Goal: Task Accomplishment & Management: Use online tool/utility

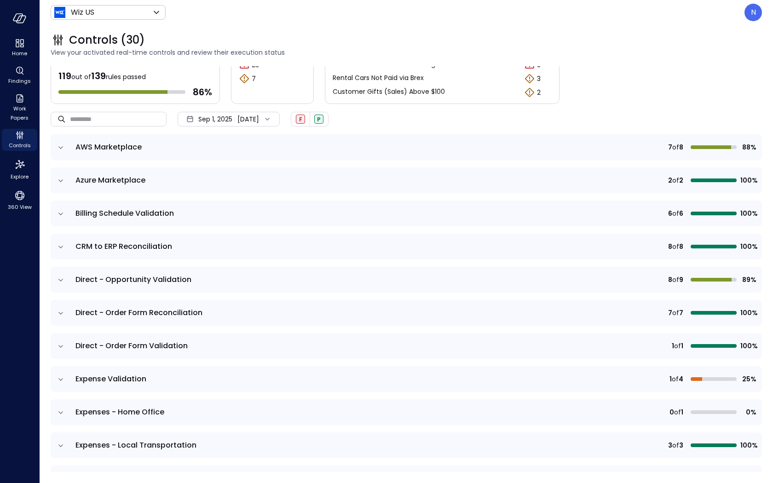
scroll to position [28, 0]
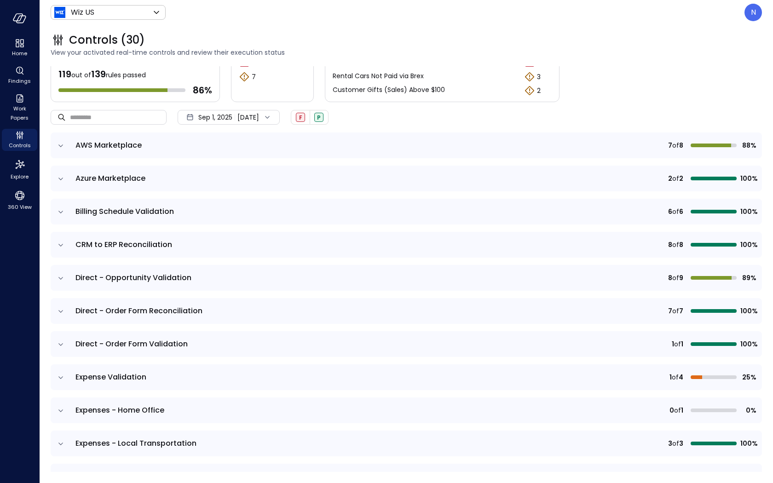
click at [65, 344] on td at bounding box center [60, 344] width 19 height 26
click at [62, 344] on icon "expand row" at bounding box center [60, 344] width 9 height 9
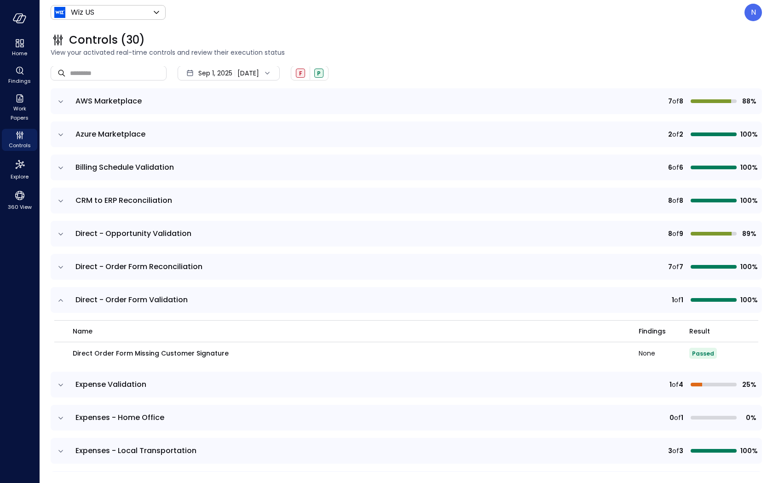
scroll to position [71, 0]
click at [58, 234] on icon "expand row" at bounding box center [60, 234] width 9 height 9
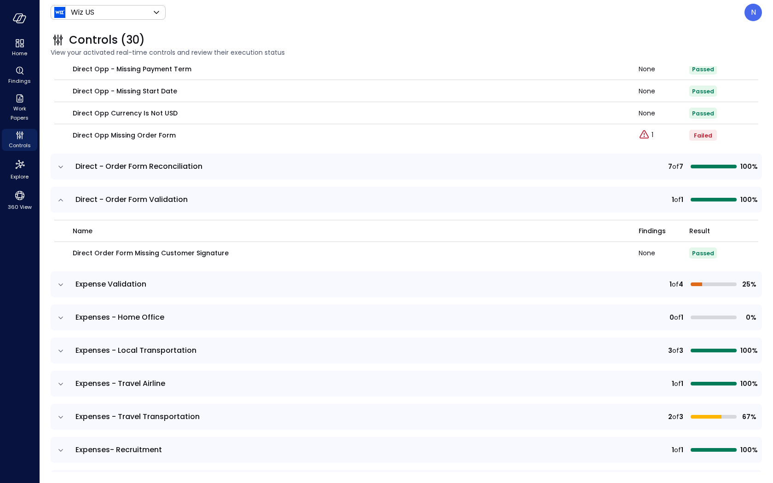
scroll to position [399, 0]
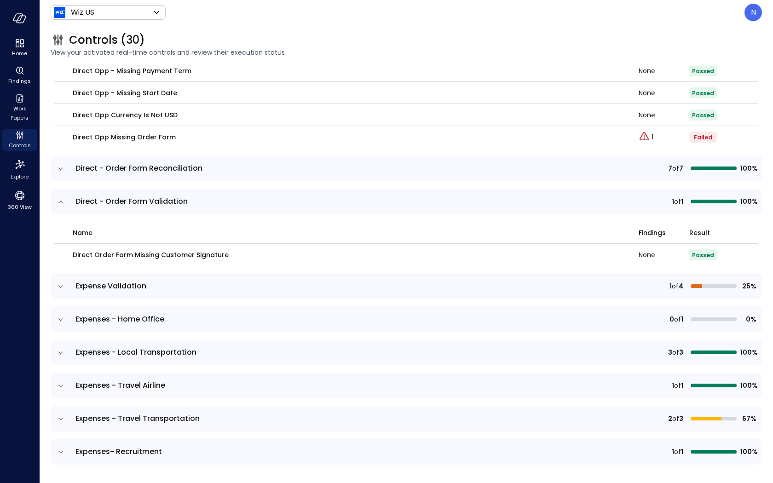
click at [63, 170] on icon "expand row" at bounding box center [60, 168] width 9 height 9
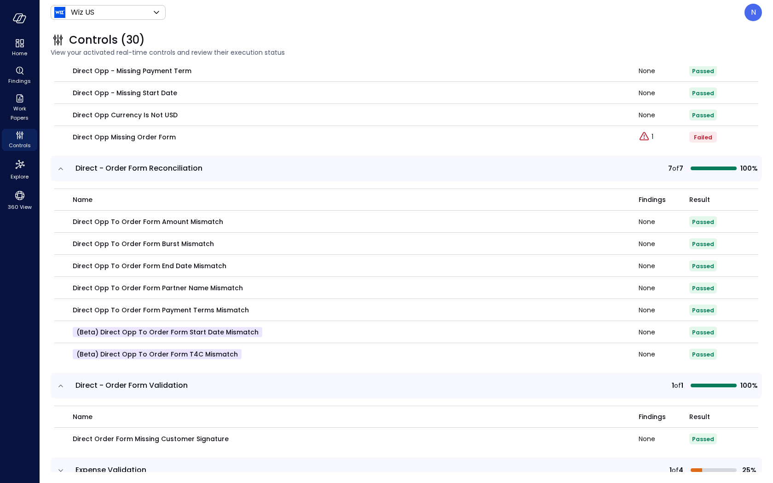
click at [63, 170] on icon "expand row" at bounding box center [60, 168] width 9 height 9
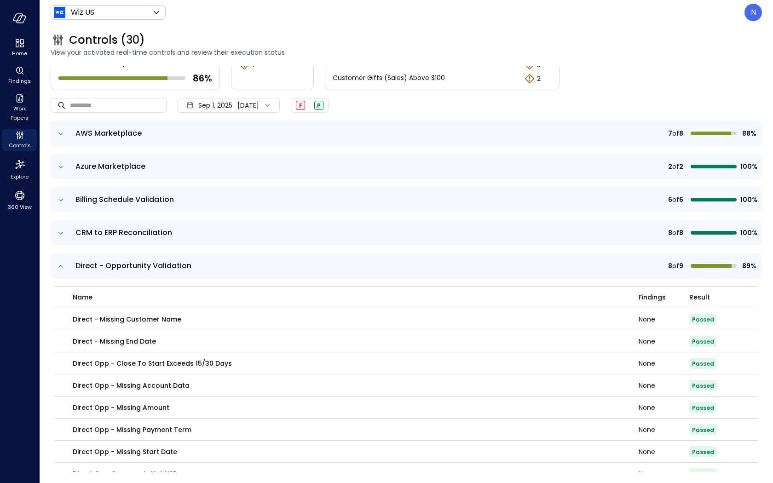
scroll to position [0, 0]
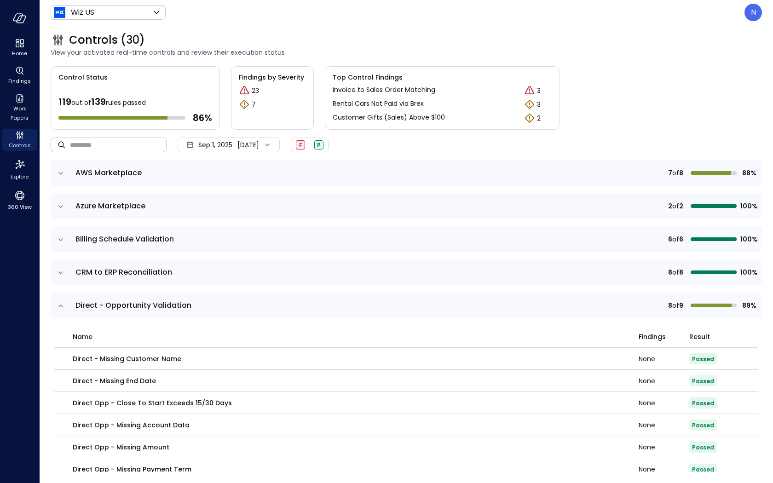
click at [140, 152] on input "text" at bounding box center [118, 145] width 97 height 24
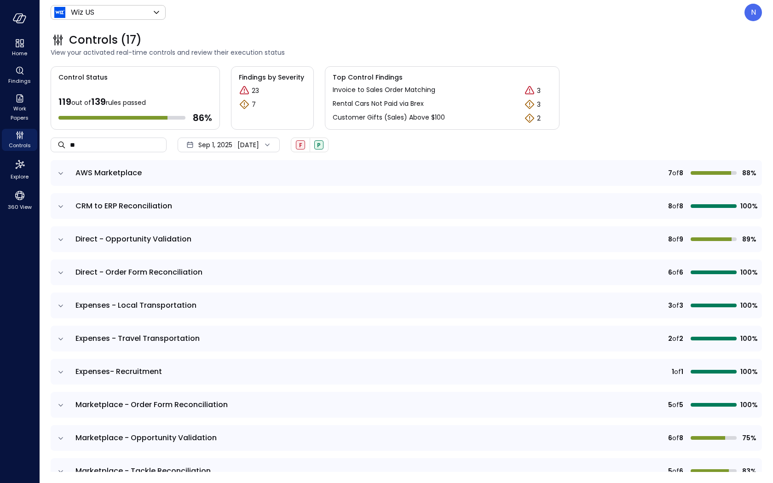
click at [61, 238] on icon "expand row" at bounding box center [60, 239] width 9 height 9
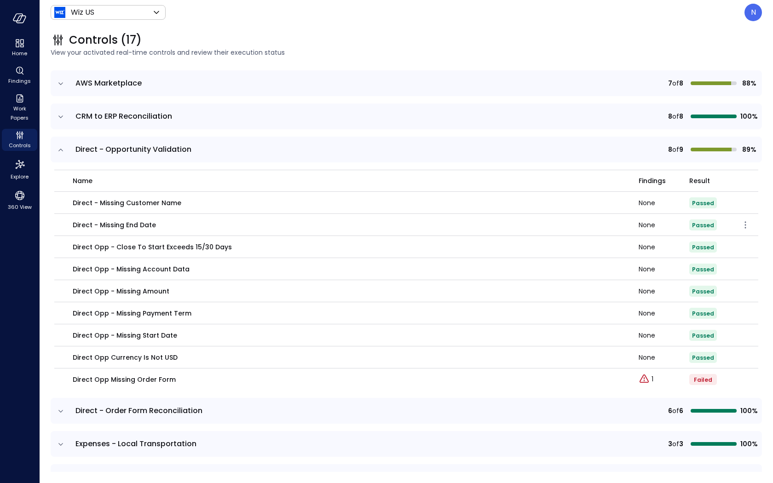
scroll to position [92, 0]
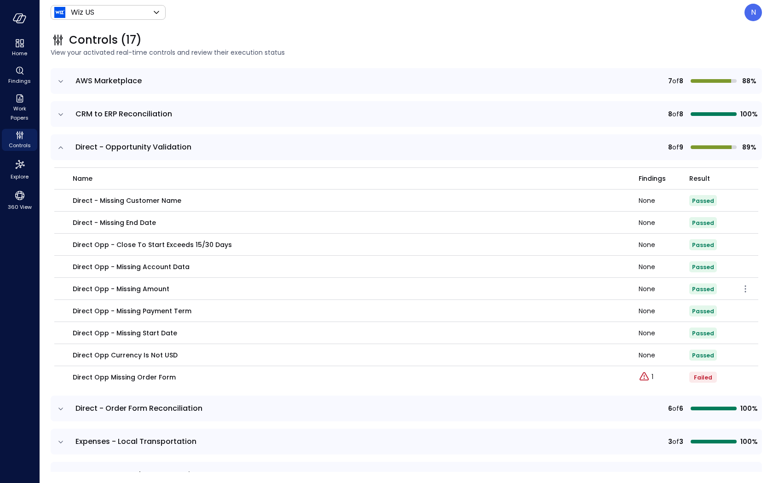
click at [153, 288] on p "Direct Opp - Missing Amount" at bounding box center [121, 289] width 97 height 10
click at [161, 379] on p "Direct Opp Missing Order Form" at bounding box center [124, 377] width 103 height 10
drag, startPoint x: 161, startPoint y: 379, endPoint x: 61, endPoint y: 406, distance: 103.0
click at [159, 379] on p "Direct Opp Missing Order Form" at bounding box center [124, 377] width 103 height 10
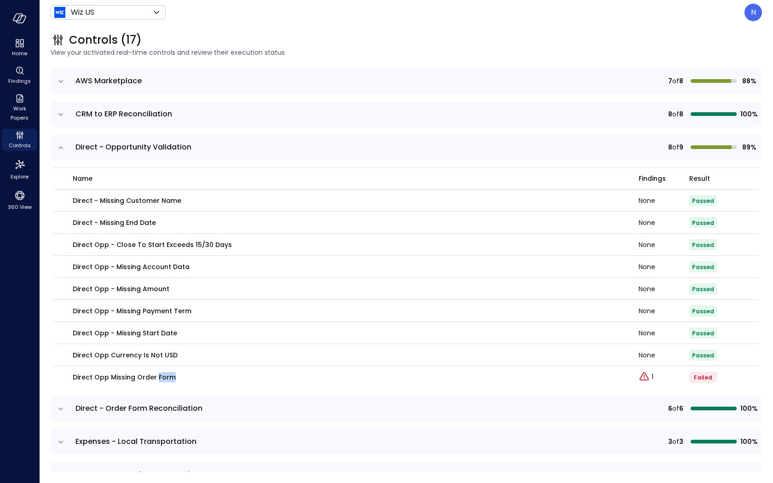
click at [57, 407] on icon "expand row" at bounding box center [60, 409] width 9 height 9
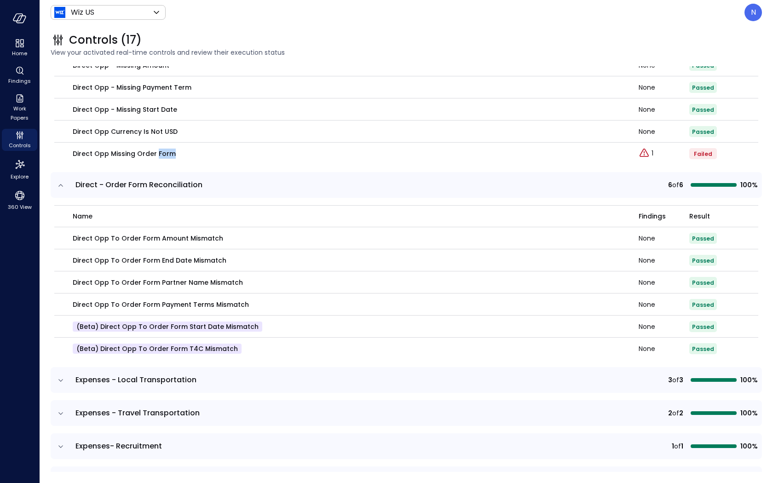
scroll to position [339, 0]
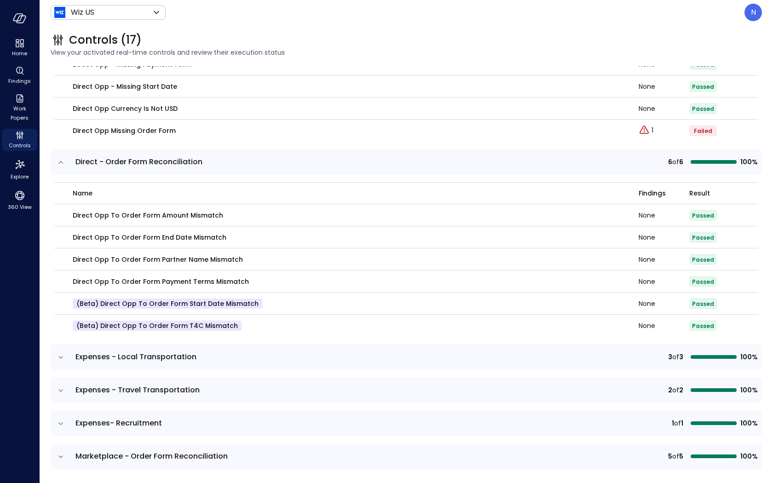
click at [65, 356] on td at bounding box center [60, 357] width 19 height 26
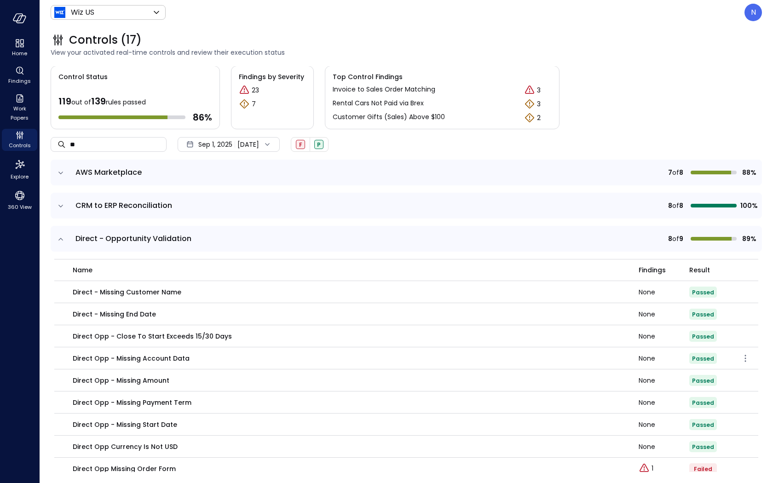
scroll to position [0, 0]
drag, startPoint x: 66, startPoint y: 139, endPoint x: 47, endPoint y: 135, distance: 19.1
click at [47, 135] on div "Controls (17) View your activated real-time controls and review their execution…" at bounding box center [407, 254] width 734 height 459
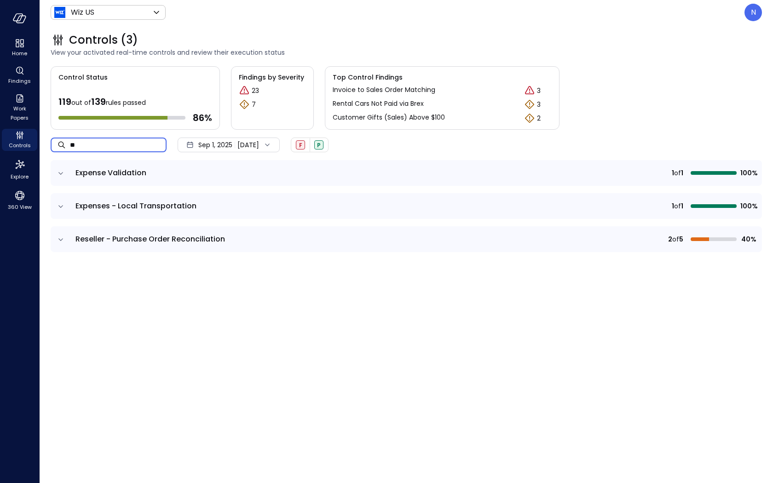
type input "**"
click at [59, 241] on icon "expand row" at bounding box center [60, 239] width 9 height 9
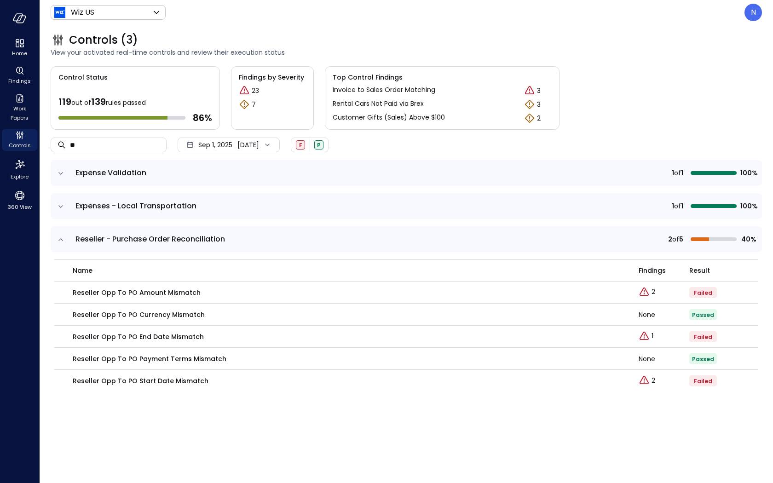
click at [59, 241] on icon "expand row" at bounding box center [60, 239] width 9 height 9
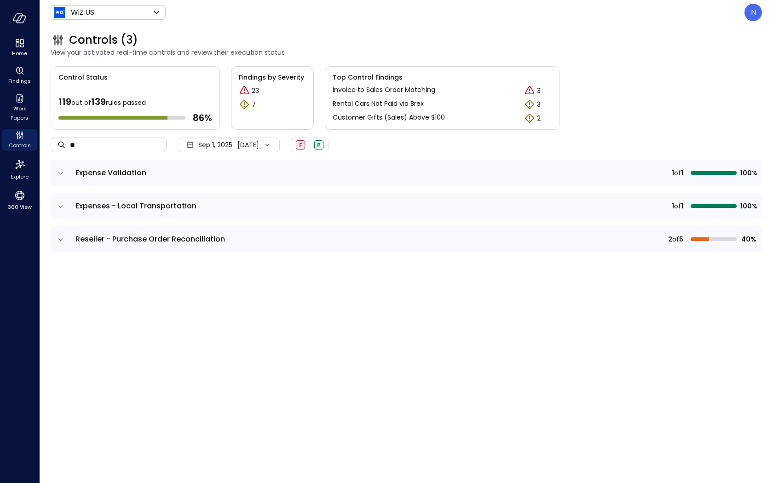
click at [64, 173] on icon "expand row" at bounding box center [60, 173] width 9 height 9
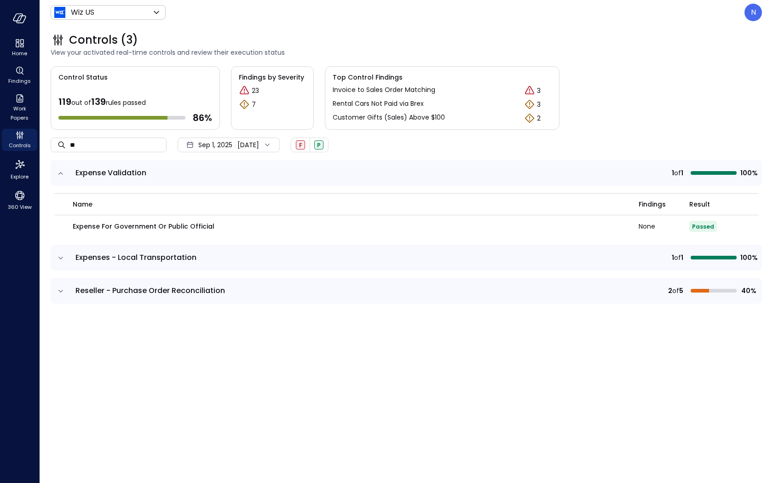
click at [64, 173] on icon "expand row" at bounding box center [60, 173] width 9 height 9
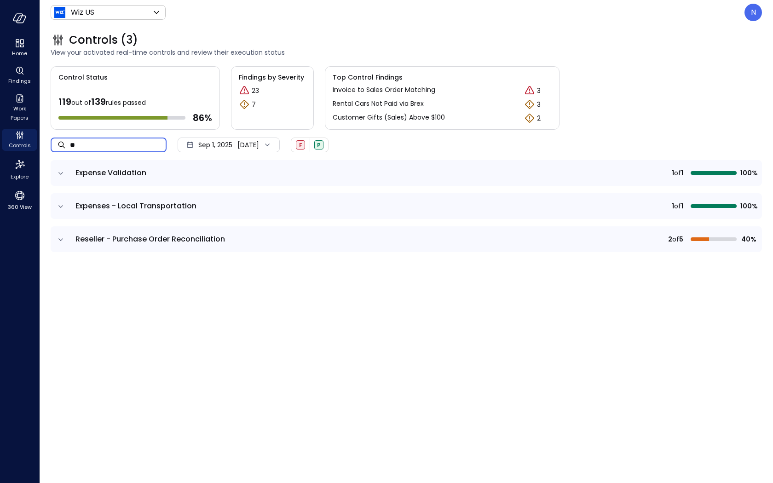
drag, startPoint x: 99, startPoint y: 147, endPoint x: 50, endPoint y: 136, distance: 50.9
click at [50, 136] on div "Controls (3) View your activated real-time controls and review their execution …" at bounding box center [407, 254] width 734 height 459
click at [755, 14] on p "N" at bounding box center [753, 12] width 5 height 11
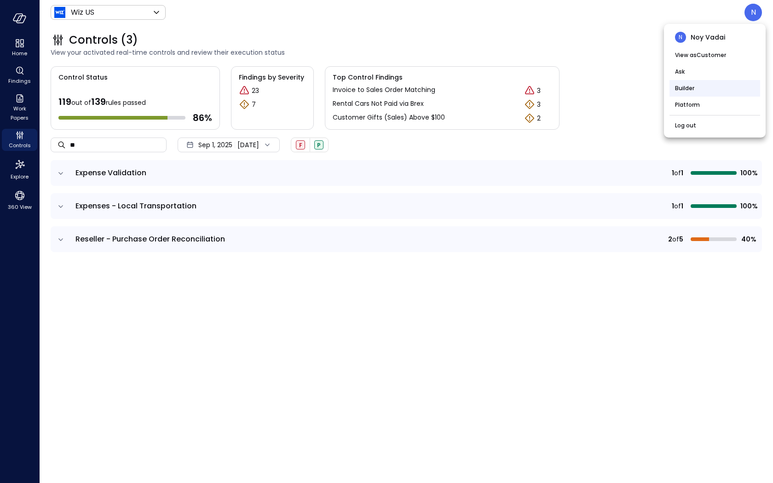
click at [709, 85] on li "Builder" at bounding box center [715, 88] width 91 height 17
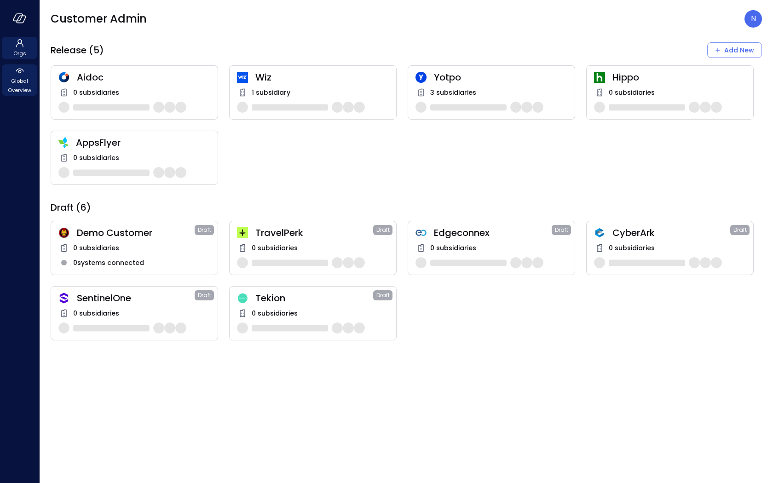
click at [27, 85] on span "Global Overview" at bounding box center [20, 85] width 28 height 18
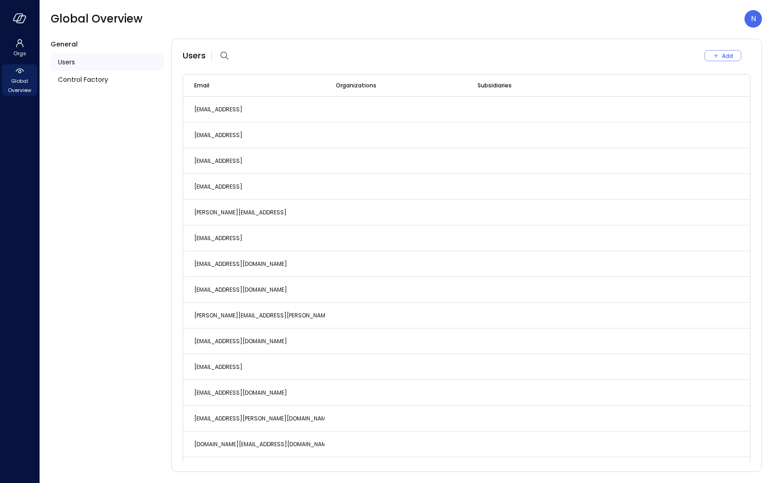
drag, startPoint x: 89, startPoint y: 82, endPoint x: 191, endPoint y: 75, distance: 101.5
click at [89, 82] on span "Control Factory" at bounding box center [83, 80] width 50 height 10
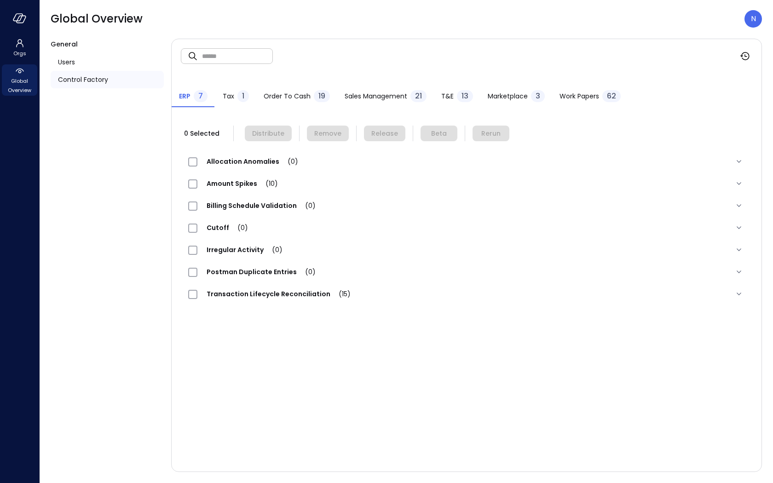
drag, startPoint x: 500, startPoint y: 93, endPoint x: 478, endPoint y: 92, distance: 22.1
click at [499, 93] on span "Marketplace" at bounding box center [508, 96] width 40 height 10
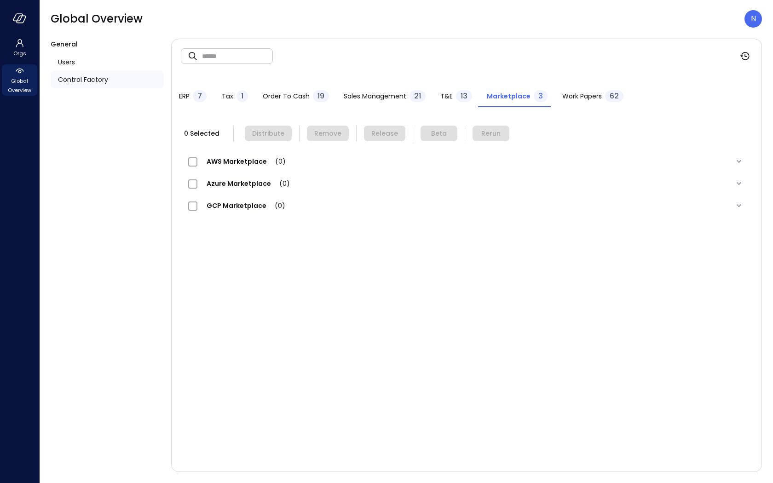
click at [389, 97] on span "Sales Management" at bounding box center [375, 96] width 63 height 10
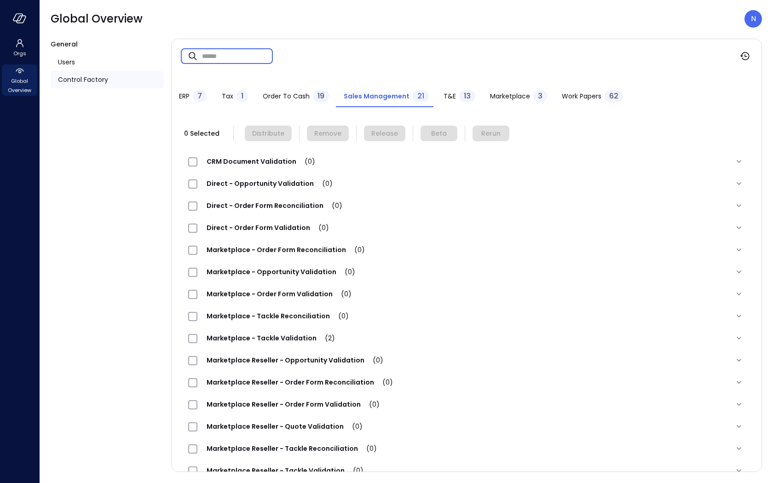
click at [249, 58] on input "text" at bounding box center [237, 56] width 71 height 24
click at [316, 269] on span "Marketplace - Opportunity Validation (1)" at bounding box center [279, 271] width 165 height 9
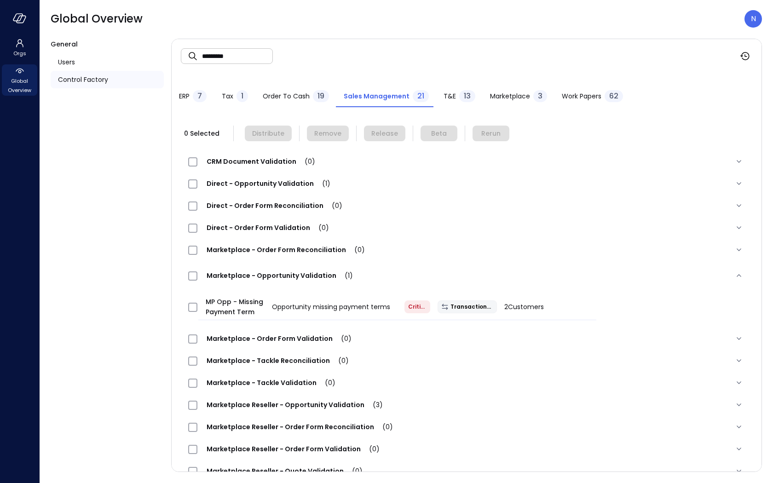
click at [304, 182] on span "Direct - Opportunity Validation (1)" at bounding box center [268, 183] width 142 height 9
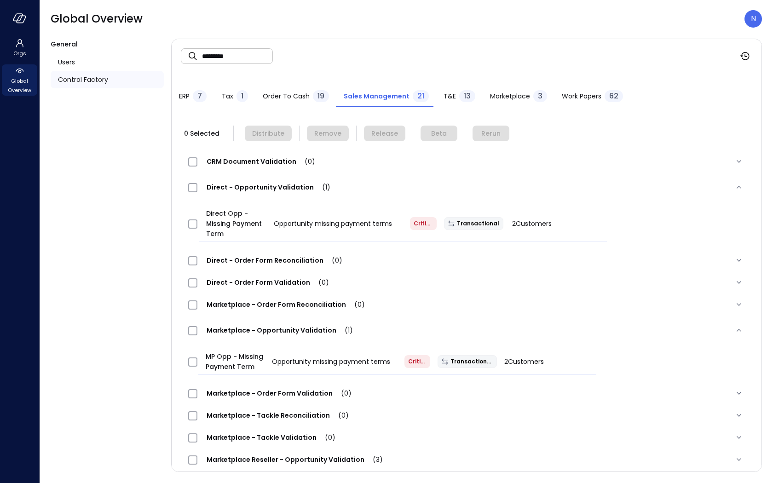
click at [241, 53] on input "*********" at bounding box center [237, 56] width 71 height 24
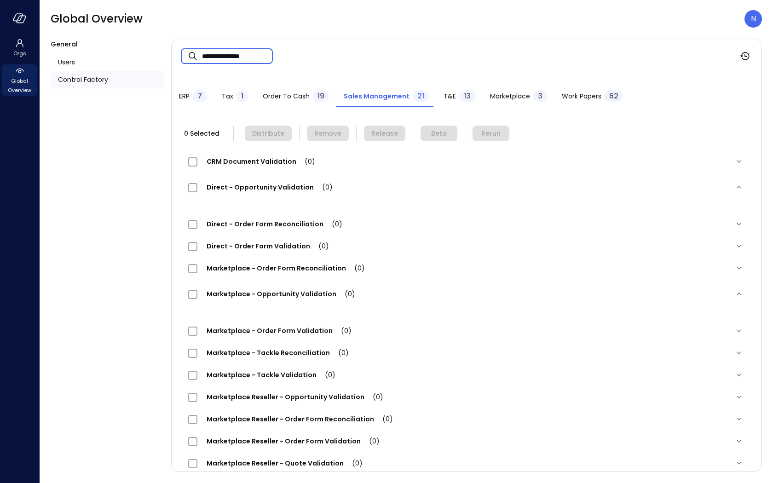
drag, startPoint x: 265, startPoint y: 53, endPoint x: 90, endPoint y: 52, distance: 174.9
click at [90, 52] on div "**********" at bounding box center [407, 256] width 712 height 434
paste input "text"
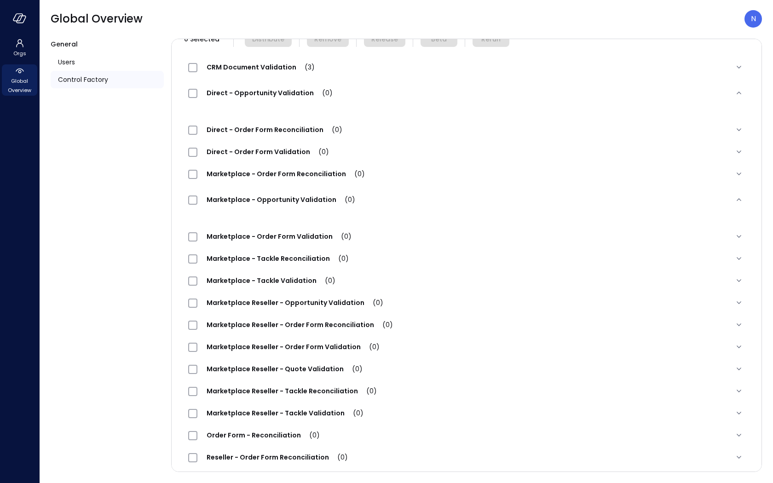
scroll to position [188, 0]
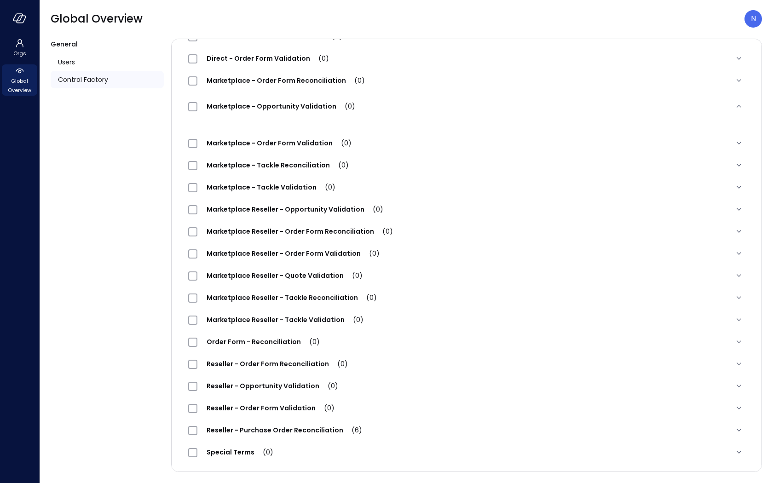
type input "**********"
click at [284, 430] on span "Reseller - Purchase Order Reconciliation (6)" at bounding box center [284, 430] width 174 height 9
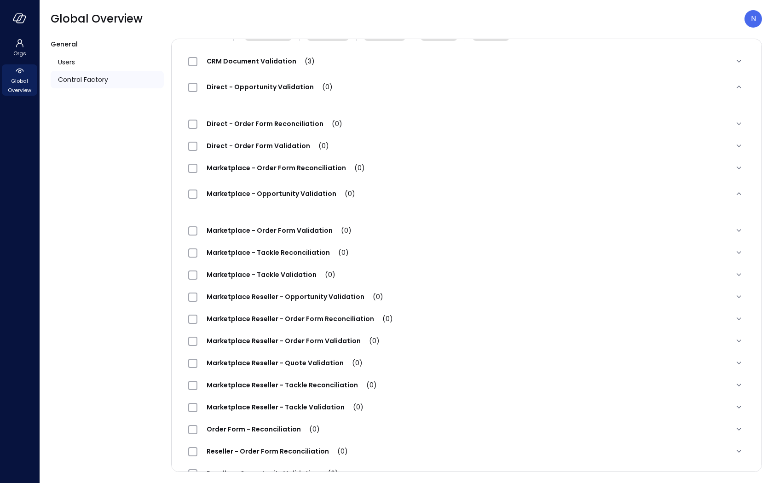
scroll to position [0, 0]
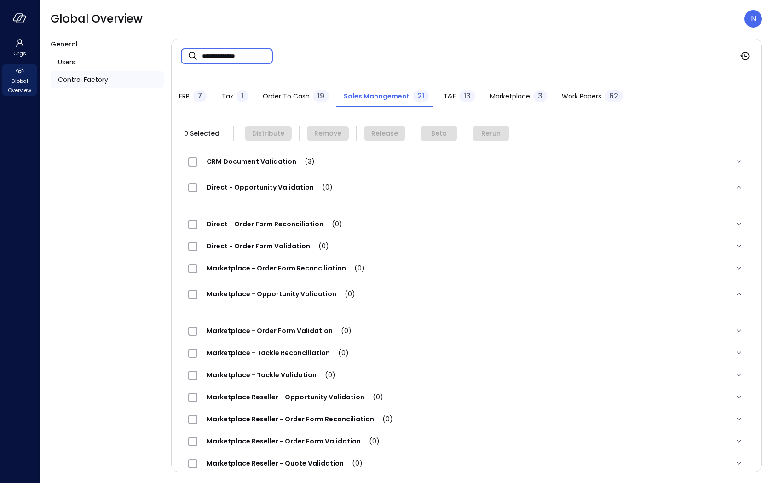
drag, startPoint x: 163, startPoint y: 63, endPoint x: 197, endPoint y: 39, distance: 41.3
click at [197, 39] on div "**********" at bounding box center [467, 56] width 590 height 34
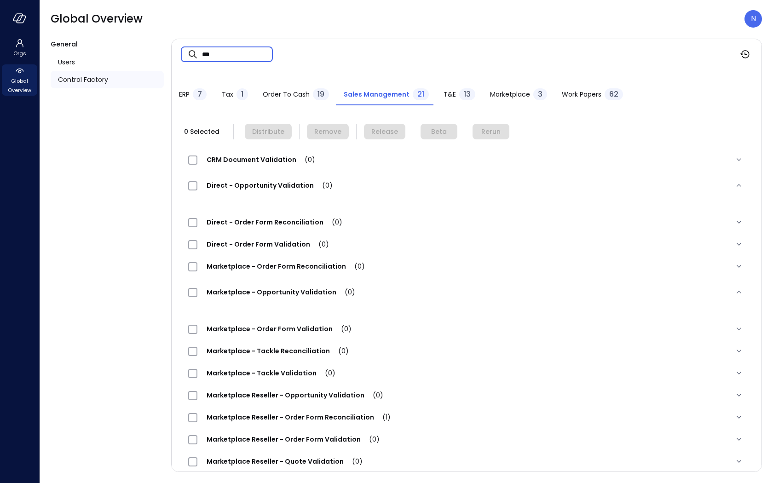
click at [323, 410] on div "Marketplace Reseller - Order Form Reconciliation (1)" at bounding box center [467, 417] width 572 height 22
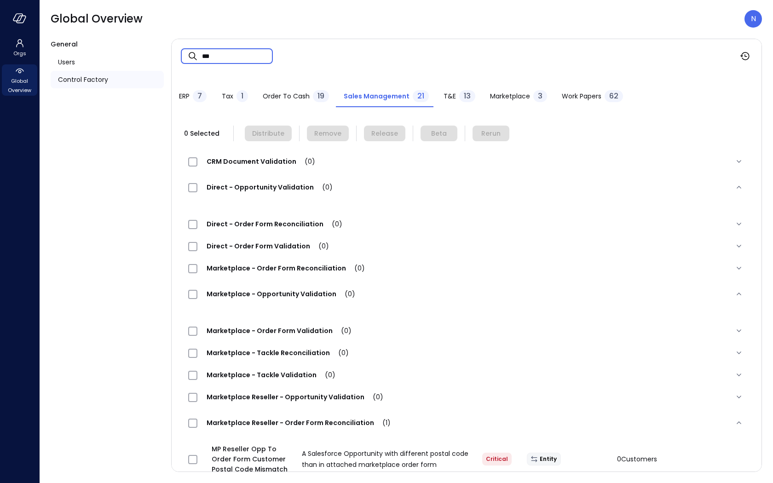
click at [254, 57] on input "**" at bounding box center [237, 56] width 71 height 24
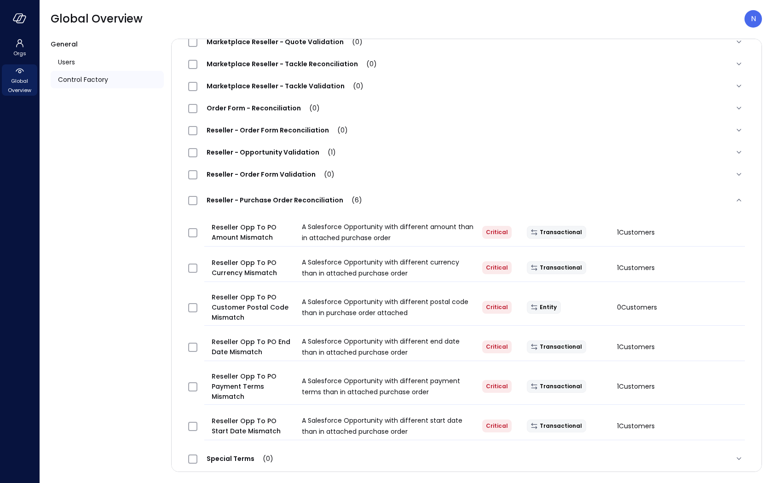
scroll to position [440, 0]
type input "**"
click at [276, 157] on div "Reseller - Opportunity Validation (1)" at bounding box center [266, 152] width 157 height 11
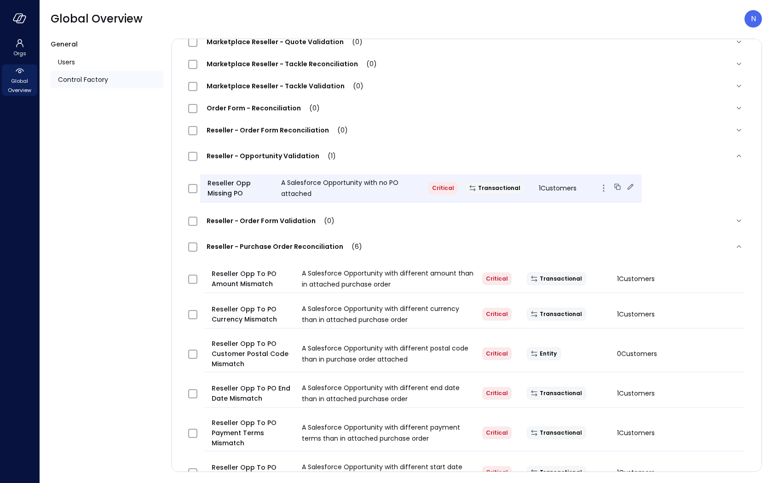
click at [532, 187] on div "1 Customers" at bounding box center [569, 188] width 74 height 11
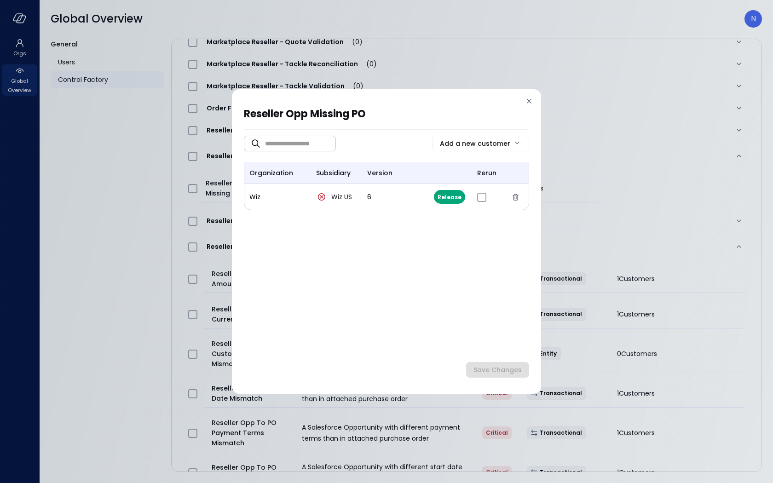
click at [591, 158] on div "Reseller Opp Missing PO ​ ​ Add a new customer organization subsidiary version …" at bounding box center [386, 241] width 773 height 483
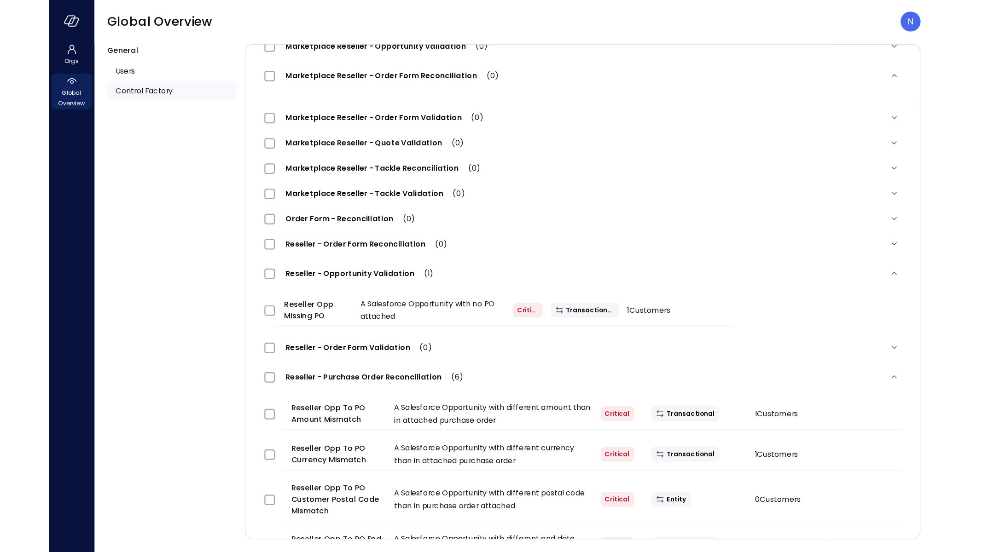
scroll to position [348, 0]
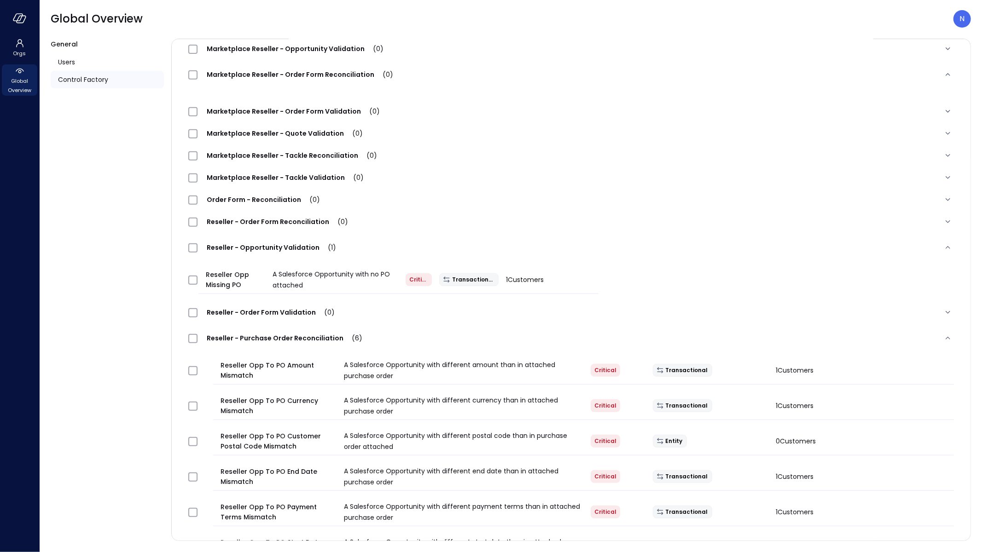
click at [642, 200] on div "Order Form - Reconciliation (0)" at bounding box center [559, 199] width 743 height 11
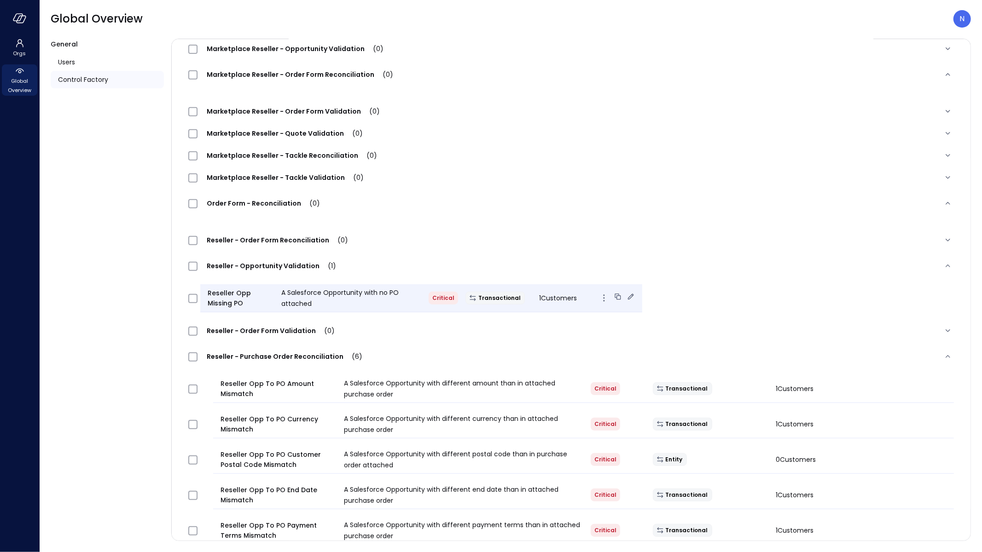
click at [626, 295] on icon at bounding box center [630, 296] width 9 height 9
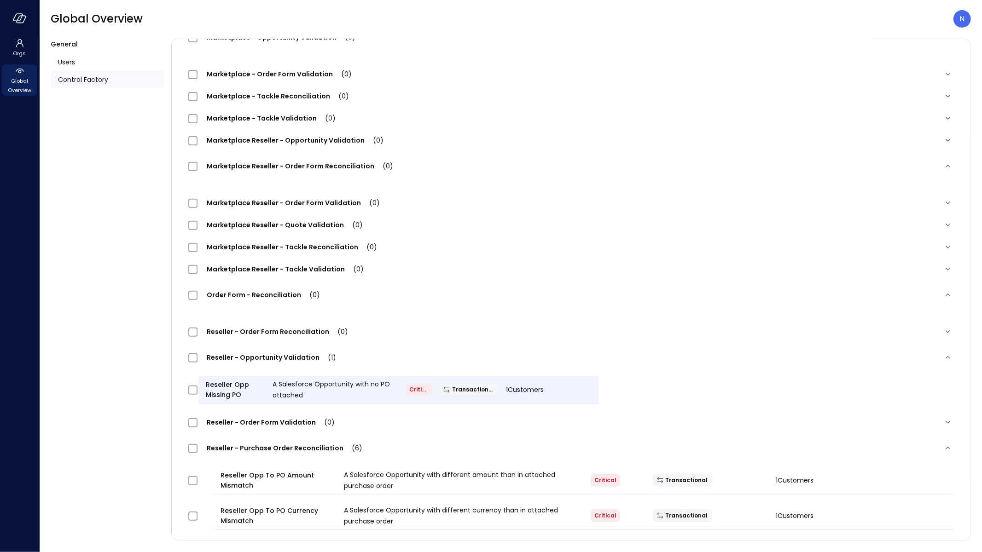
scroll to position [257, 0]
click at [613, 386] on icon at bounding box center [617, 388] width 9 height 9
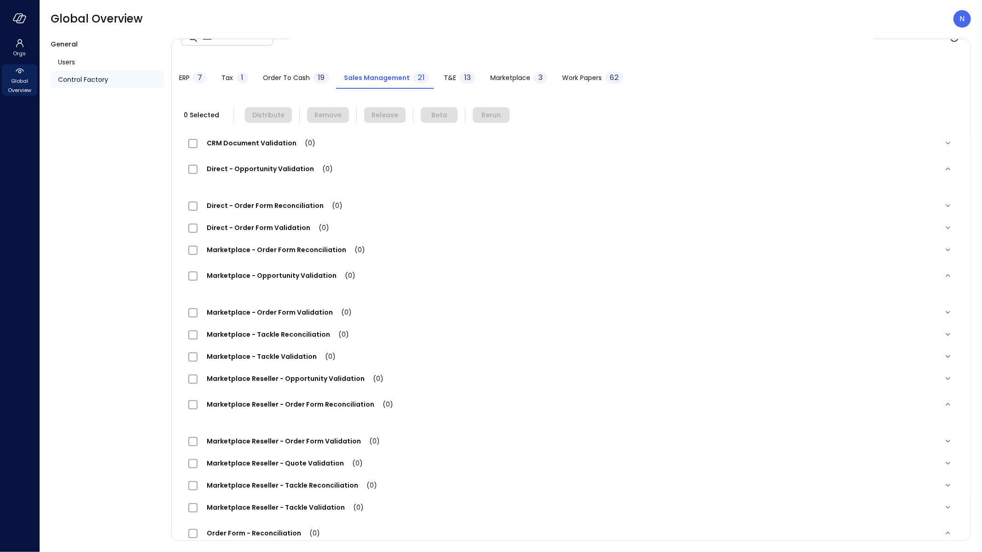
scroll to position [0, 0]
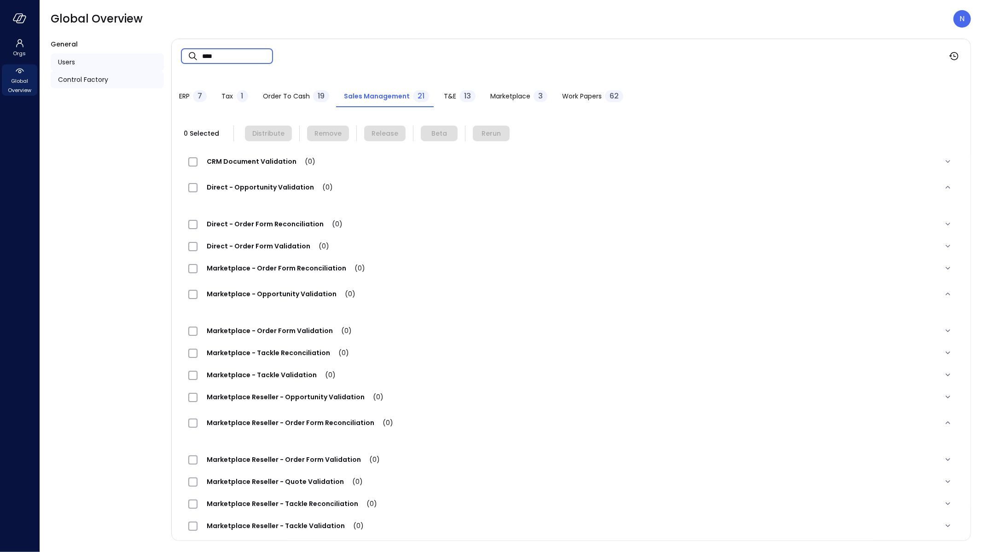
drag, startPoint x: 229, startPoint y: 54, endPoint x: 146, endPoint y: 56, distance: 82.9
click at [154, 52] on div "General Users Control Factory ​ ** ​ ERP 7 Tax 1 Order to Cash 19 Sales Managem…" at bounding box center [511, 290] width 920 height 503
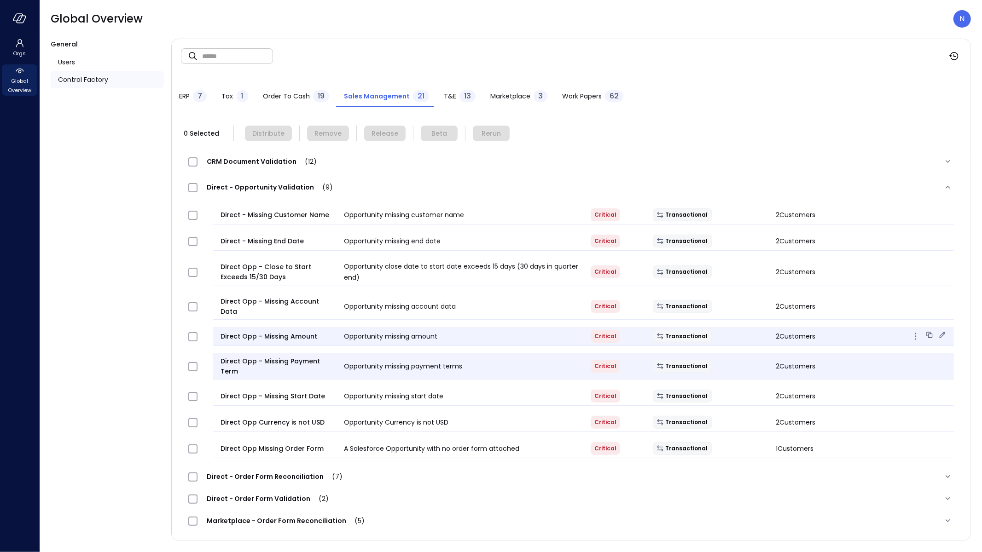
click at [765, 334] on icon at bounding box center [930, 336] width 4 height 4
click at [765, 331] on icon at bounding box center [929, 335] width 9 height 9
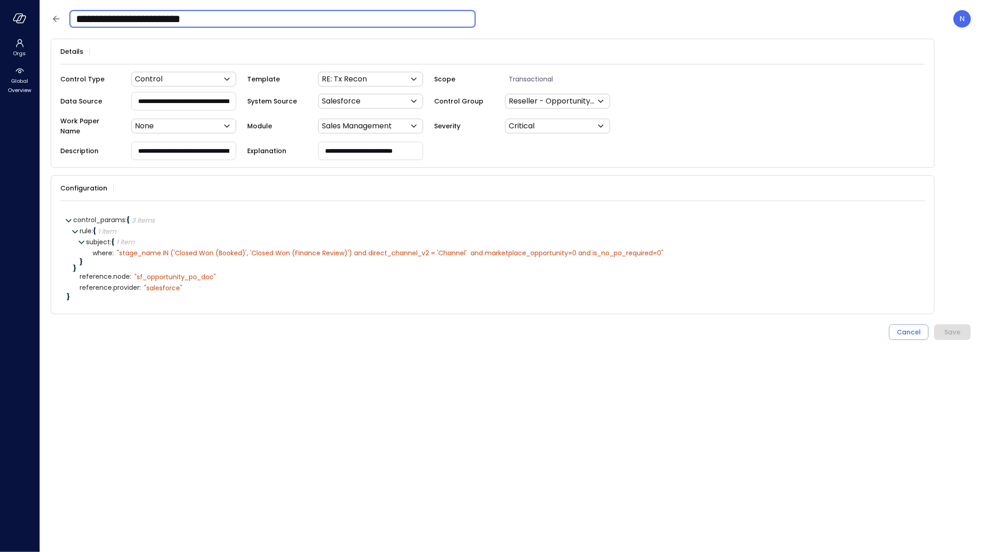
drag, startPoint x: 175, startPoint y: 18, endPoint x: 295, endPoint y: 16, distance: 119.7
click at [295, 16] on input "**********" at bounding box center [273, 19] width 406 height 24
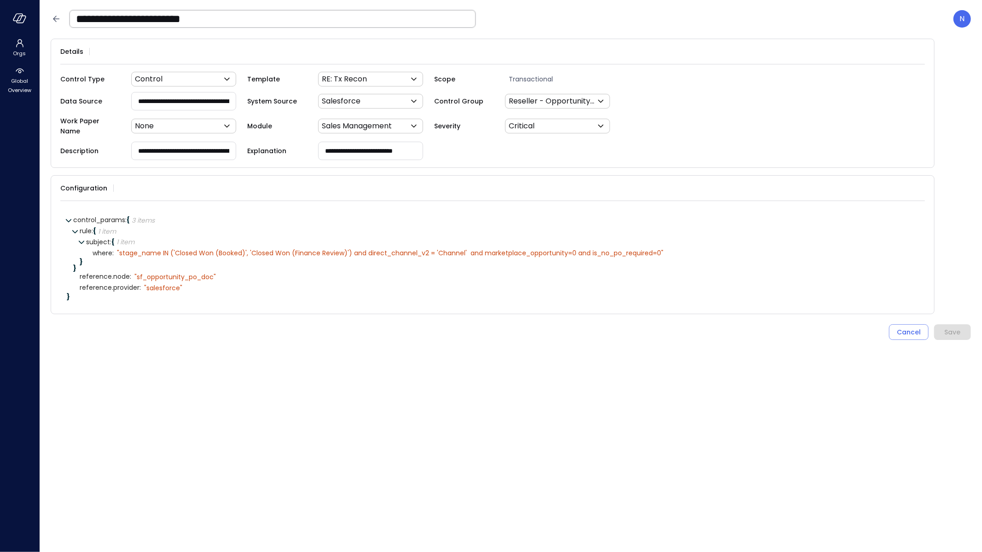
click at [189, 98] on input "**********" at bounding box center [184, 101] width 104 height 17
drag, startPoint x: 137, startPoint y: 141, endPoint x: 316, endPoint y: 171, distance: 181.5
click at [316, 171] on form "**********" at bounding box center [511, 290] width 920 height 503
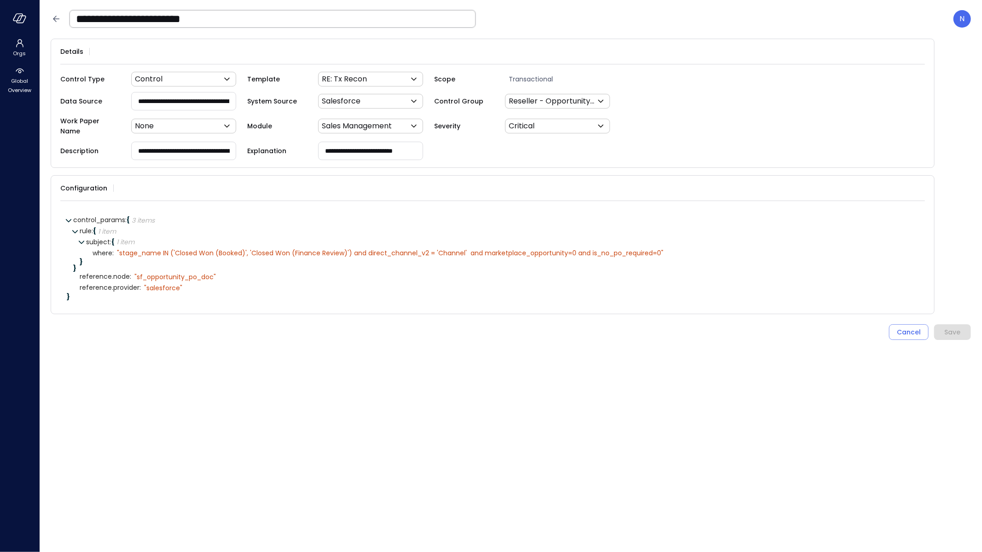
drag, startPoint x: 330, startPoint y: 143, endPoint x: 482, endPoint y: 145, distance: 152.4
click at [581, 143] on div "**********" at bounding box center [492, 151] width 865 height 18
click at [325, 142] on input "**********" at bounding box center [371, 150] width 104 height 17
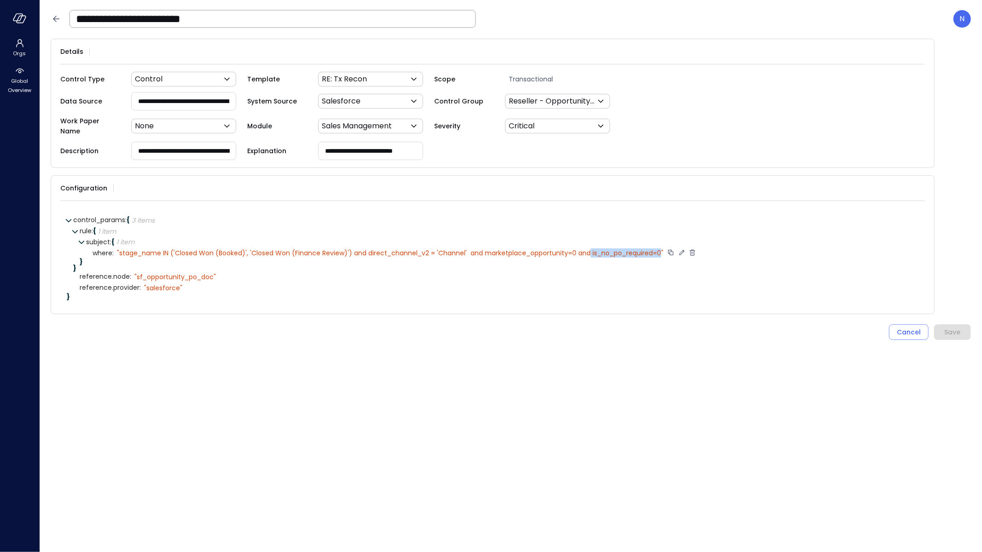
drag, startPoint x: 596, startPoint y: 248, endPoint x: 663, endPoint y: 246, distance: 67.2
click at [663, 249] on div "" stage_name IN ('Closed Won (Booked)', 'Closed Won (Finance Review)') and dire…" at bounding box center [390, 253] width 546 height 8
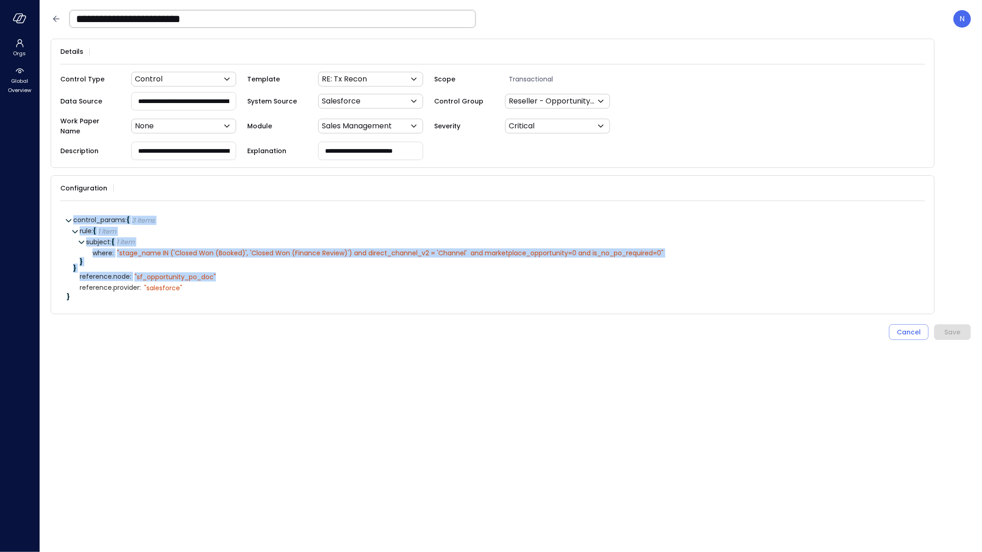
drag, startPoint x: 180, startPoint y: 268, endPoint x: 69, endPoint y: 267, distance: 110.5
click at [73, 267] on div "control_params : { 3 items } rule : { 1 item } subject : { 1 item } where : " s…" at bounding box center [495, 257] width 845 height 85
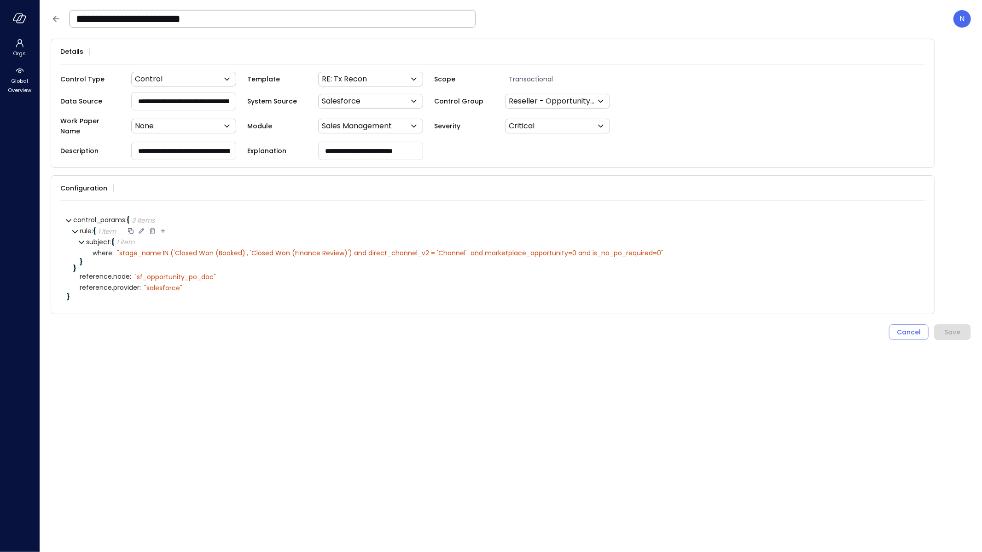
click at [76, 228] on icon at bounding box center [75, 231] width 6 height 6
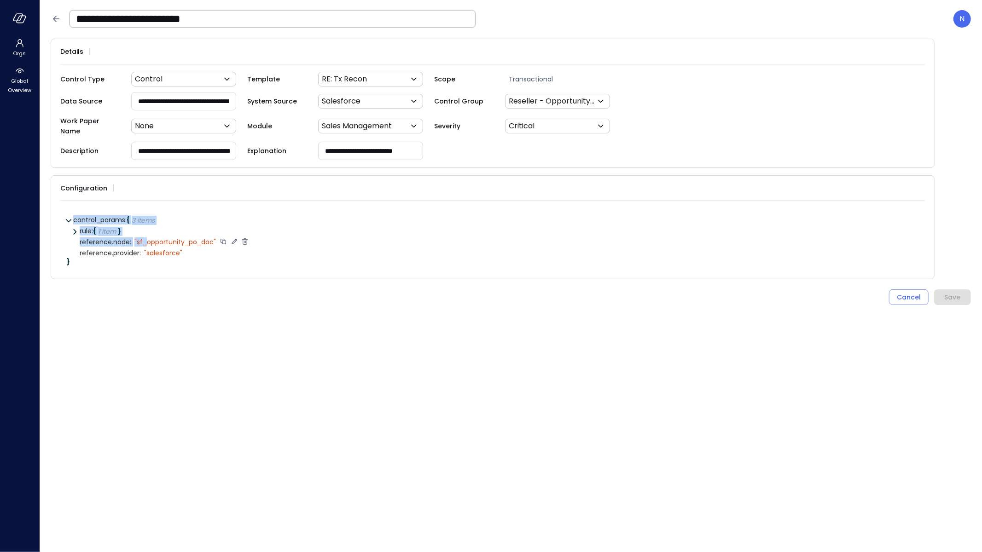
drag, startPoint x: 87, startPoint y: 236, endPoint x: 145, endPoint y: 237, distance: 58.5
click at [145, 237] on div "control_params : { 3 items } rule : { 1 item } subject : { 1 item } where : " s…" at bounding box center [495, 240] width 845 height 50
click at [101, 239] on span "reference.node :" at bounding box center [106, 242] width 52 height 7
drag, startPoint x: 129, startPoint y: 235, endPoint x: 59, endPoint y: 232, distance: 69.6
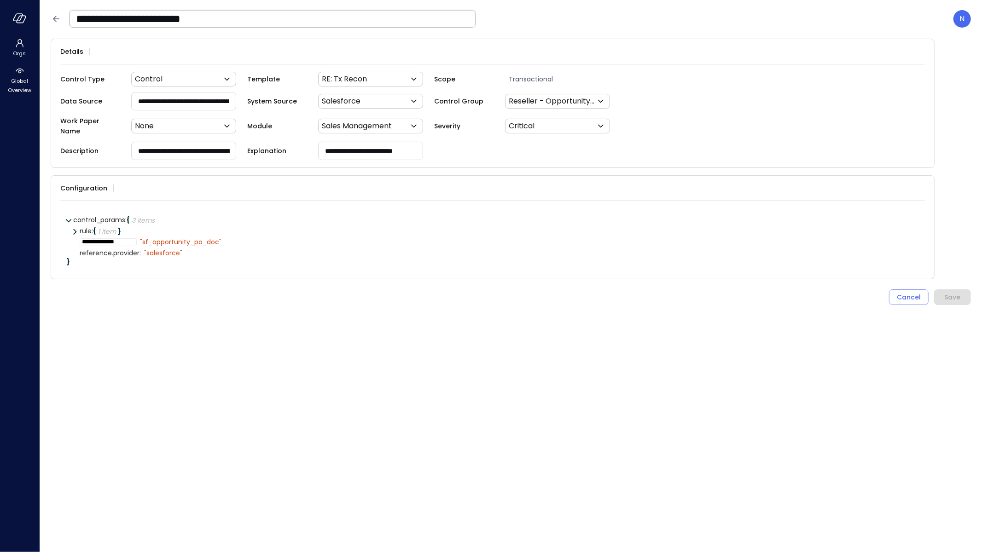
click at [59, 232] on div "**********" at bounding box center [493, 227] width 884 height 104
drag, startPoint x: 141, startPoint y: 235, endPoint x: 219, endPoint y: 236, distance: 77.3
click at [219, 238] on div "" sf_opportunity_po_doc"" at bounding box center [180, 242] width 81 height 8
drag, startPoint x: 137, startPoint y: 245, endPoint x: 83, endPoint y: 244, distance: 54.3
click at [82, 250] on span "reference.provider :" at bounding box center [110, 253] width 61 height 7
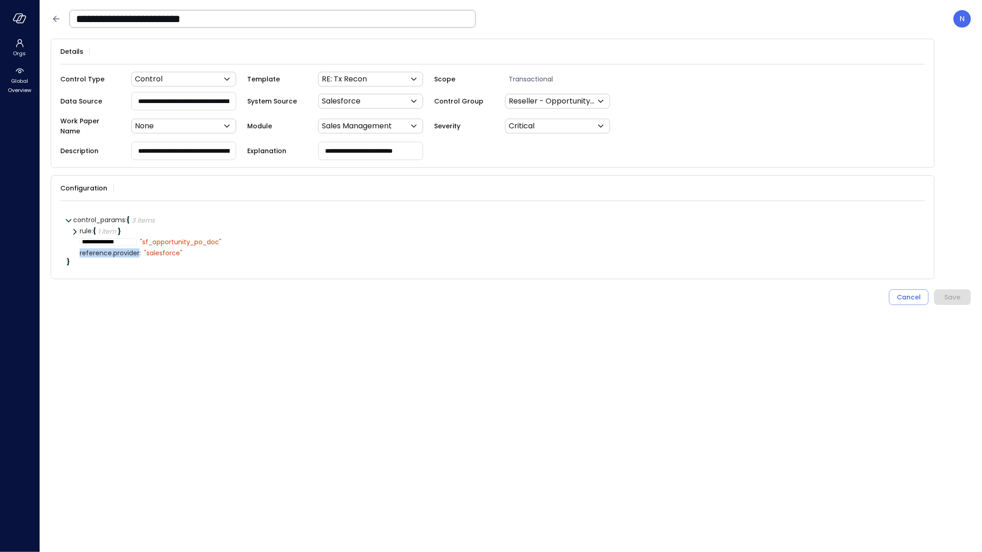
drag, startPoint x: 79, startPoint y: 245, endPoint x: 139, endPoint y: 244, distance: 59.9
click at [138, 250] on span "reference.provider :" at bounding box center [110, 253] width 61 height 7
copy span "reference.provider"
click at [150, 249] on div "" salesforce"" at bounding box center [163, 253] width 38 height 8
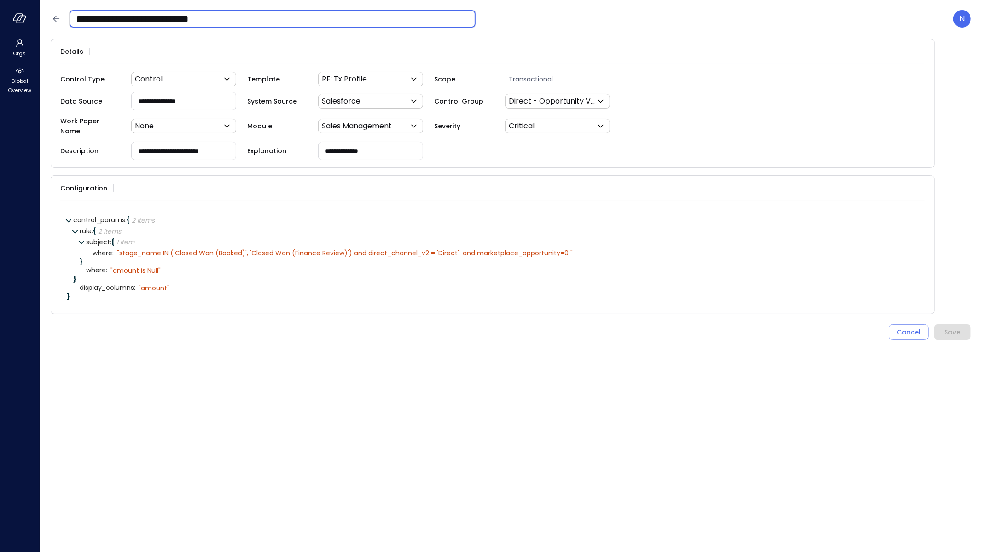
click at [237, 21] on input "**********" at bounding box center [273, 19] width 406 height 24
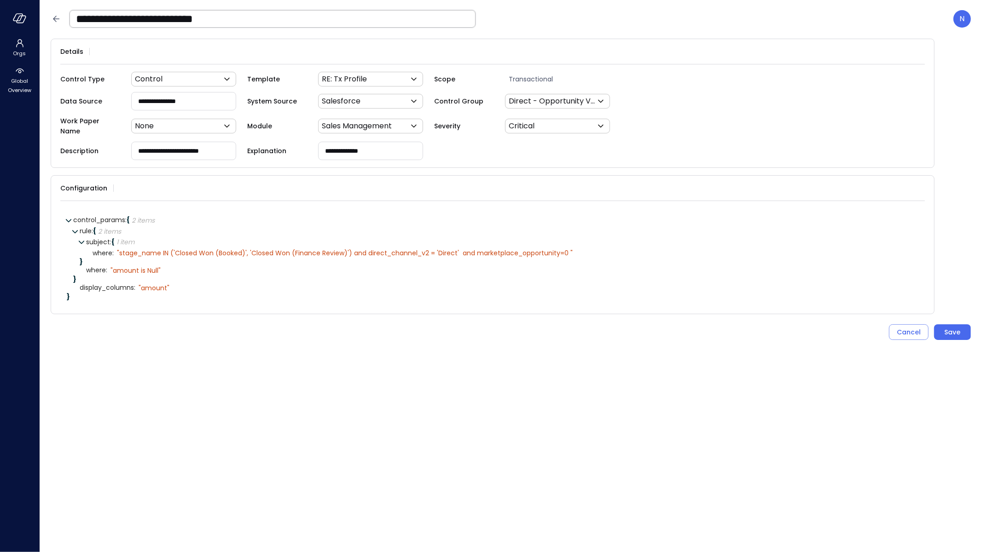
click at [313, 20] on input "**********" at bounding box center [273, 19] width 406 height 24
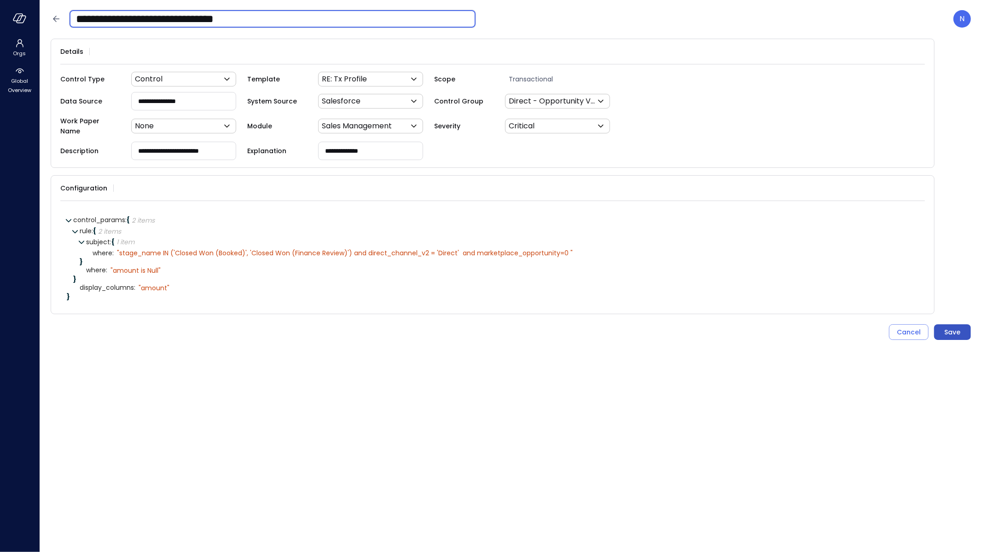
type input "**********"
click at [952, 327] on div "Save" at bounding box center [953, 333] width 16 height 12
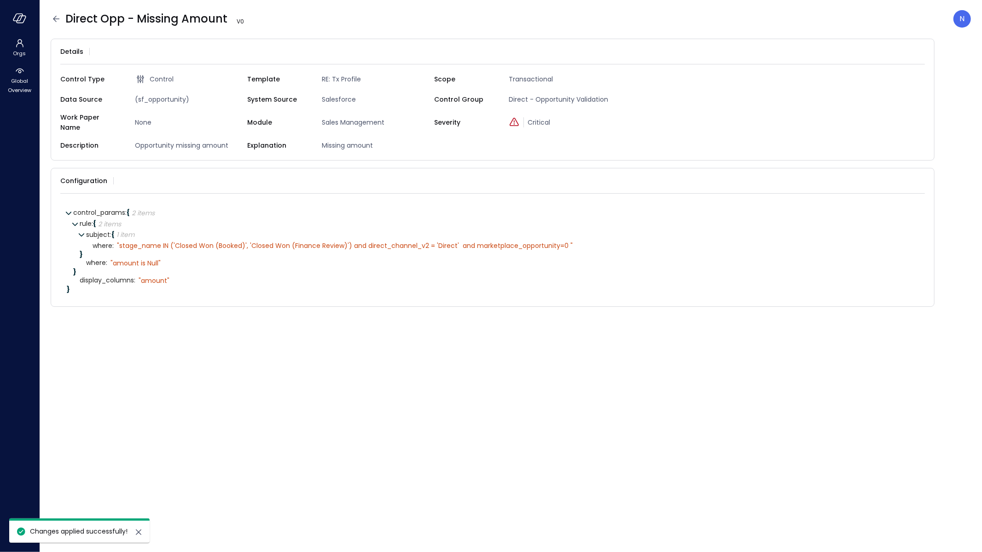
click at [58, 17] on icon at bounding box center [56, 18] width 11 height 11
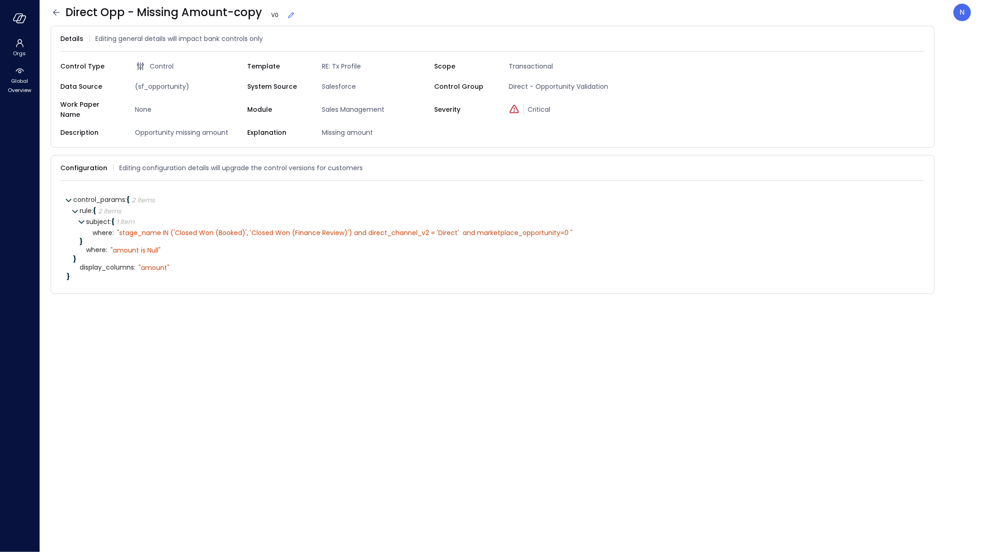
click at [176, 128] on span "Opportunity missing amount" at bounding box center [189, 133] width 116 height 10
click at [290, 17] on icon at bounding box center [290, 15] width 9 height 9
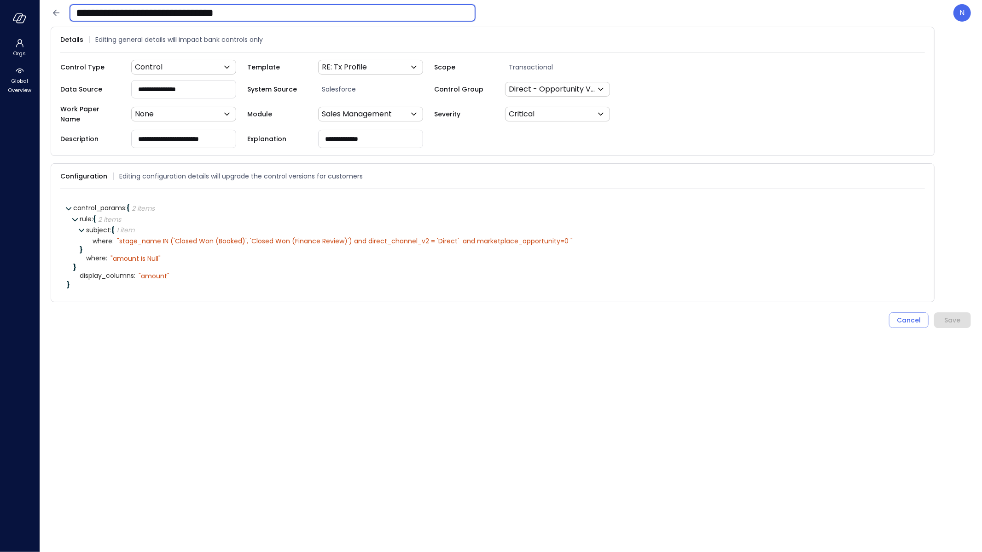
drag, startPoint x: 116, startPoint y: 13, endPoint x: 297, endPoint y: 21, distance: 181.5
click at [297, 20] on input "**********" at bounding box center [273, 13] width 406 height 24
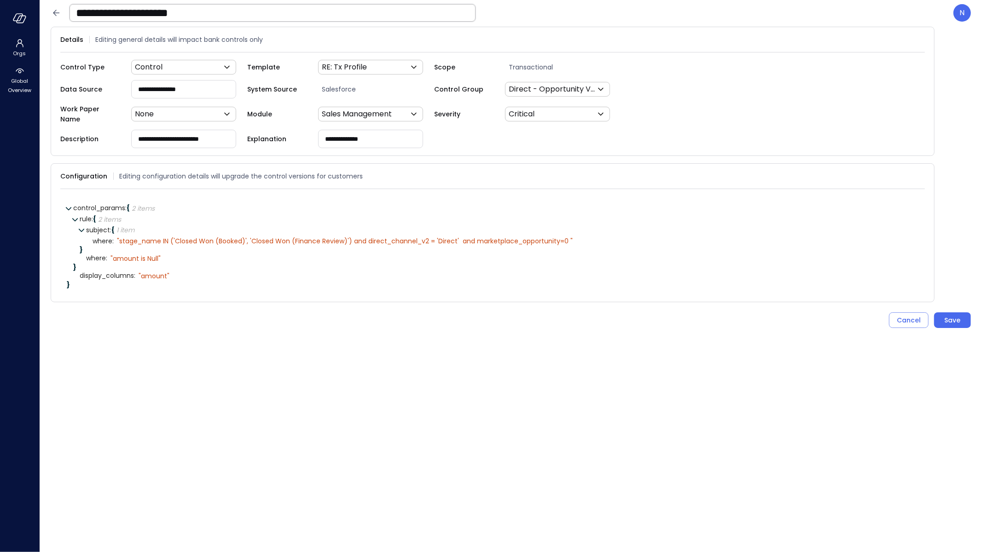
drag, startPoint x: 204, startPoint y: 90, endPoint x: 104, endPoint y: 84, distance: 100.5
click at [104, 84] on div "**********" at bounding box center [153, 89] width 187 height 18
paste input "**********"
type input "**********"
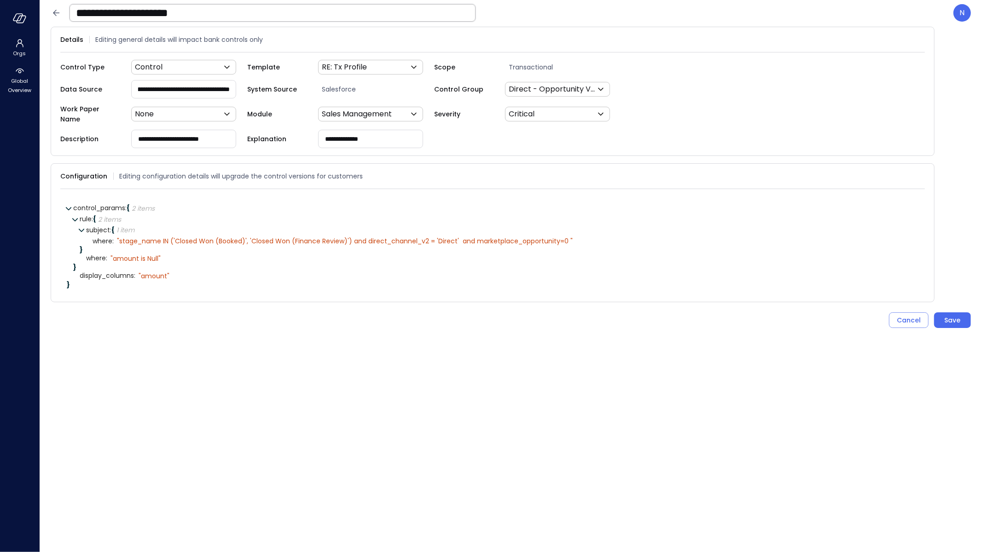
scroll to position [0, 0]
click at [205, 138] on input "**********" at bounding box center [184, 138] width 104 height 17
paste input "**********"
type input "**********"
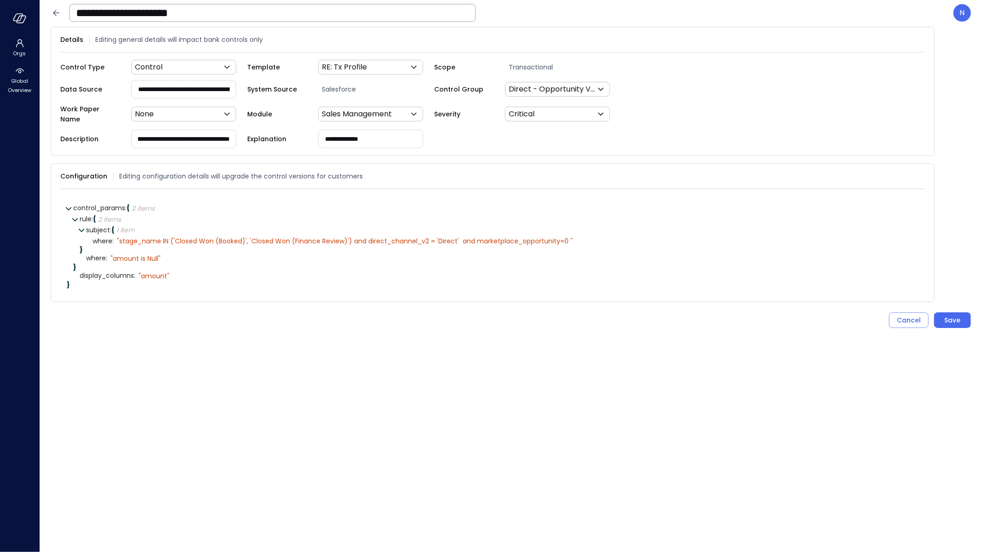
scroll to position [0, 0]
drag, startPoint x: 392, startPoint y: 132, endPoint x: 289, endPoint y: 131, distance: 103.1
click at [289, 131] on div "**********" at bounding box center [340, 139] width 187 height 18
paste input "**********"
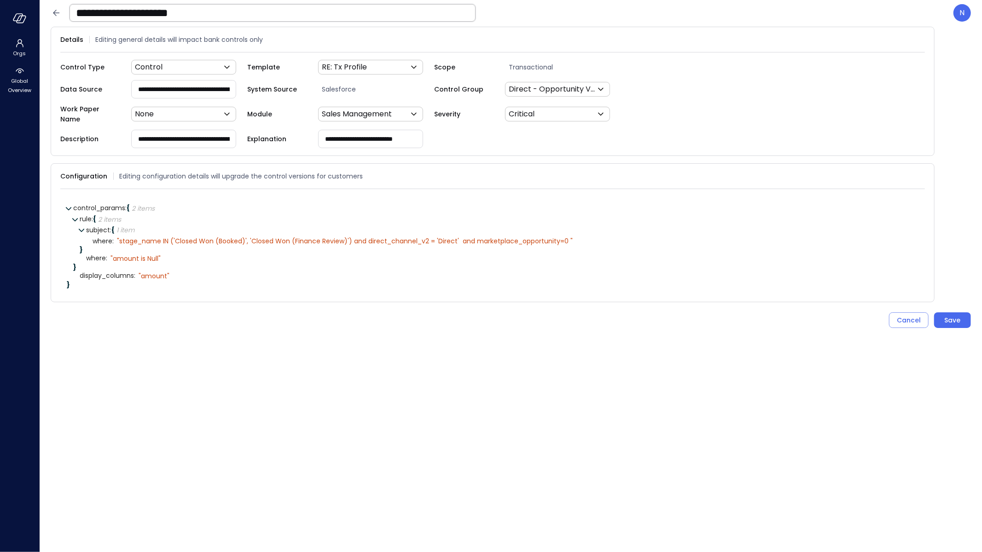
click at [323, 135] on input "**********" at bounding box center [371, 138] width 104 height 17
type input "**********"
click at [591, 237] on icon at bounding box center [591, 241] width 8 height 8
click at [525, 236] on textarea "**********" at bounding box center [322, 241] width 411 height 10
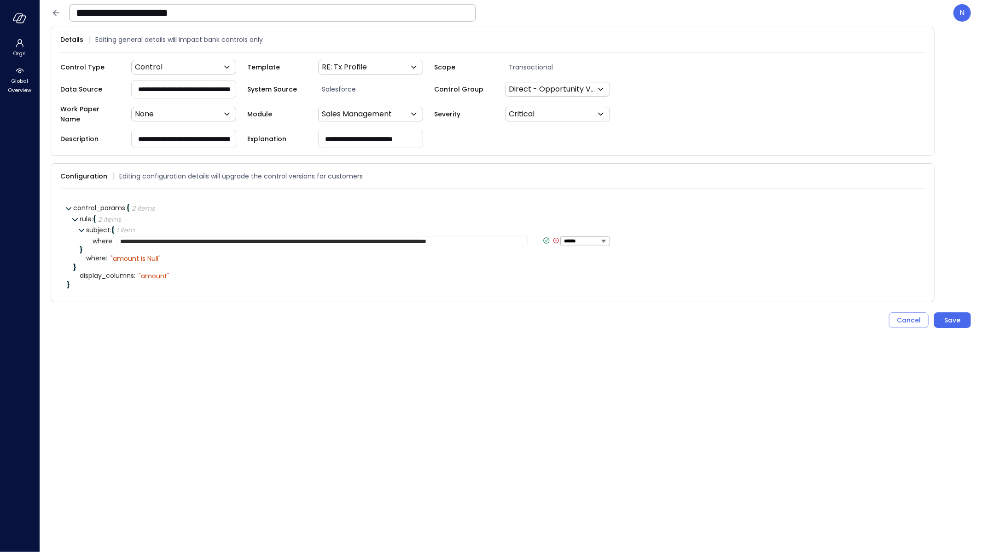
click at [542, 237] on icon at bounding box center [546, 241] width 8 height 8
click at [588, 237] on icon at bounding box center [591, 241] width 8 height 8
click at [522, 236] on textarea "**********" at bounding box center [322, 241] width 411 height 10
type textarea "**********"
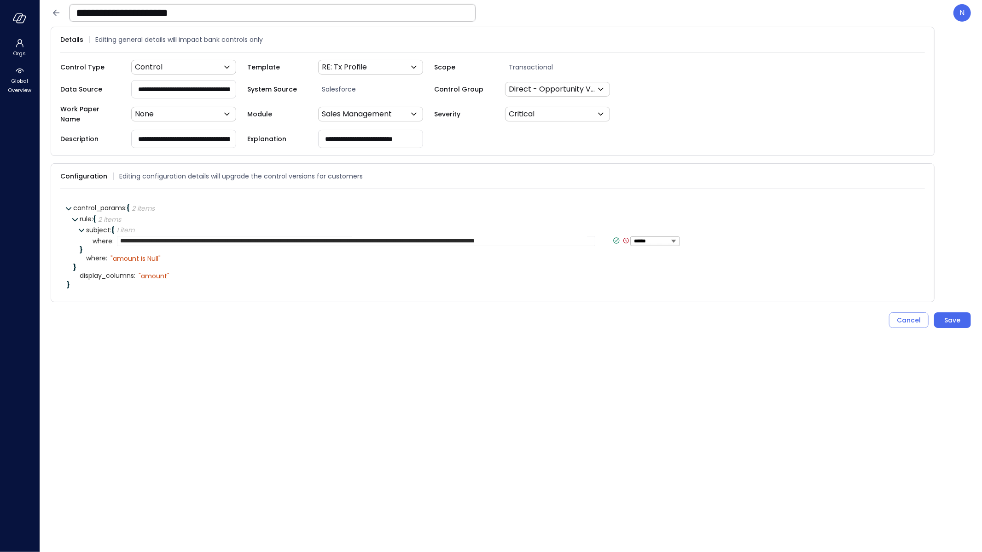
click at [612, 237] on icon at bounding box center [616, 241] width 8 height 8
click at [662, 238] on icon at bounding box center [663, 240] width 5 height 5
drag, startPoint x: 522, startPoint y: 237, endPoint x: 585, endPoint y: 222, distance: 64.4
click at [522, 237] on textarea "**********" at bounding box center [356, 241] width 478 height 10
type textarea "**********"
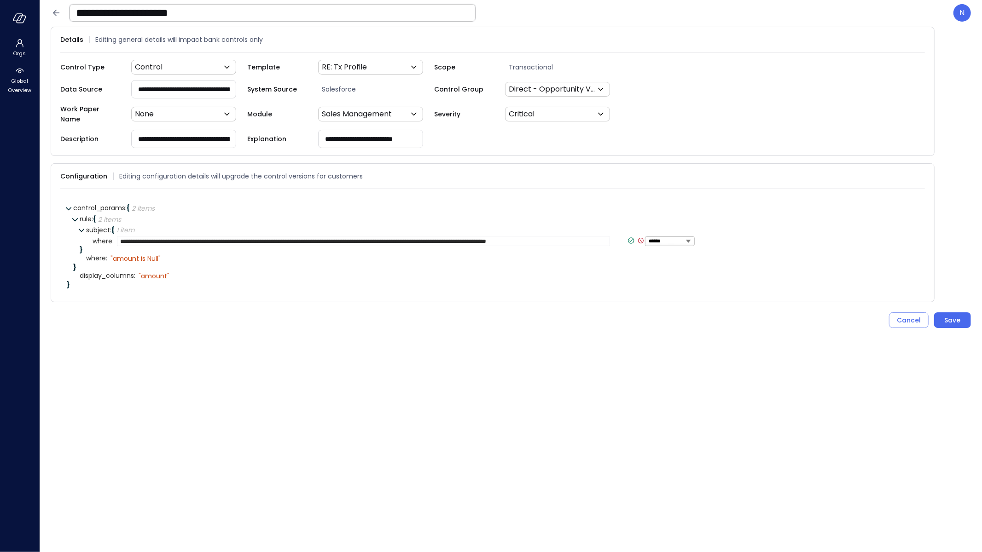
click at [627, 237] on icon at bounding box center [631, 241] width 8 height 8
click at [189, 254] on icon at bounding box center [190, 258] width 8 height 8
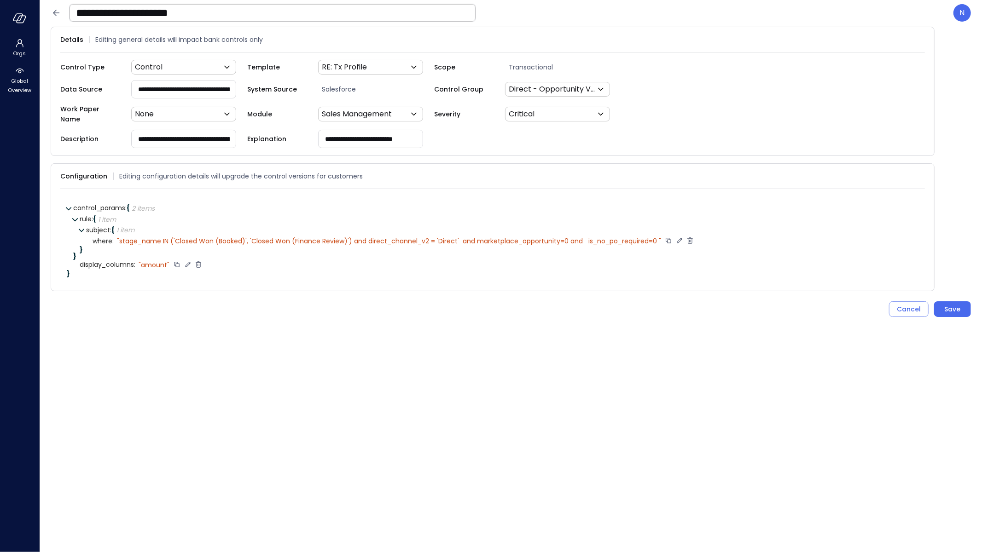
click at [200, 261] on icon at bounding box center [199, 264] width 6 height 6
click at [184, 204] on icon at bounding box center [186, 208] width 8 height 8
type input "**********"
click at [265, 204] on icon at bounding box center [266, 208] width 8 height 8
click at [162, 262] on icon at bounding box center [164, 264] width 5 height 5
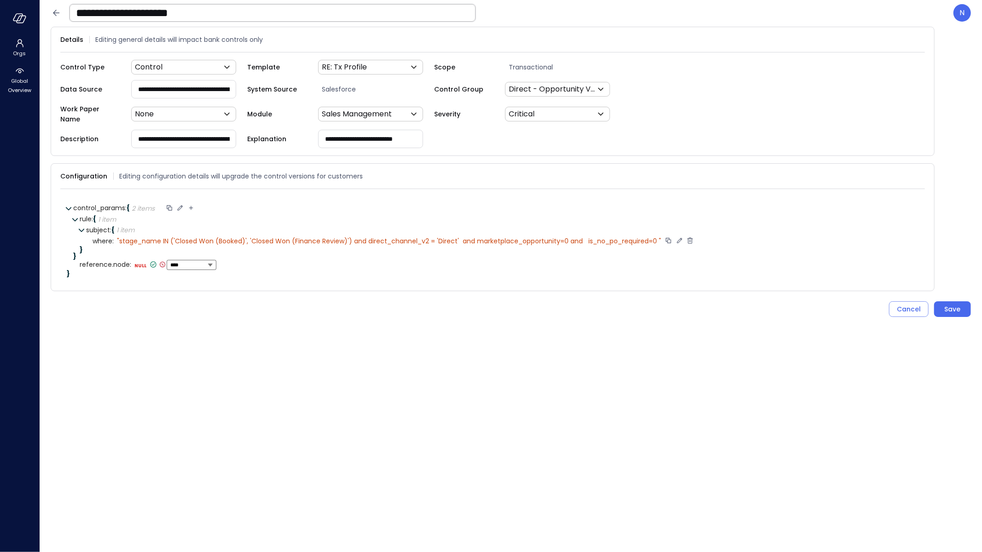
click at [197, 262] on select "****** ****** ******* **** ****** *****" at bounding box center [191, 265] width 42 height 6
click at [170, 262] on select "****** ****** ******* **** ****** *****" at bounding box center [191, 265] width 42 height 6
select select "******"
type textarea "**********"
click at [216, 261] on icon at bounding box center [220, 265] width 8 height 8
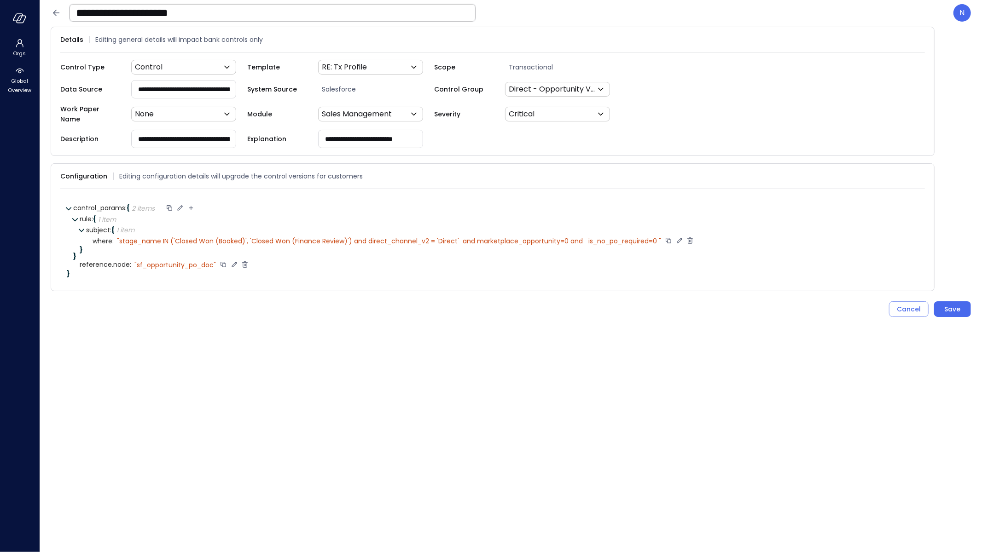
click at [193, 204] on icon at bounding box center [191, 208] width 8 height 8
paste input "****"
type input "**********"
click at [273, 204] on icon at bounding box center [271, 208] width 8 height 8
click at [175, 272] on icon at bounding box center [174, 276] width 8 height 8
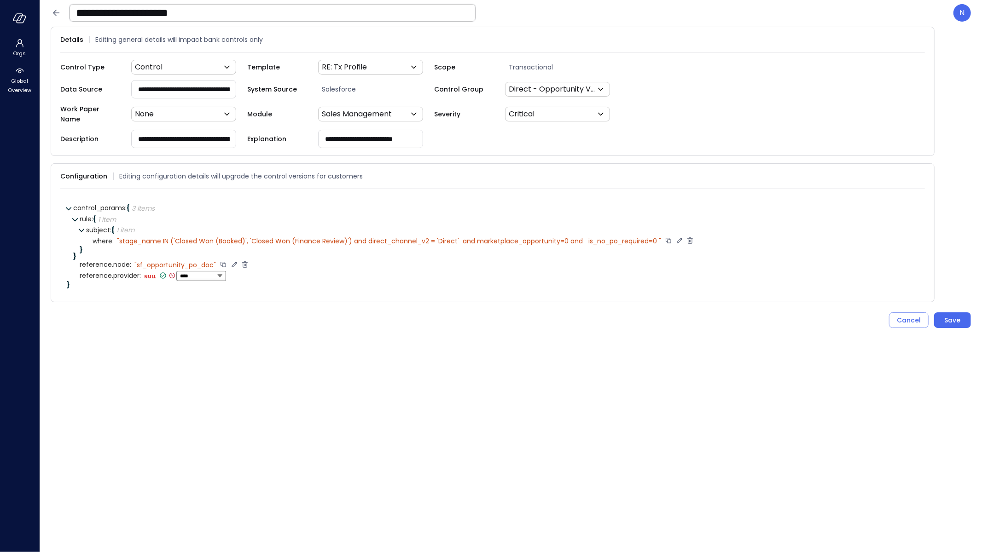
click at [197, 273] on select "****** ****** ******* **** ****** *****" at bounding box center [201, 276] width 42 height 6
click at [180, 273] on select "****** ****** ******* **** ****** *****" at bounding box center [201, 276] width 42 height 6
select select "******"
type textarea "**********"
click at [218, 272] on icon at bounding box center [221, 276] width 8 height 8
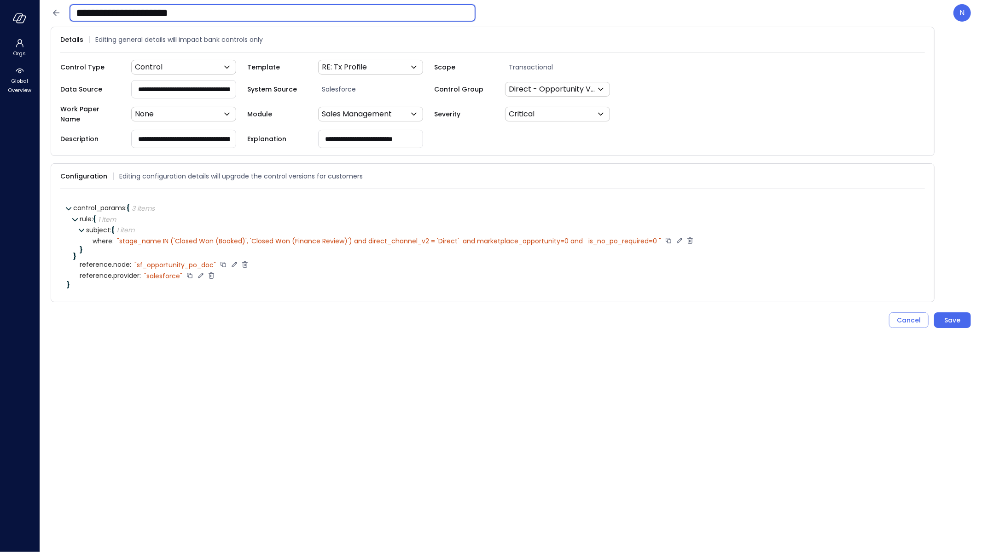
drag, startPoint x: 213, startPoint y: 16, endPoint x: 0, endPoint y: 14, distance: 213.1
click at [0, 14] on div "**********" at bounding box center [491, 276] width 982 height 552
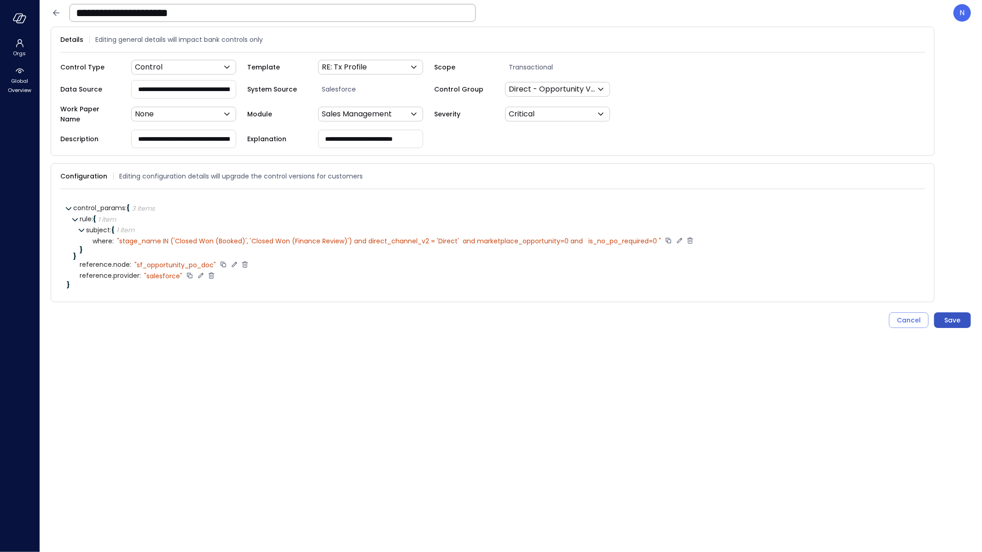
click at [967, 316] on button "Save" at bounding box center [952, 321] width 37 height 16
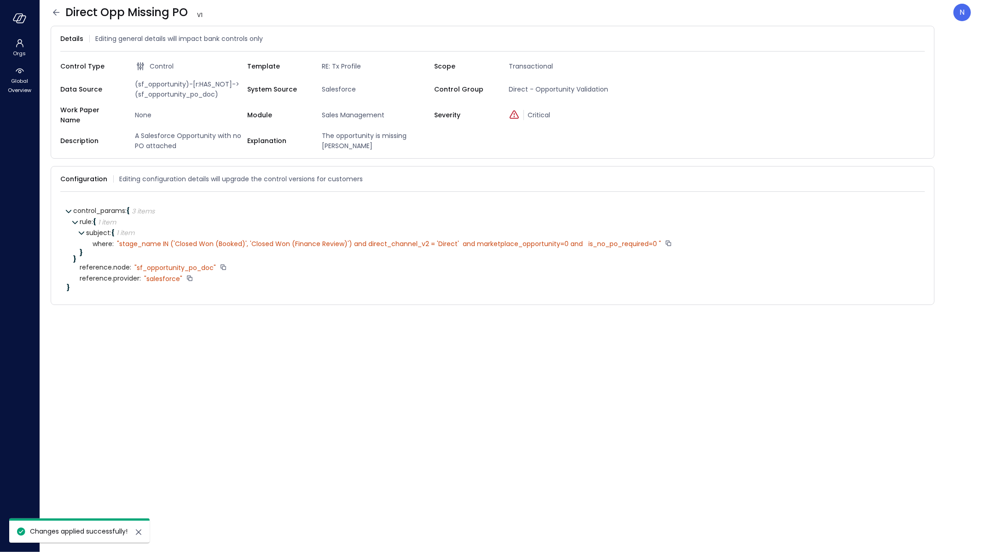
drag, startPoint x: 186, startPoint y: 11, endPoint x: 62, endPoint y: 18, distance: 123.6
drag, startPoint x: 62, startPoint y: 13, endPoint x: 186, endPoint y: 15, distance: 124.8
click at [186, 15] on div "Direct Opp Missing PO V 1" at bounding box center [139, 12] width 176 height 15
drag, startPoint x: 170, startPoint y: 8, endPoint x: 63, endPoint y: 6, distance: 107.7
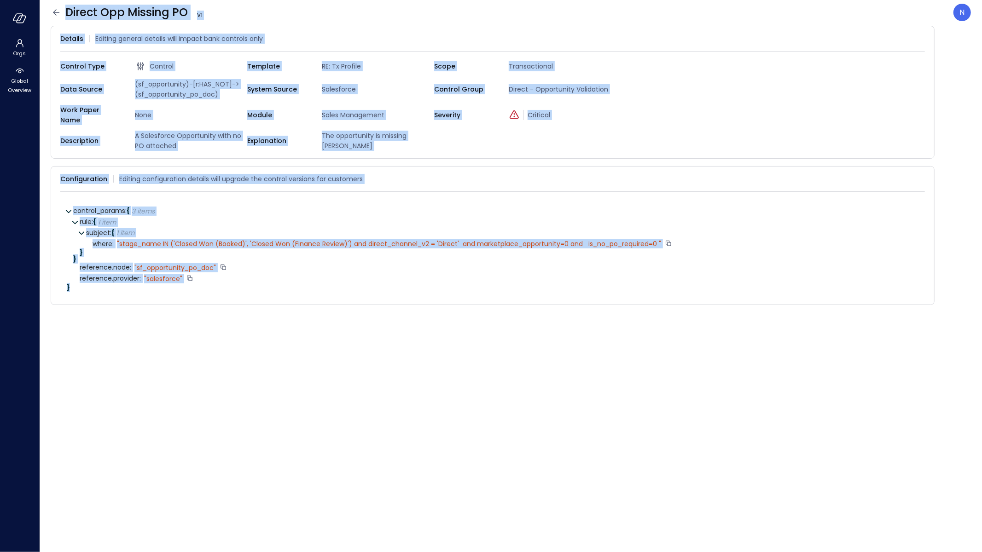
click at [66, 7] on div "Direct Opp Missing PO V 1" at bounding box center [132, 12] width 163 height 15
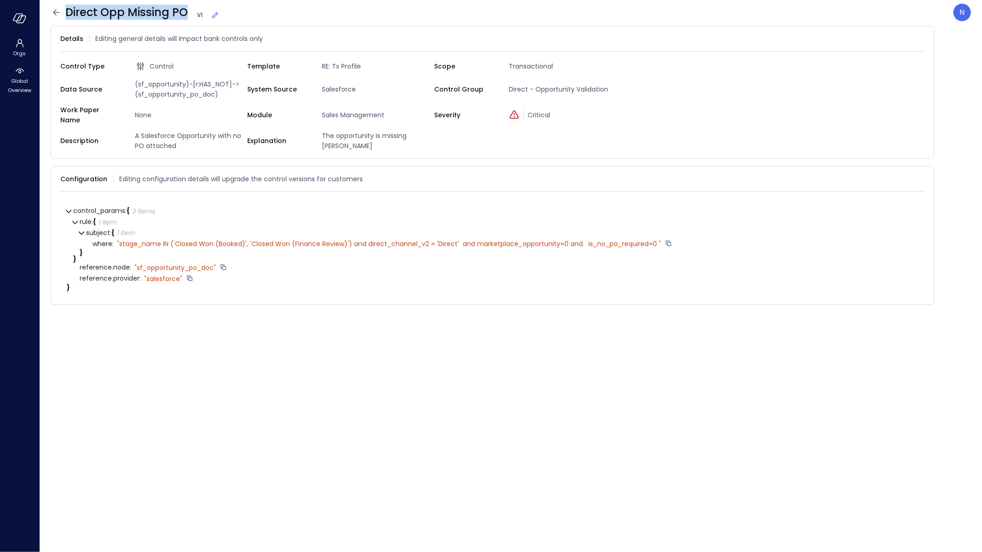
drag, startPoint x: 61, startPoint y: 13, endPoint x: 188, endPoint y: 12, distance: 127.1
click at [188, 12] on div "Direct Opp Missing PO V 1" at bounding box center [139, 12] width 176 height 15
drag, startPoint x: 188, startPoint y: 8, endPoint x: 66, endPoint y: 9, distance: 122.0
click at [66, 9] on span "Direct Opp Missing PO V 1" at bounding box center [142, 12] width 154 height 15
copy span "Direct Opp Missing PO"
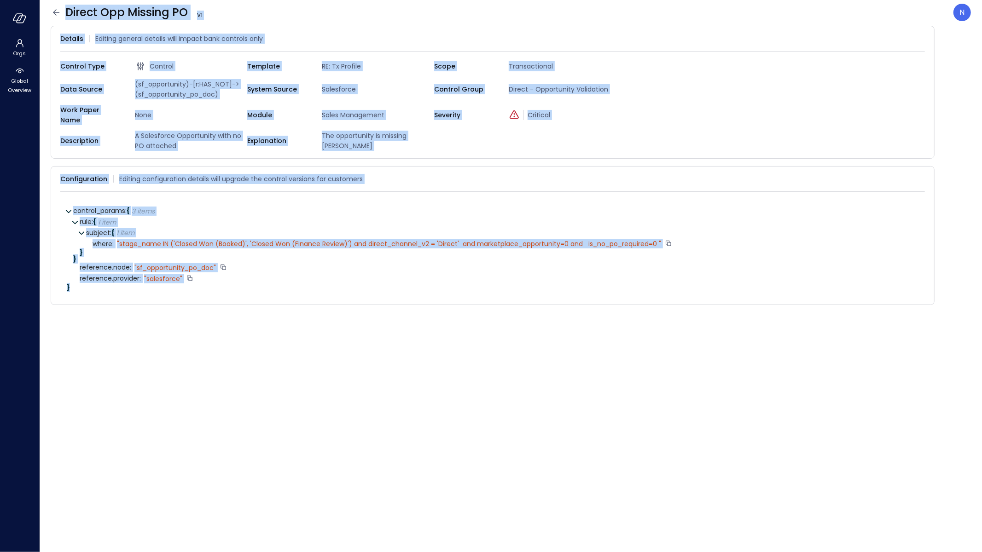
drag, startPoint x: 58, startPoint y: 11, endPoint x: 58, endPoint y: 496, distance: 484.7
click at [58, 11] on icon at bounding box center [56, 12] width 11 height 11
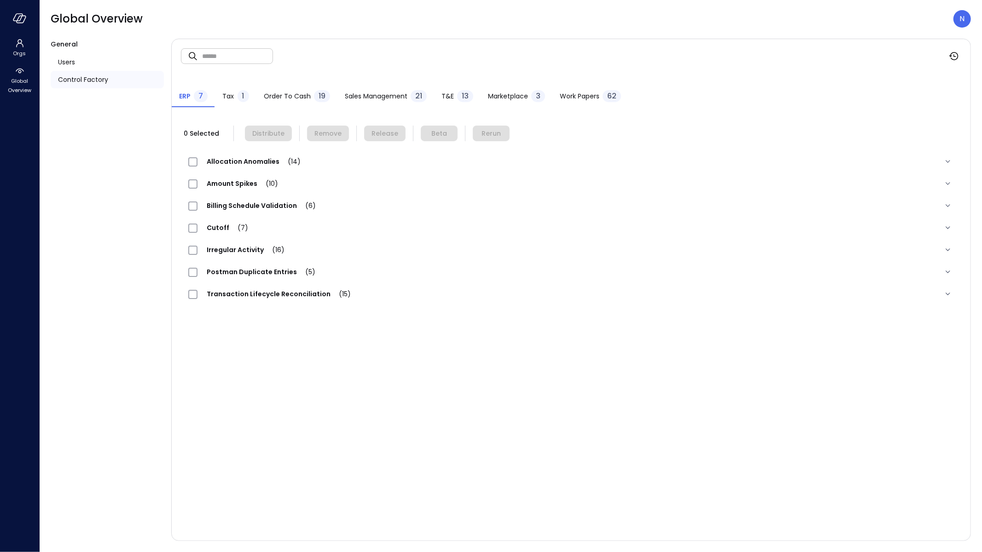
click at [395, 93] on span "Sales Management" at bounding box center [376, 96] width 63 height 10
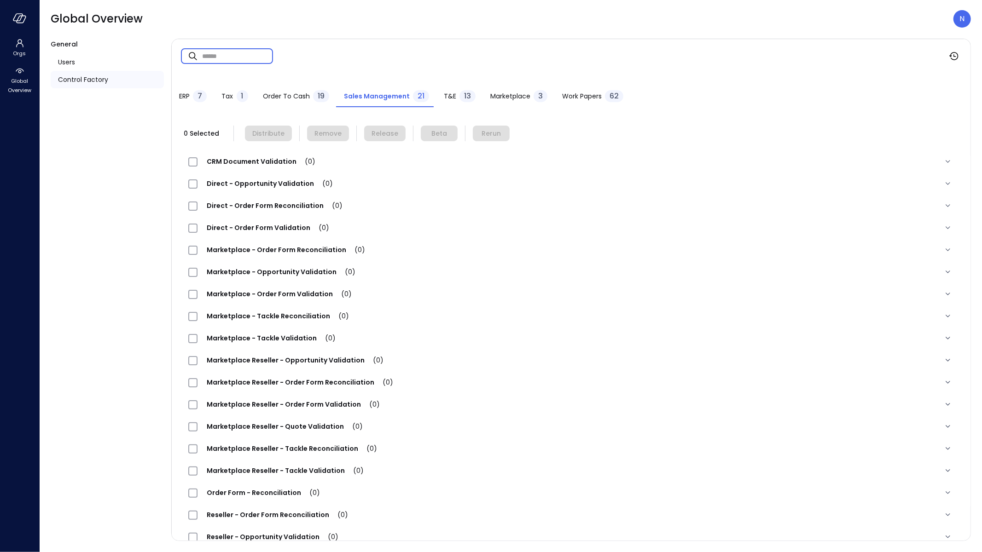
click at [262, 58] on input "text" at bounding box center [237, 56] width 71 height 24
paste input "**********"
type input "**********"
click at [293, 185] on span "Direct - Opportunity Validation (1)" at bounding box center [268, 183] width 142 height 9
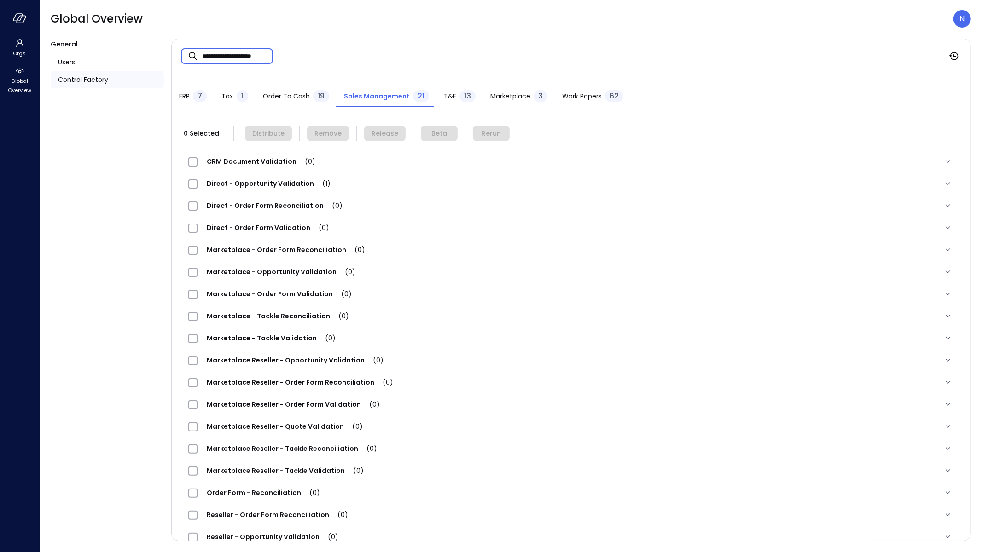
scroll to position [0, 0]
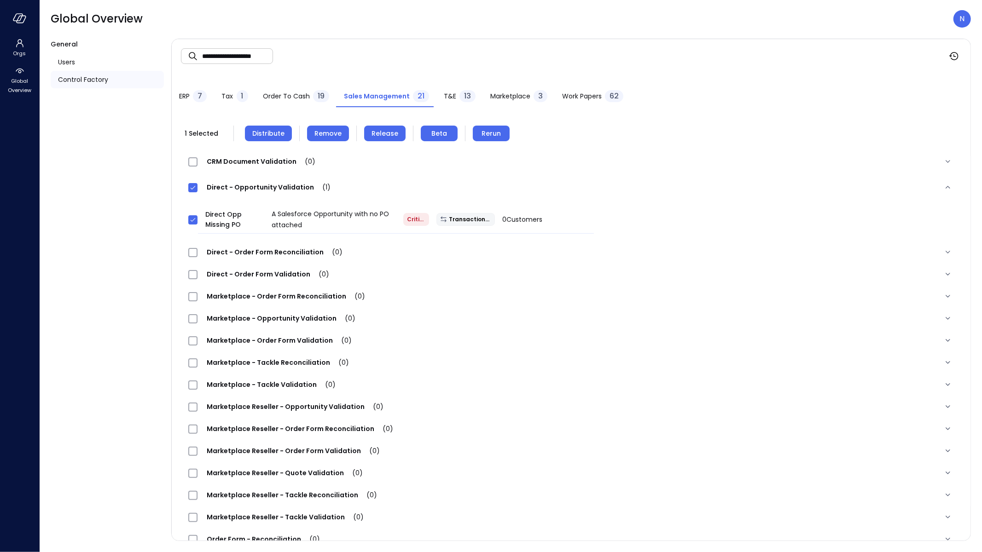
click at [261, 137] on span "Distribute" at bounding box center [268, 133] width 32 height 10
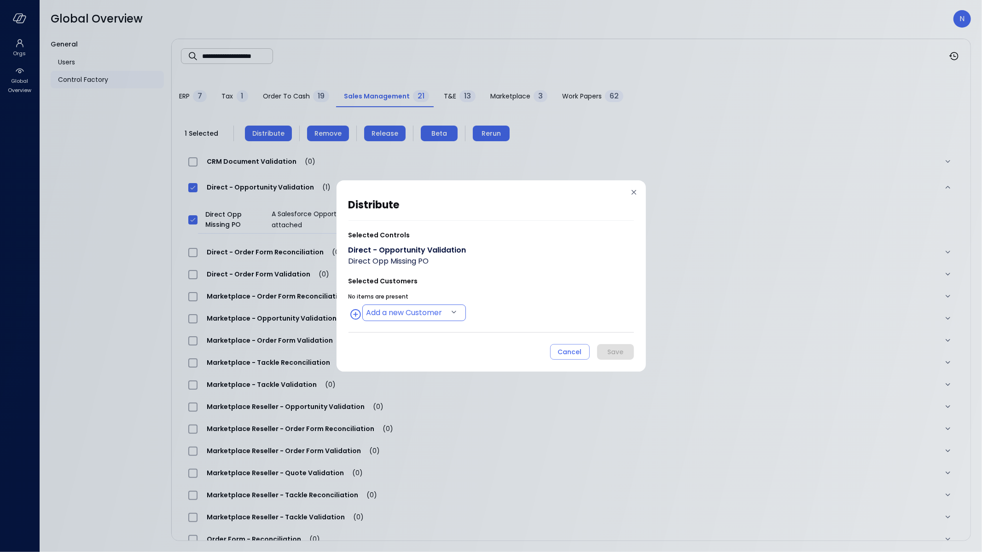
click at [415, 312] on body "**********" at bounding box center [491, 276] width 982 height 552
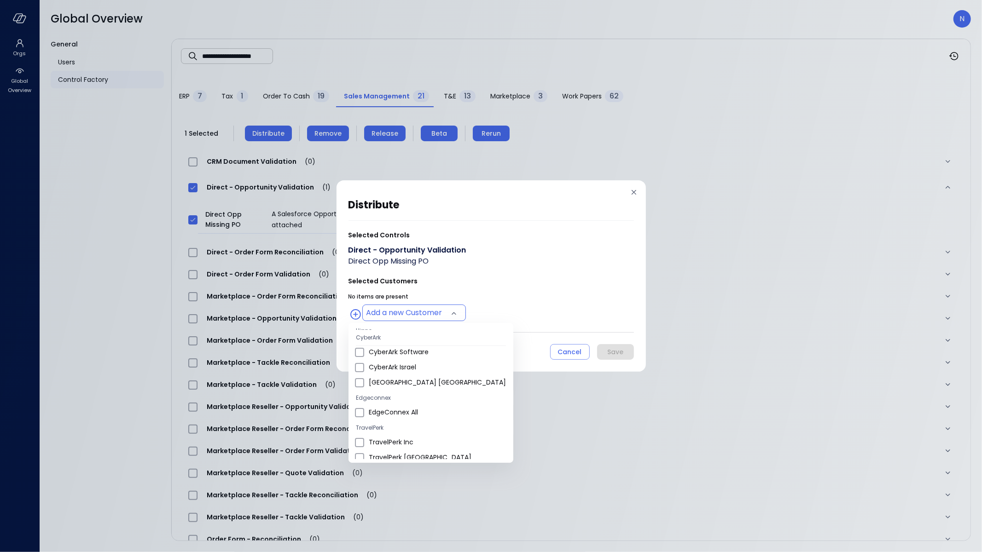
scroll to position [340, 0]
click at [403, 382] on span "Wiz US" at bounding box center [437, 378] width 137 height 10
type input "**********"
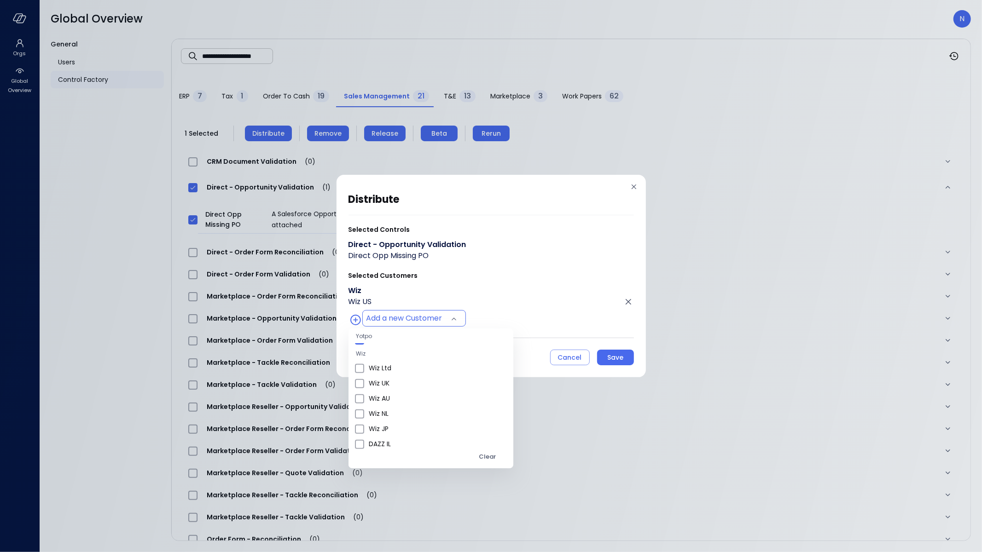
click at [630, 326] on div at bounding box center [491, 276] width 982 height 552
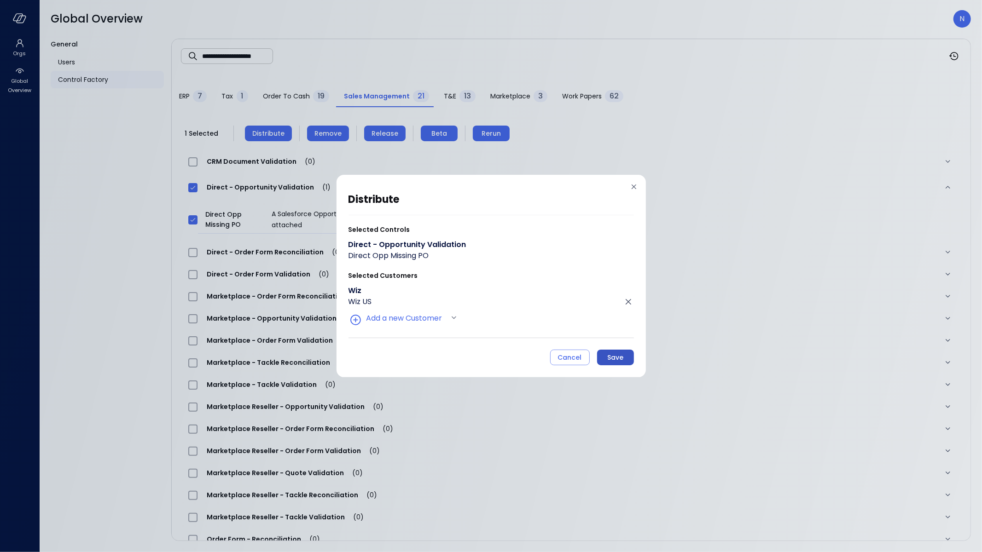
click at [623, 362] on button "Save" at bounding box center [615, 358] width 37 height 16
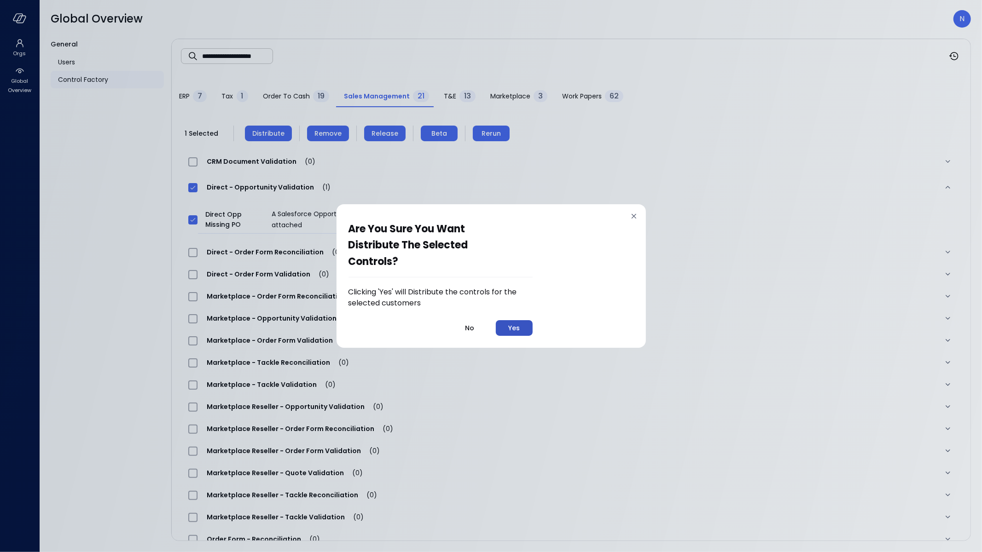
click at [517, 331] on div "Yes" at bounding box center [514, 329] width 12 height 12
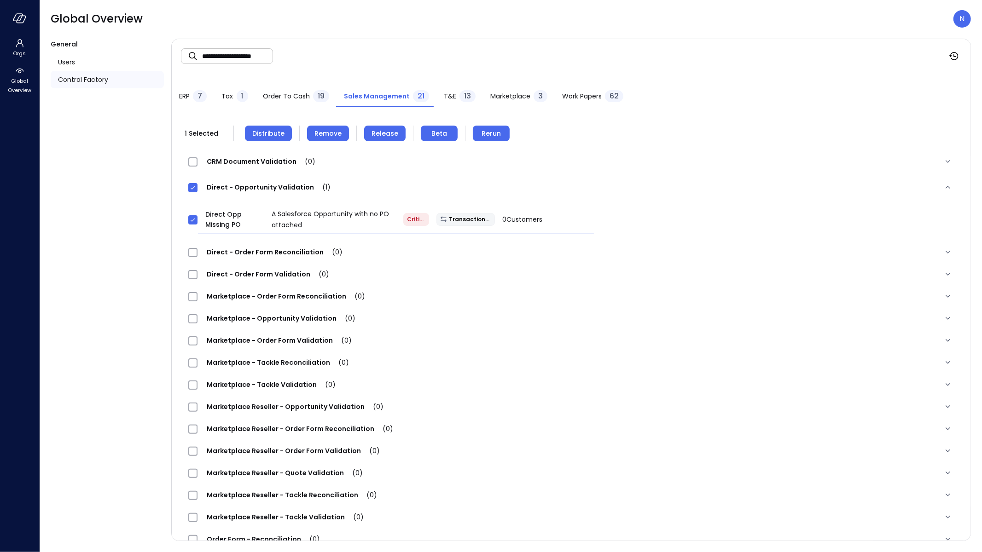
click at [236, 53] on input "**********" at bounding box center [237, 56] width 71 height 24
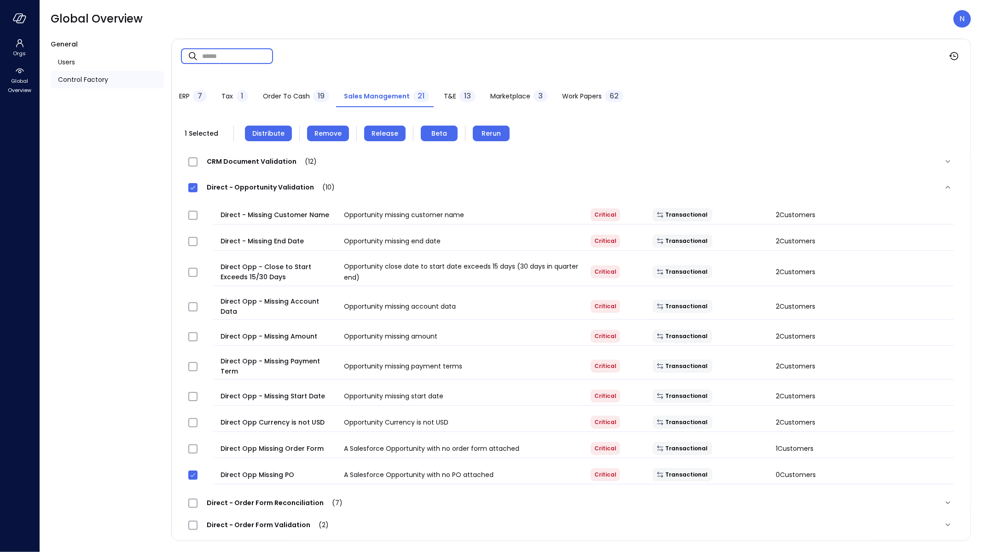
type input "*"
click at [193, 183] on icon at bounding box center [192, 187] width 7 height 9
click at [226, 187] on span "Direct - Opportunity Validation (10)" at bounding box center [270, 187] width 146 height 9
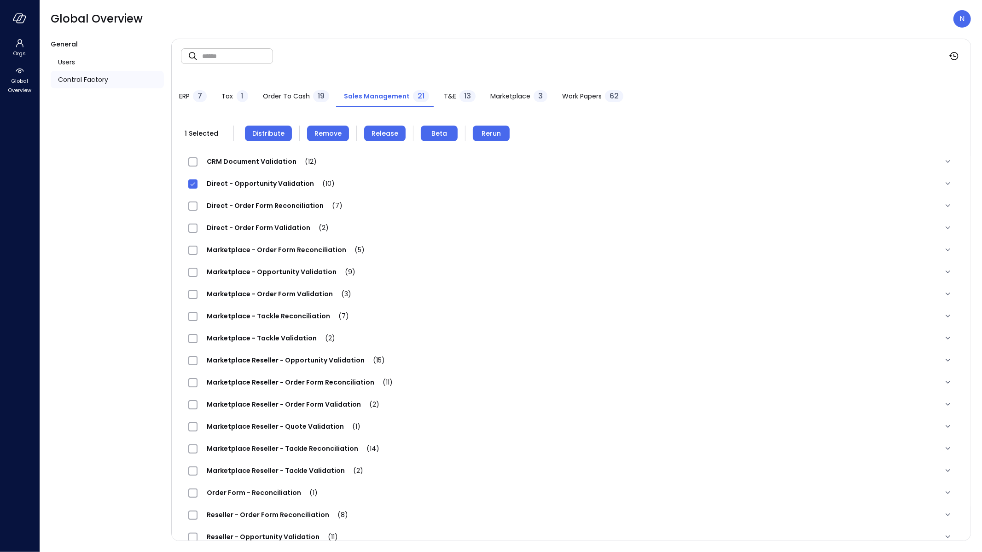
click at [285, 334] on span "Marketplace - Tackle Validation (2)" at bounding box center [270, 338] width 147 height 9
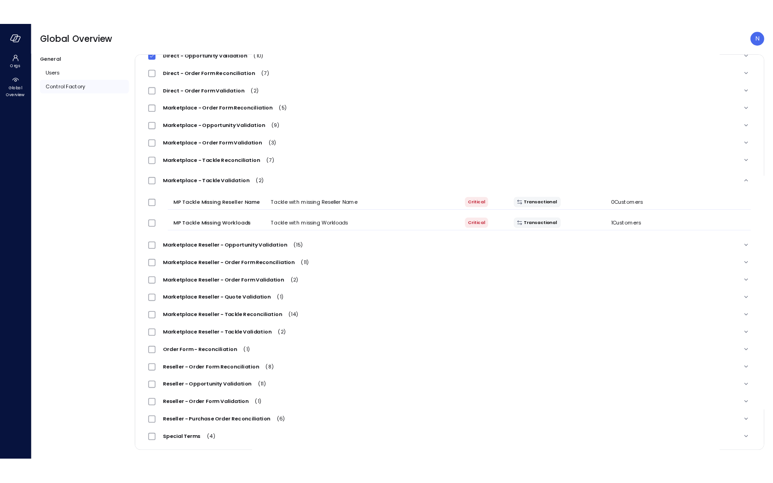
scroll to position [145, 0]
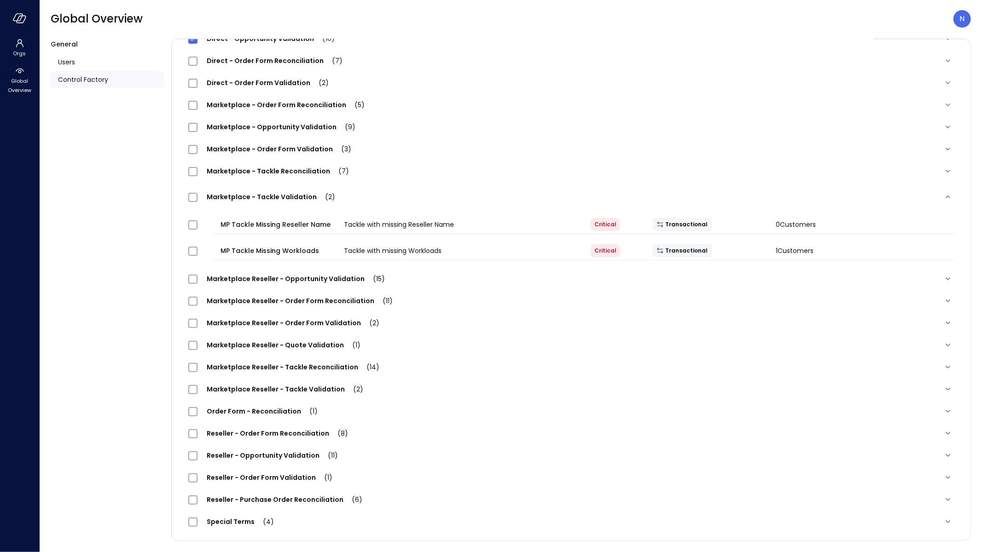
click at [247, 385] on span "Marketplace Reseller - Tackle Validation (2)" at bounding box center [284, 389] width 175 height 9
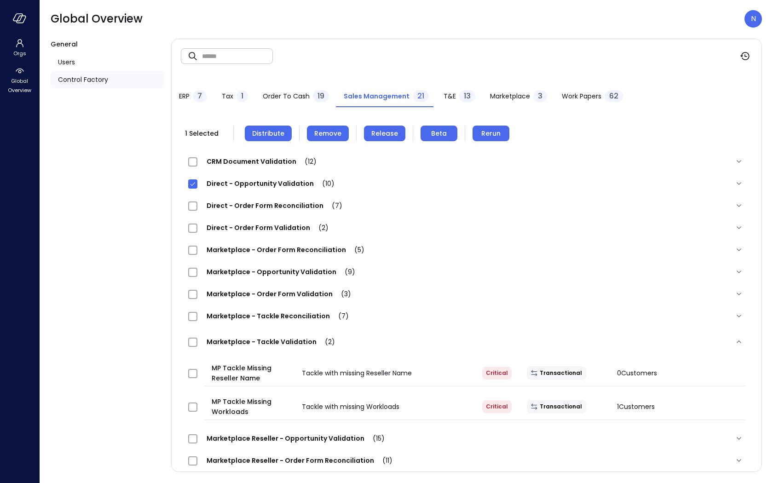
scroll to position [2, 0]
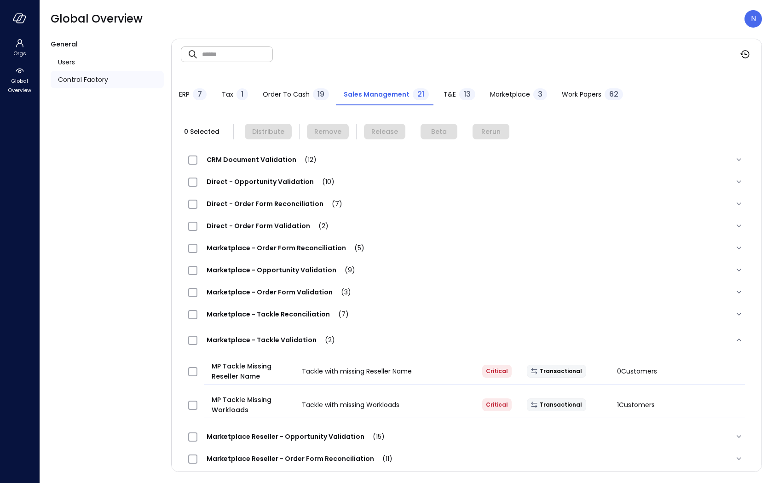
click at [250, 321] on div "Marketplace - Tackle Reconciliation (7)" at bounding box center [467, 314] width 572 height 22
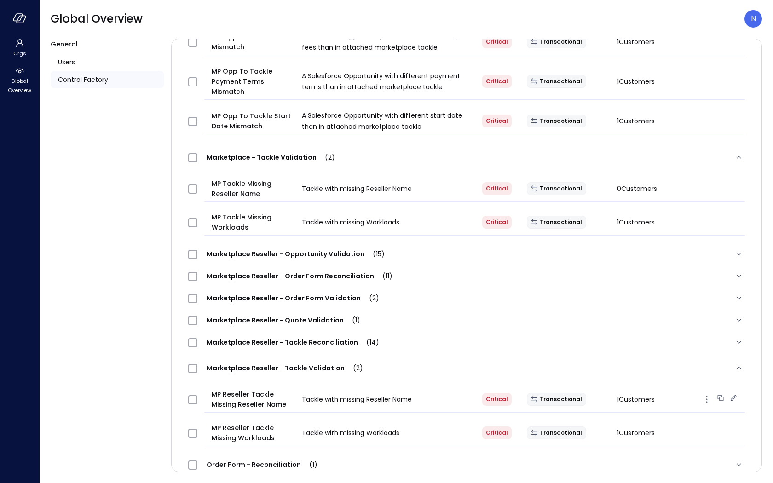
scroll to position [408, 0]
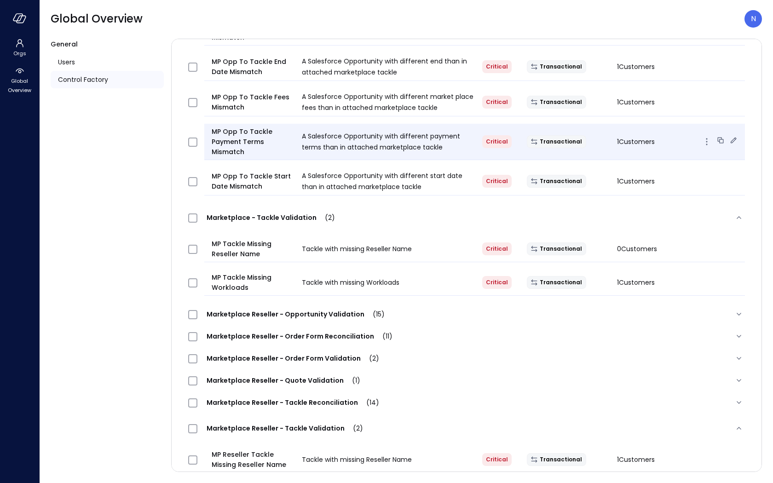
click at [729, 136] on icon at bounding box center [733, 140] width 9 height 9
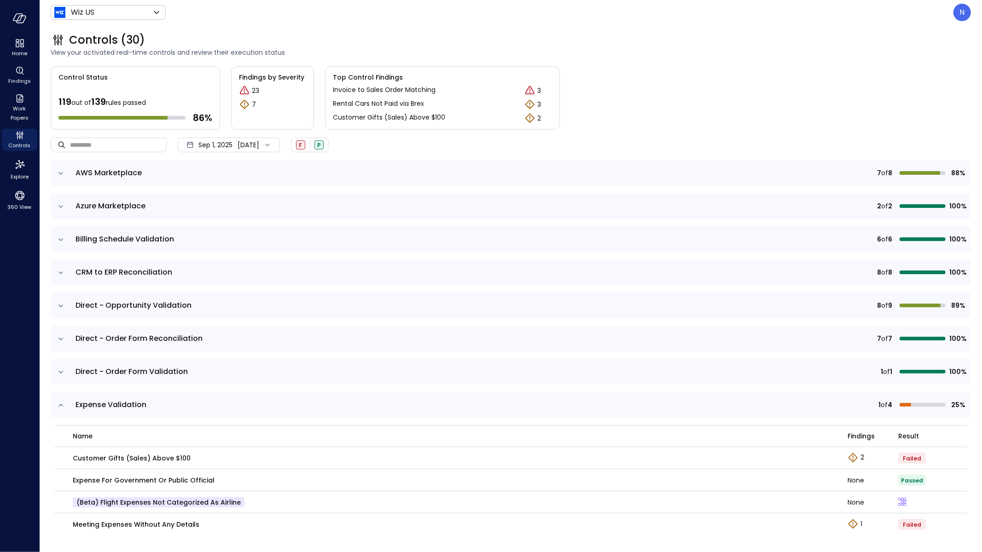
scroll to position [103, 0]
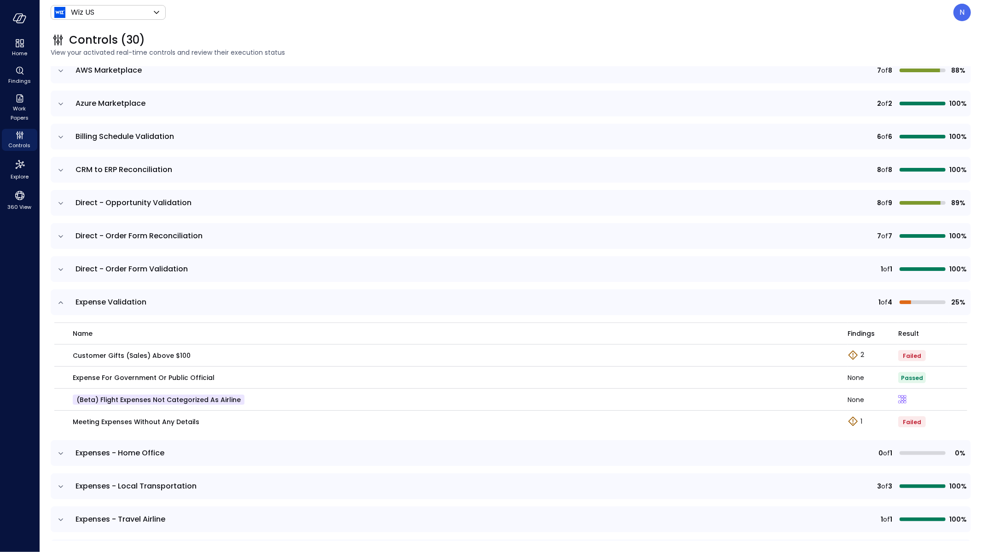
click at [59, 308] on td at bounding box center [60, 303] width 19 height 26
click at [62, 303] on icon "expand row" at bounding box center [60, 302] width 9 height 9
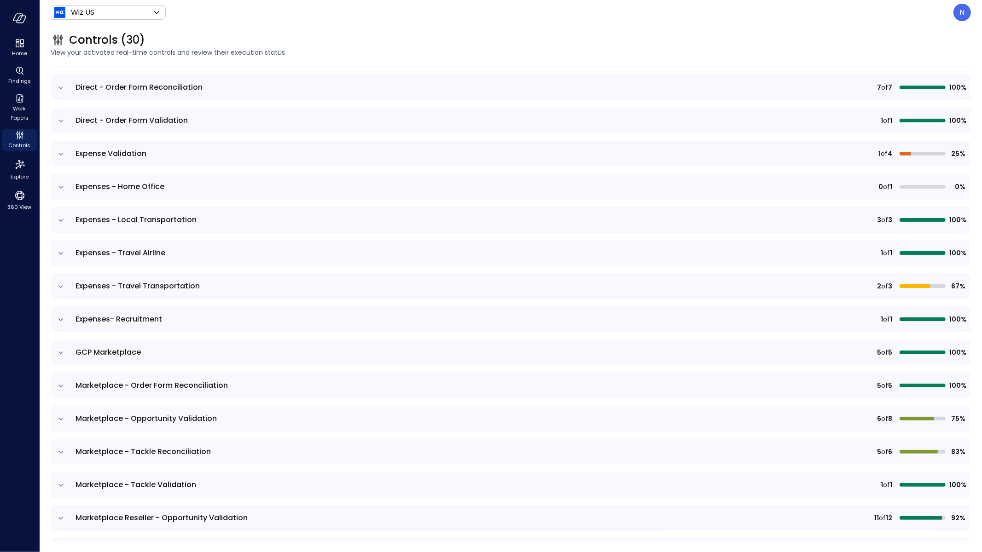
scroll to position [257, 0]
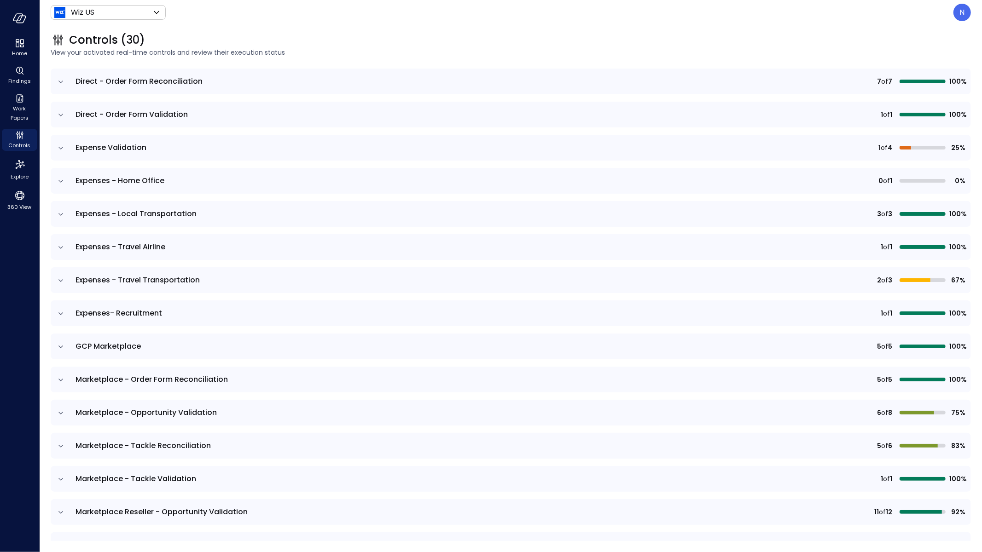
click at [58, 447] on icon "expand row" at bounding box center [60, 446] width 9 height 9
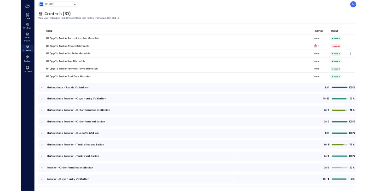
scroll to position [553, 0]
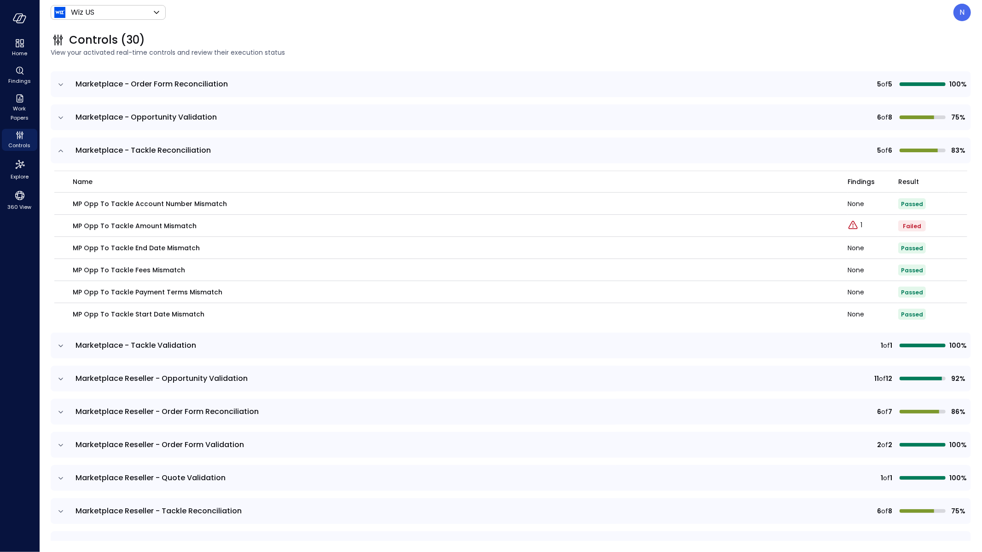
click at [58, 149] on icon "expand row" at bounding box center [60, 150] width 9 height 9
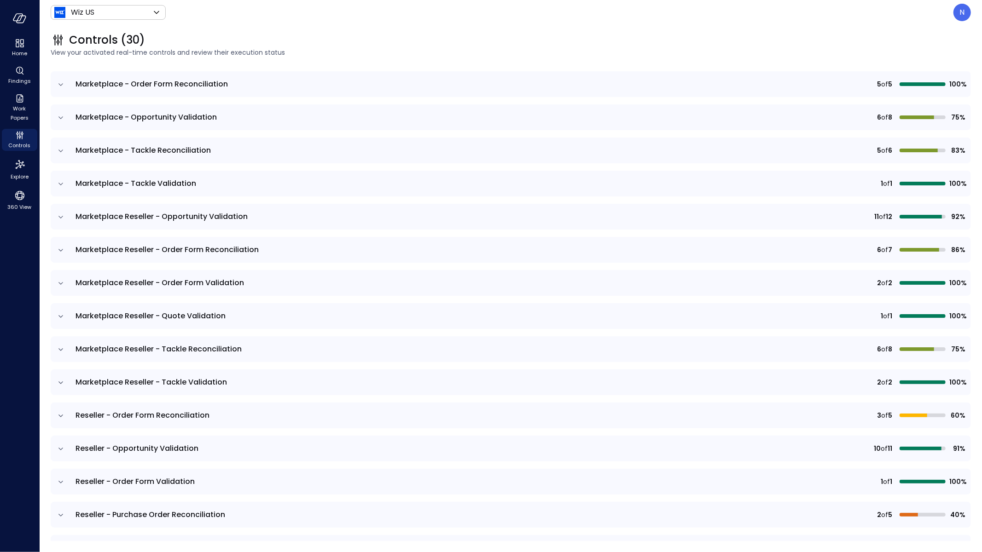
click at [58, 180] on icon "expand row" at bounding box center [60, 184] width 9 height 9
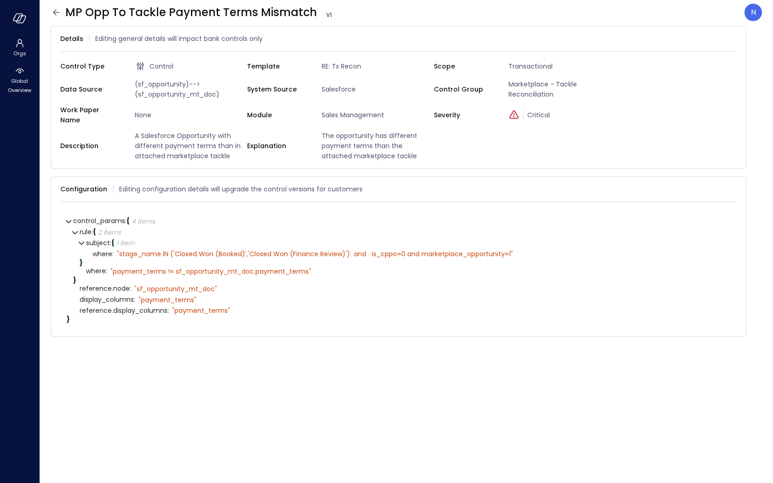
click at [53, 9] on icon at bounding box center [56, 12] width 11 height 11
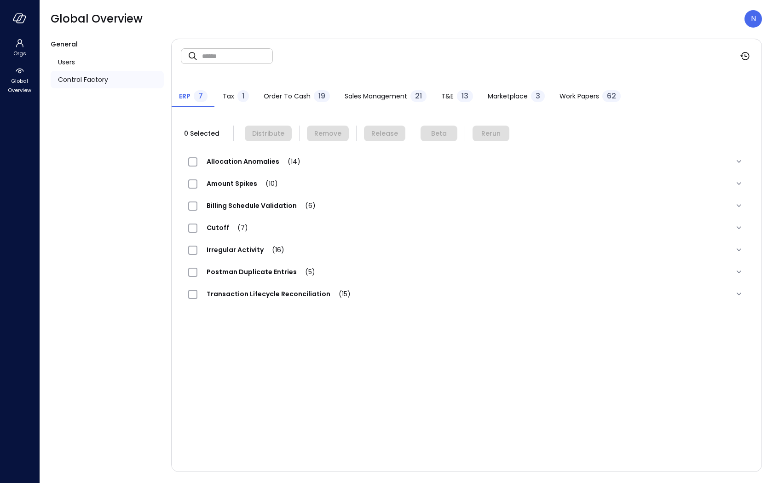
click at [383, 104] on div "Sales Management 21" at bounding box center [386, 97] width 82 height 14
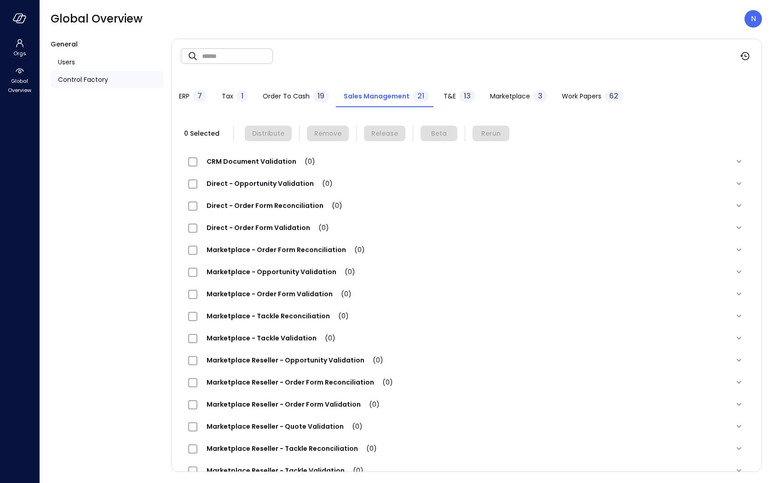
click at [382, 99] on span "Sales Management" at bounding box center [377, 96] width 66 height 10
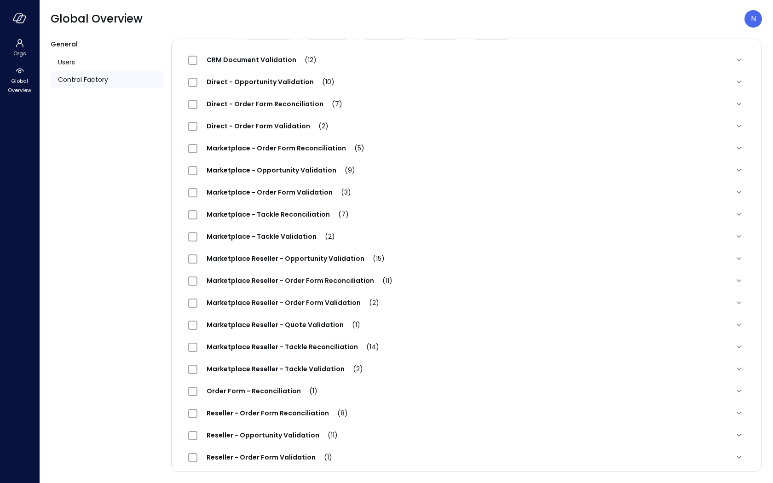
scroll to position [151, 0]
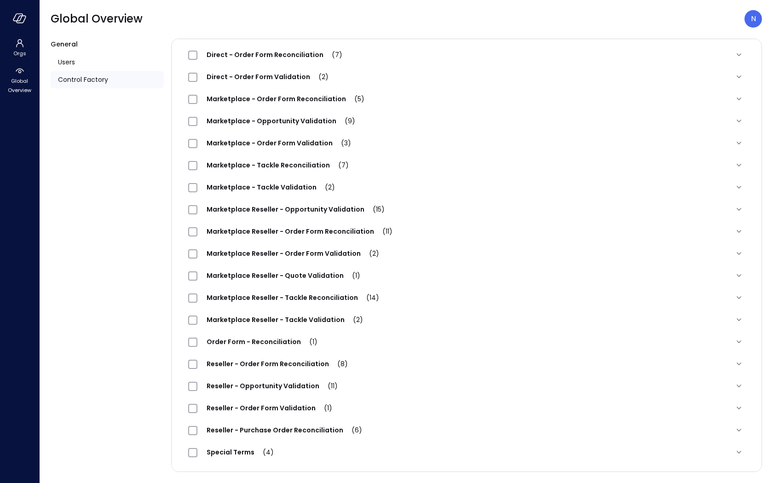
click at [298, 426] on span "Reseller - Purchase Order Reconciliation (6)" at bounding box center [284, 430] width 174 height 9
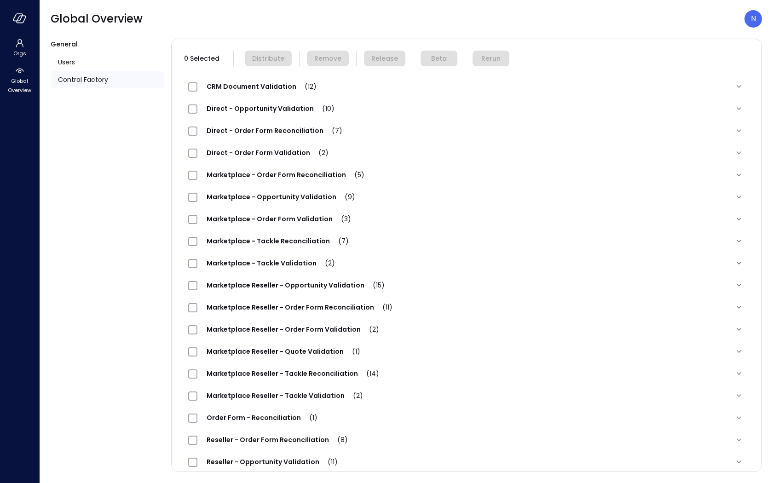
scroll to position [76, 0]
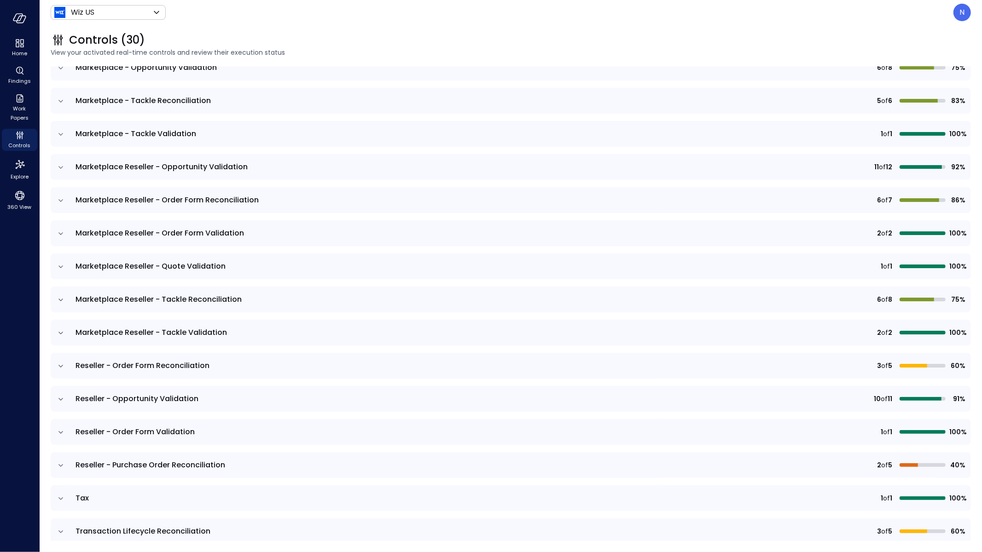
scroll to position [594, 0]
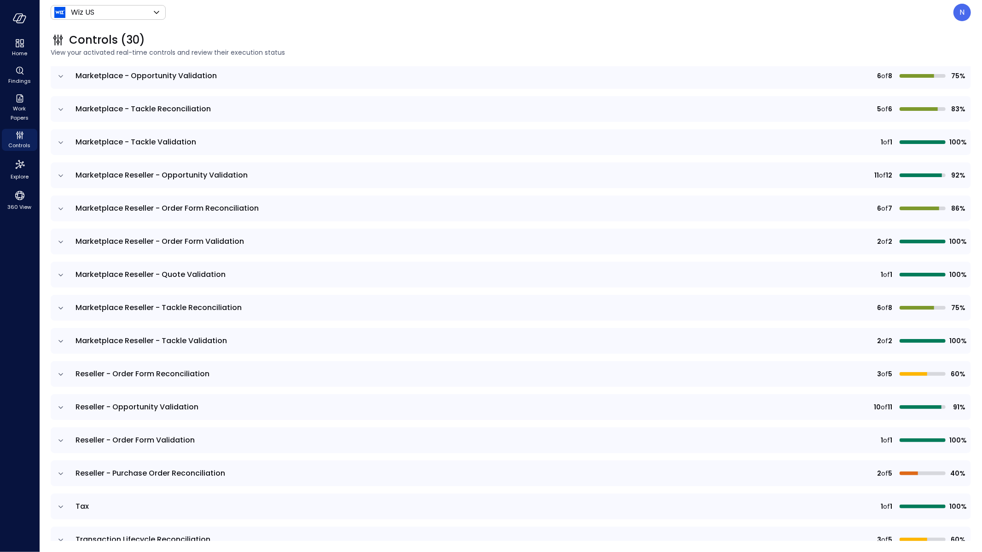
click at [65, 406] on td at bounding box center [60, 408] width 19 height 26
click at [63, 405] on icon "expand row" at bounding box center [60, 407] width 9 height 9
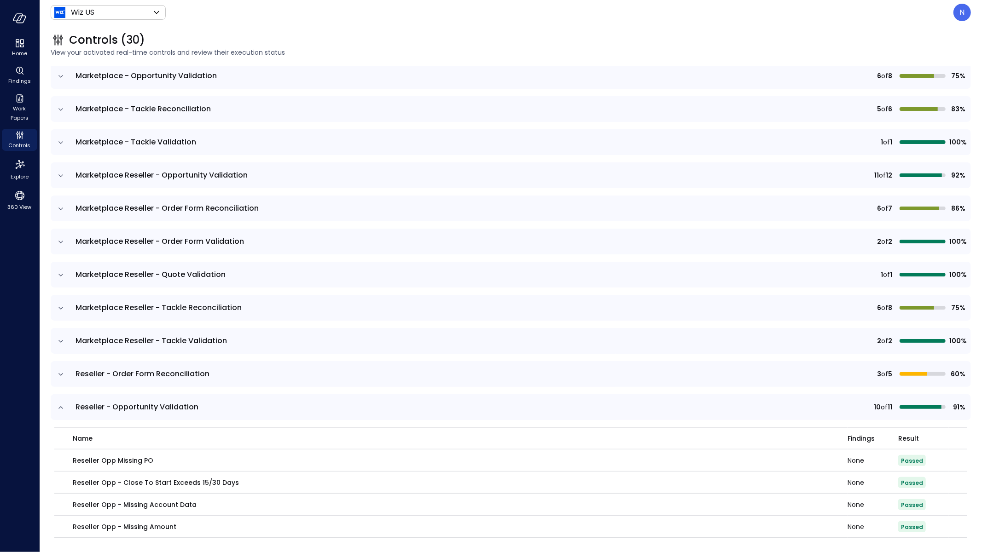
scroll to position [804, 0]
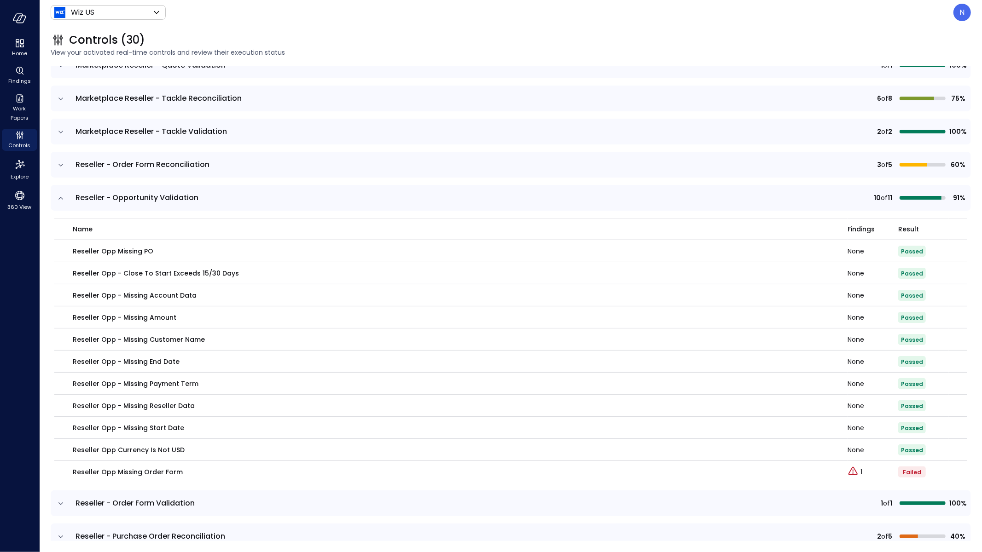
click at [58, 505] on icon "expand row" at bounding box center [60, 503] width 9 height 9
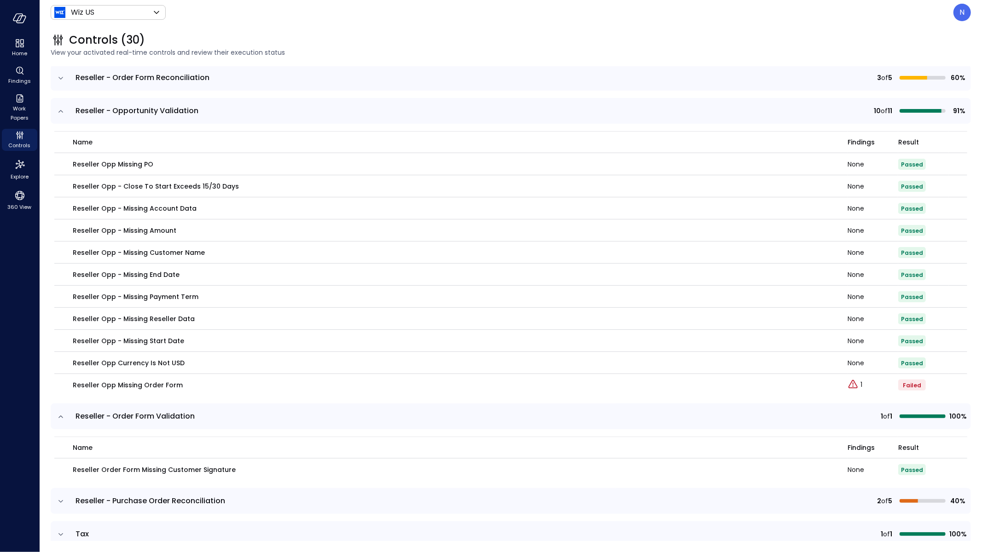
scroll to position [936, 0]
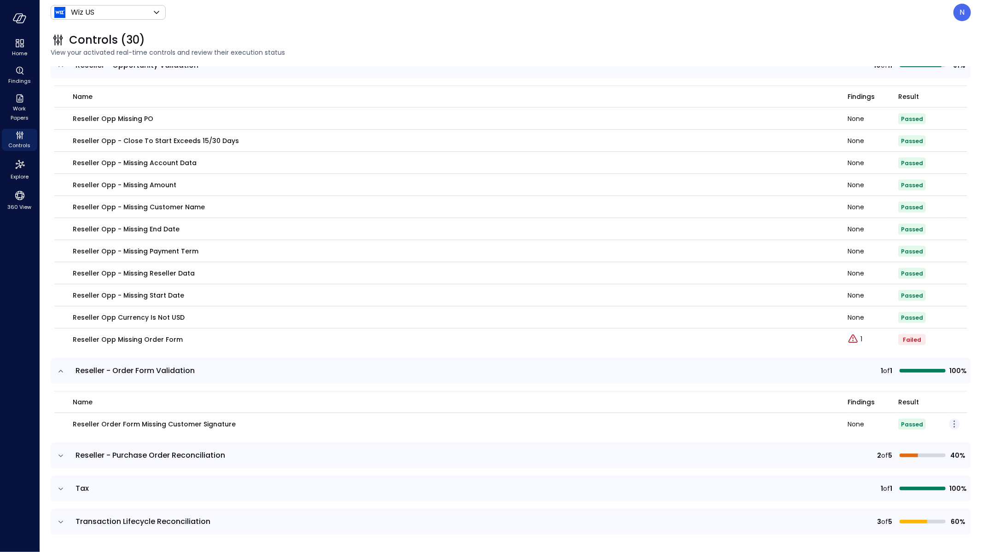
click at [951, 426] on icon "button" at bounding box center [954, 424] width 11 height 11
click at [927, 433] on p "Edit control" at bounding box center [921, 436] width 36 height 9
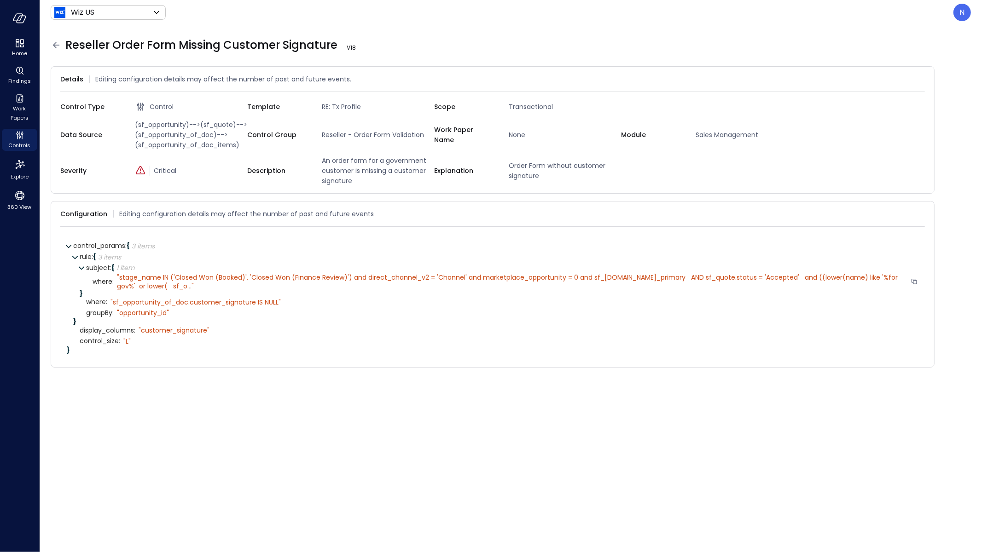
click at [160, 285] on div "" stage_name IN ('Closed Won (Booked)', 'Closed Won (Finance Review)') and dire…" at bounding box center [512, 281] width 790 height 17
click at [187, 285] on span "..." at bounding box center [189, 286] width 4 height 9
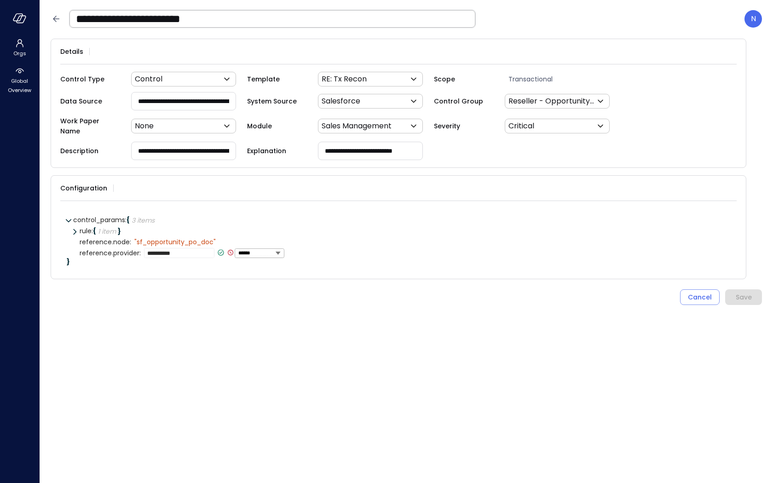
click at [217, 249] on icon at bounding box center [221, 253] width 8 height 8
click at [57, 21] on icon at bounding box center [56, 18] width 11 height 11
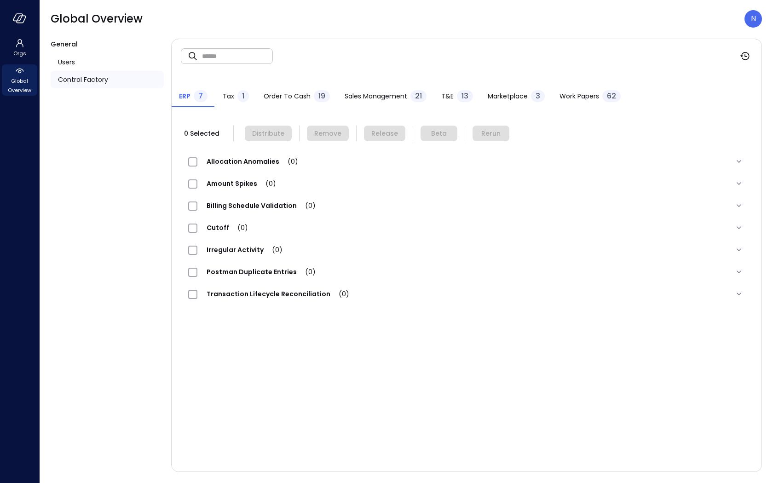
click at [19, 87] on span "Global Overview" at bounding box center [20, 85] width 28 height 18
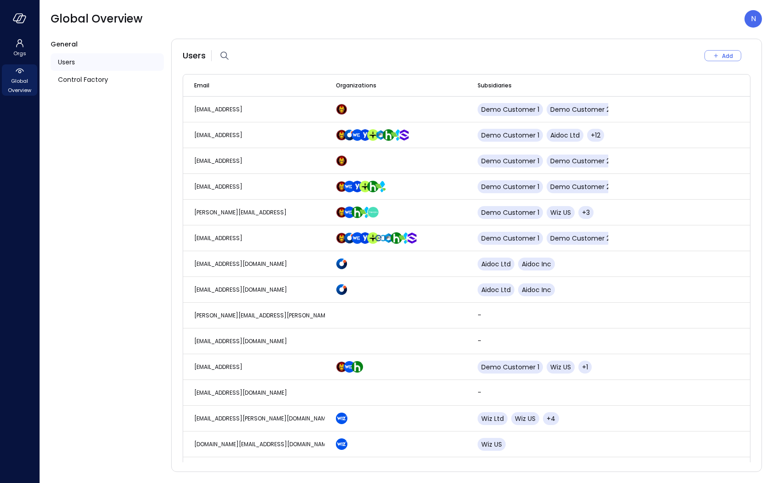
click at [23, 27] on div at bounding box center [19, 18] width 39 height 37
click at [20, 16] on icon "button" at bounding box center [20, 18] width 14 height 10
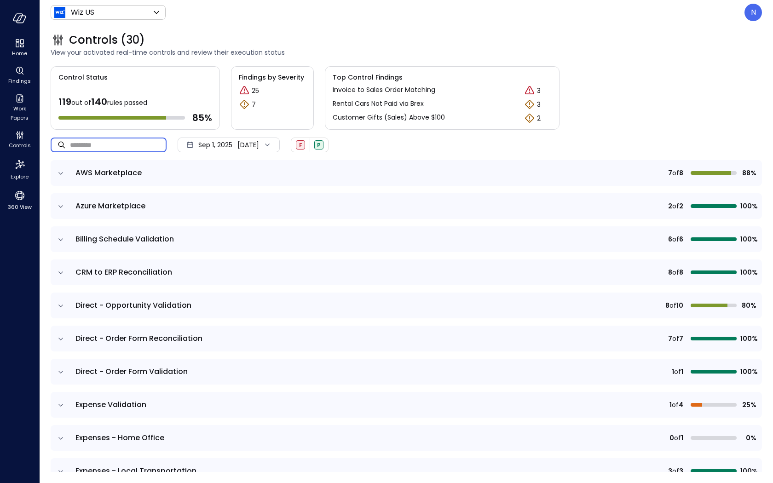
click at [94, 145] on input "text" at bounding box center [118, 145] width 97 height 24
type input "*"
drag, startPoint x: 98, startPoint y: 142, endPoint x: 55, endPoint y: 144, distance: 43.3
click at [52, 142] on div "​ * ​" at bounding box center [109, 145] width 116 height 15
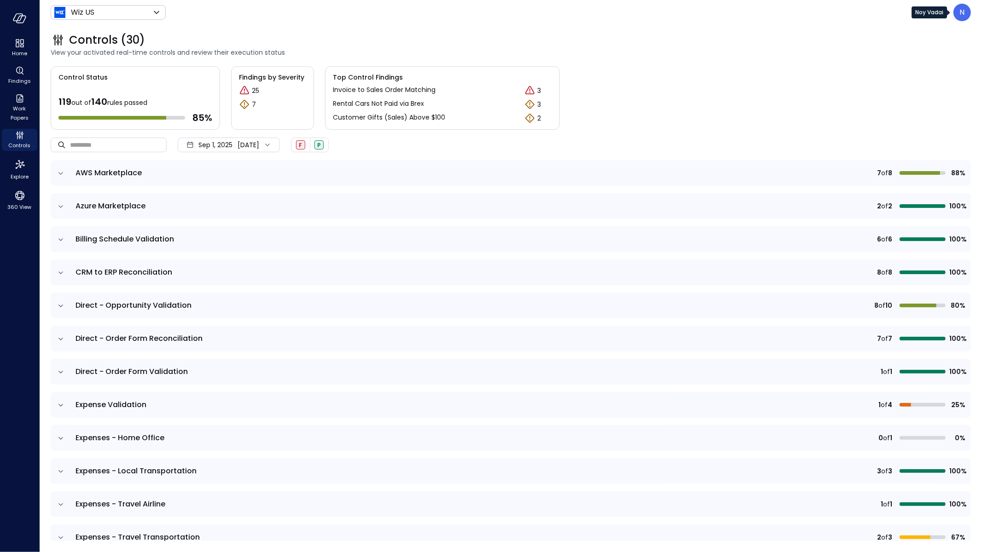
click at [964, 12] on p "N" at bounding box center [962, 12] width 5 height 11
click at [903, 90] on li "Builder" at bounding box center [923, 88] width 91 height 17
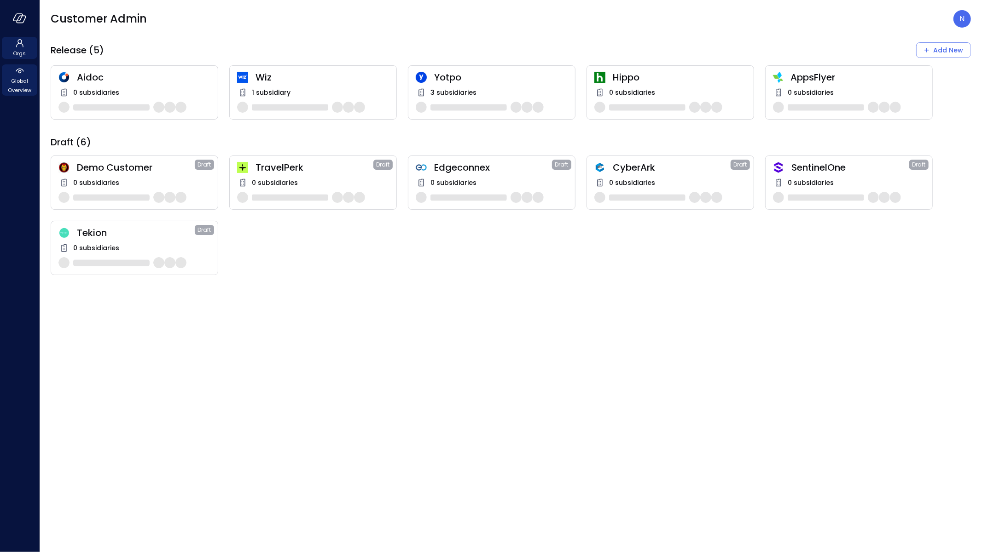
click at [32, 76] on span "Global Overview" at bounding box center [20, 85] width 28 height 18
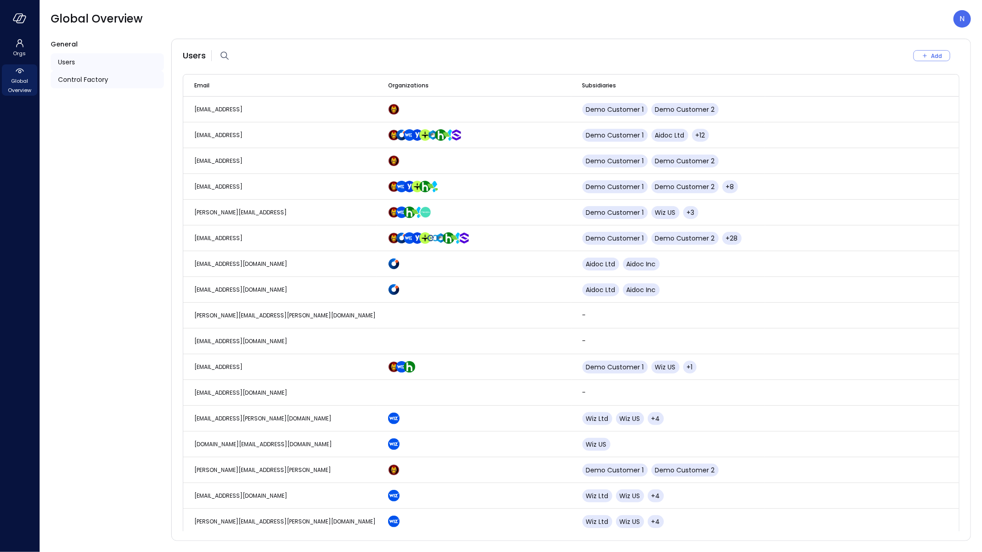
click at [109, 87] on div "Control Factory" at bounding box center [107, 79] width 113 height 17
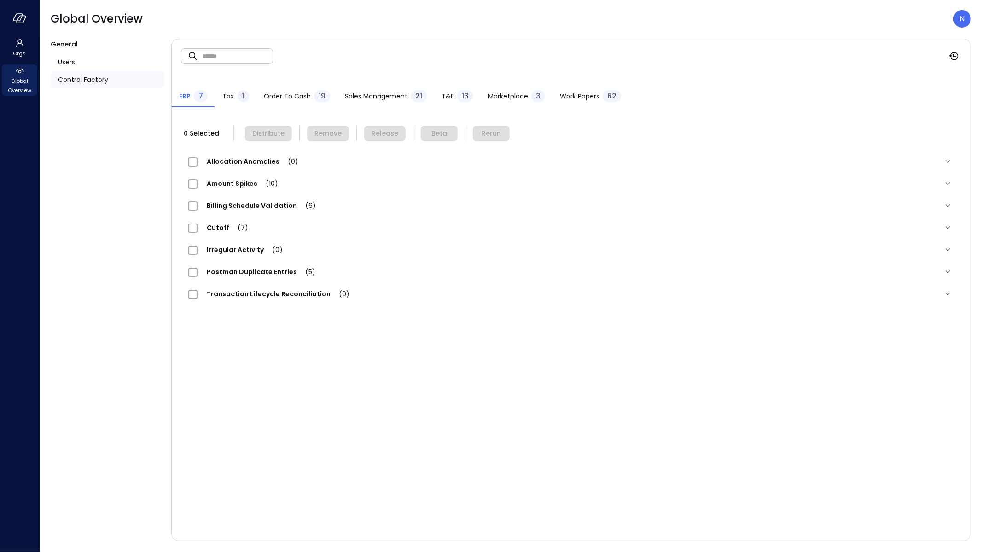
click at [564, 90] on div "Work Papers 62" at bounding box center [590, 97] width 61 height 14
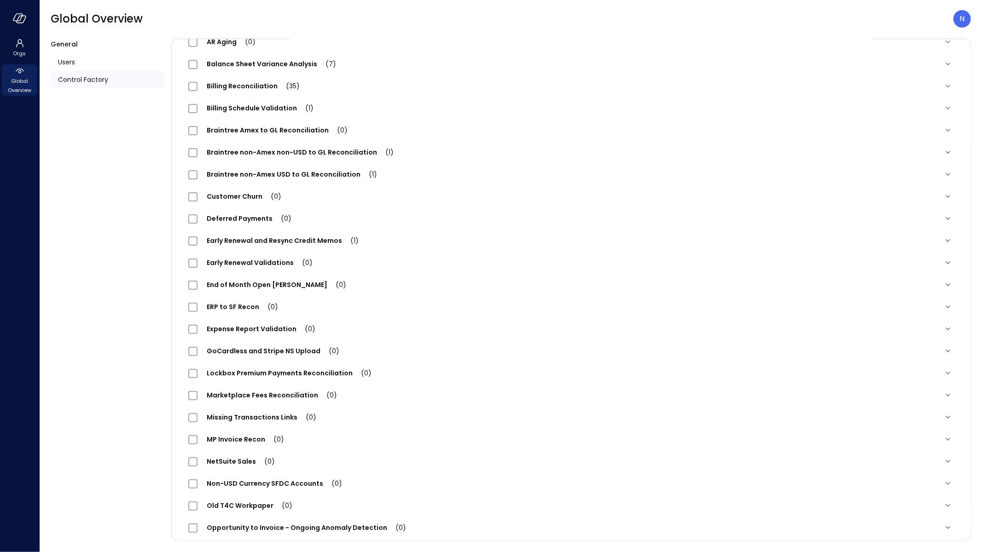
scroll to position [124, 0]
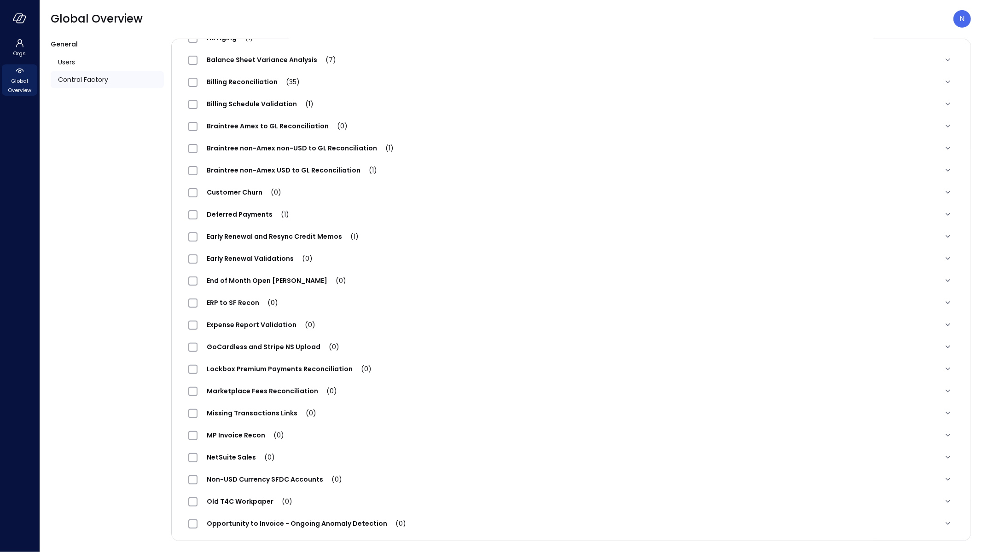
click at [272, 328] on span "Expense Report Validation (0)" at bounding box center [260, 324] width 127 height 9
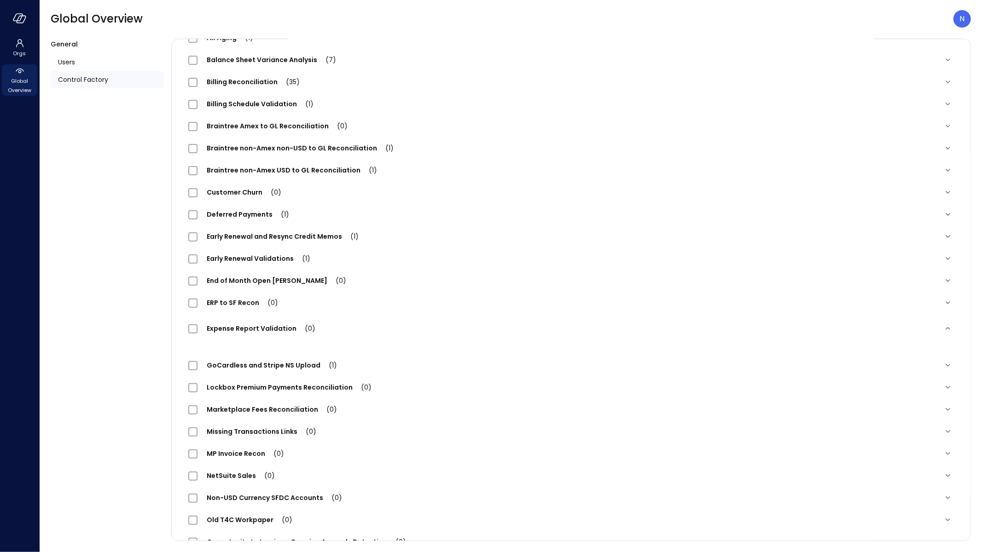
click at [375, 310] on div "ERP to SF Recon (0)" at bounding box center [571, 303] width 780 height 22
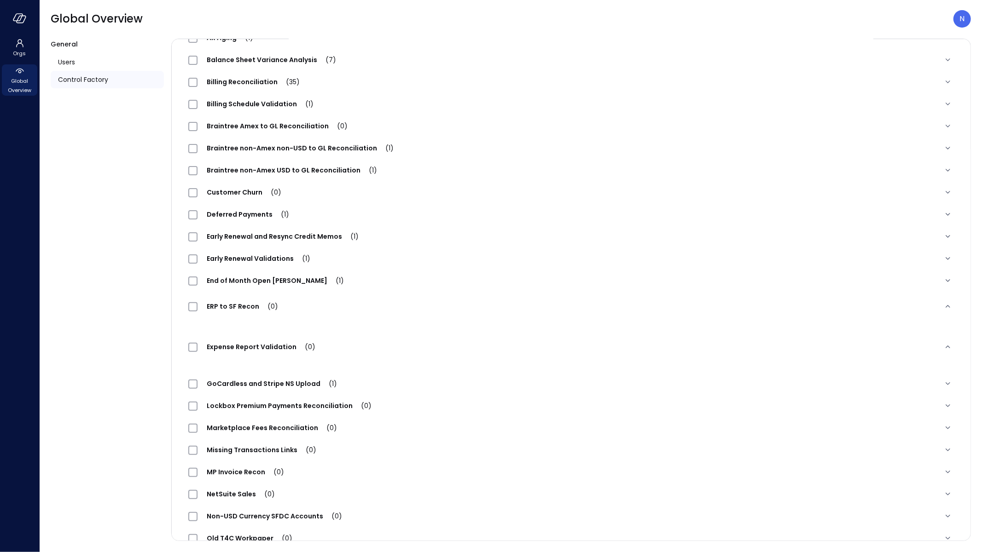
click at [236, 348] on span "Expense Report Validation (0)" at bounding box center [260, 346] width 127 height 9
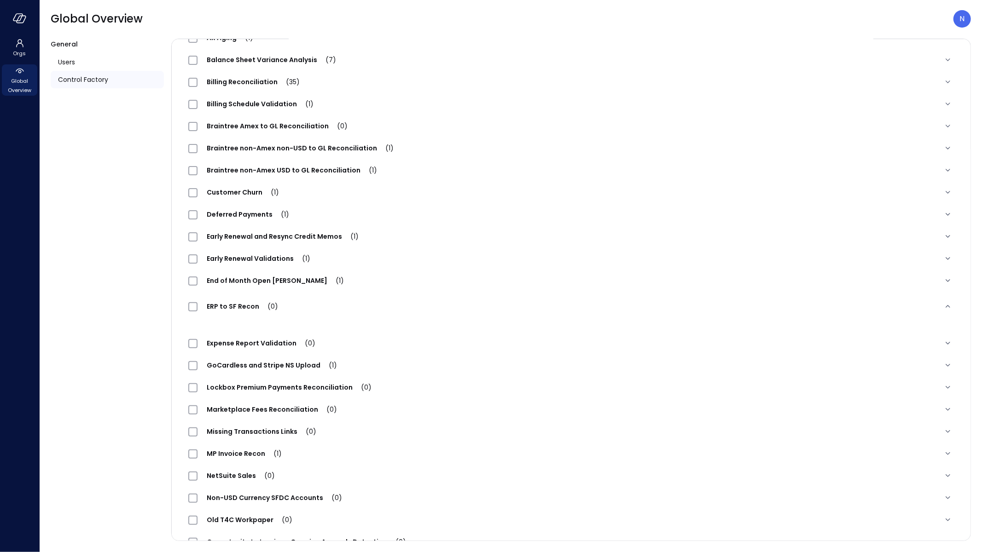
click at [246, 308] on span "ERP to SF Recon (0)" at bounding box center [242, 306] width 90 height 9
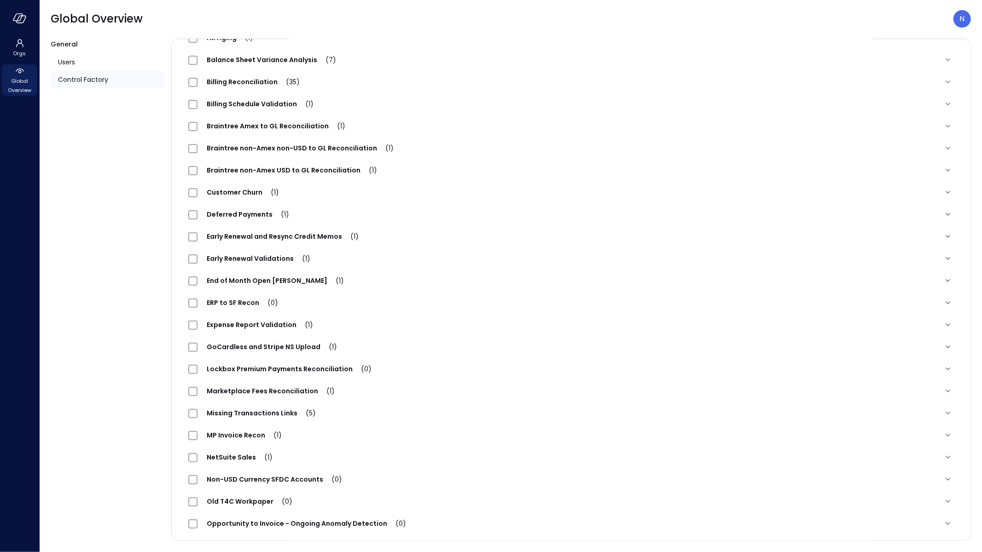
click at [274, 325] on span "Expense Report Validation (1)" at bounding box center [259, 324] width 125 height 9
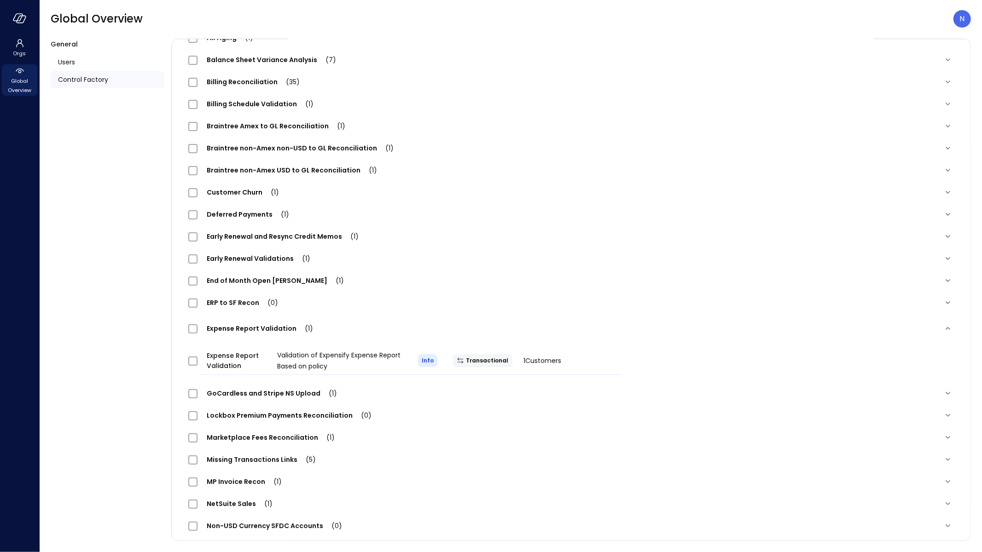
click at [186, 362] on div at bounding box center [194, 361] width 18 height 18
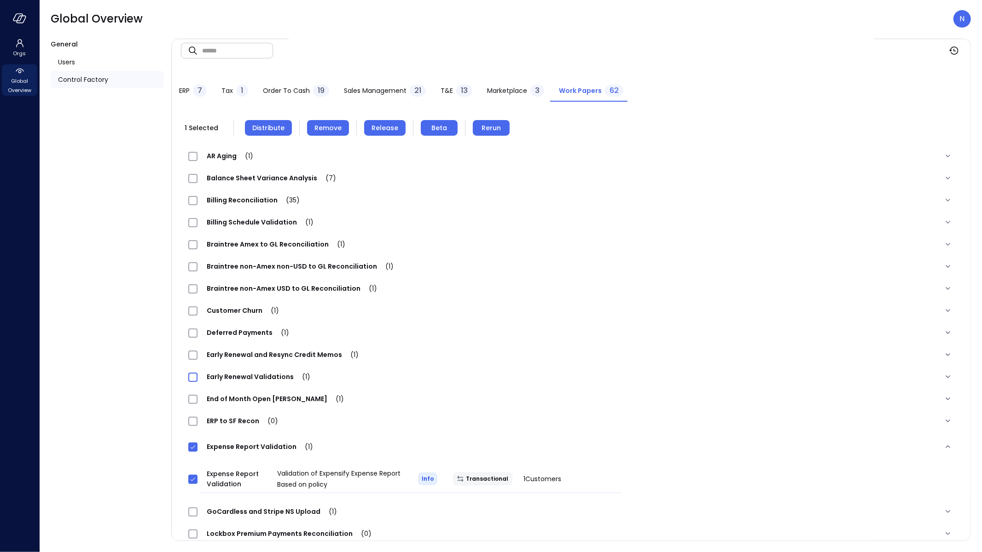
scroll to position [0, 0]
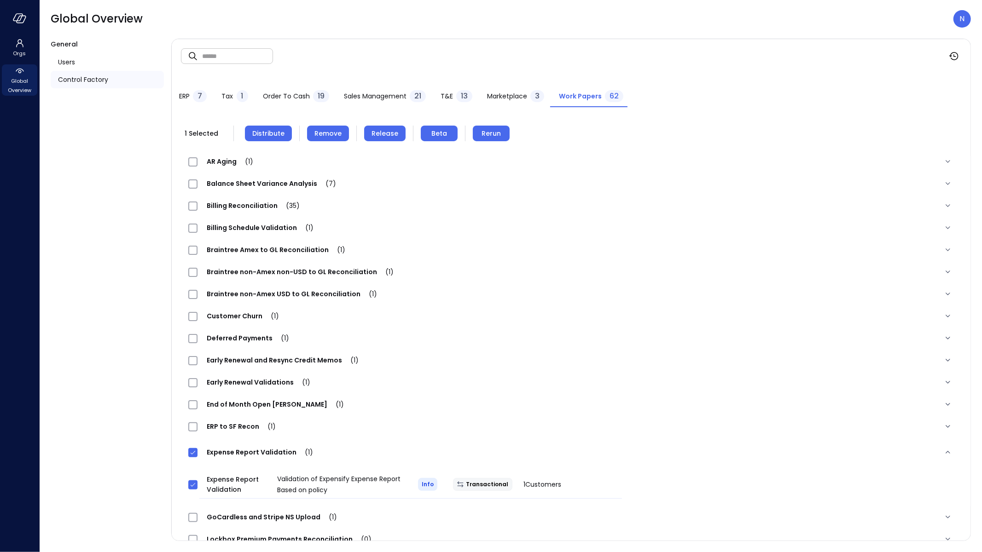
click at [329, 129] on span "Remove" at bounding box center [327, 133] width 27 height 10
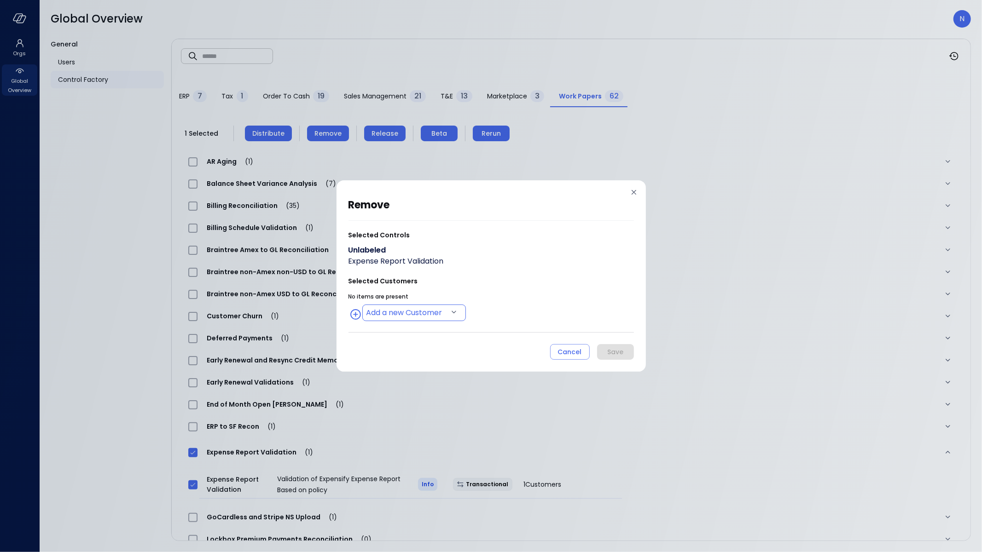
click at [424, 313] on body "Orgs Global Overview Global Overview N General Users Control Factory ​ ​ ERP 7 …" at bounding box center [491, 276] width 982 height 552
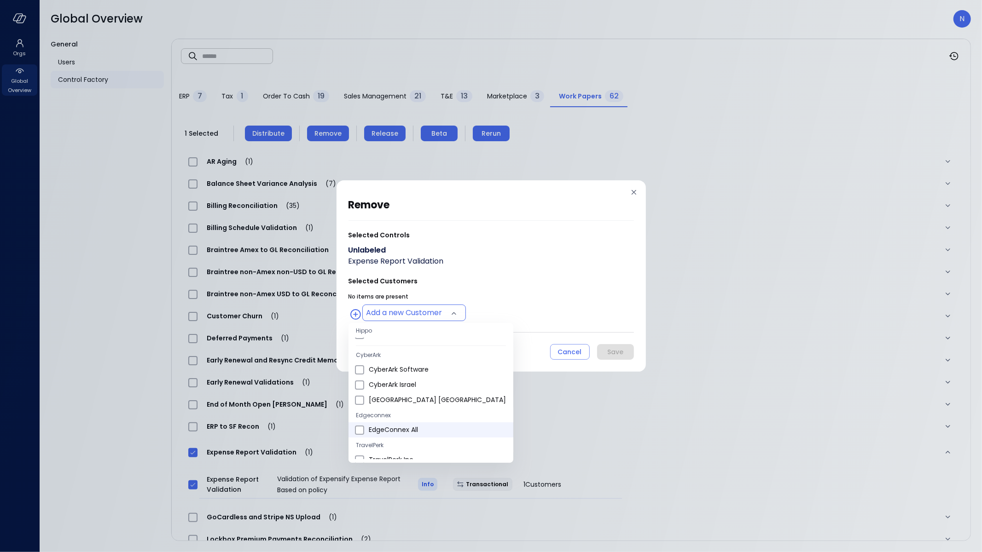
scroll to position [307, 0]
click at [394, 412] on span "Wiz US" at bounding box center [437, 411] width 137 height 10
type input "**********"
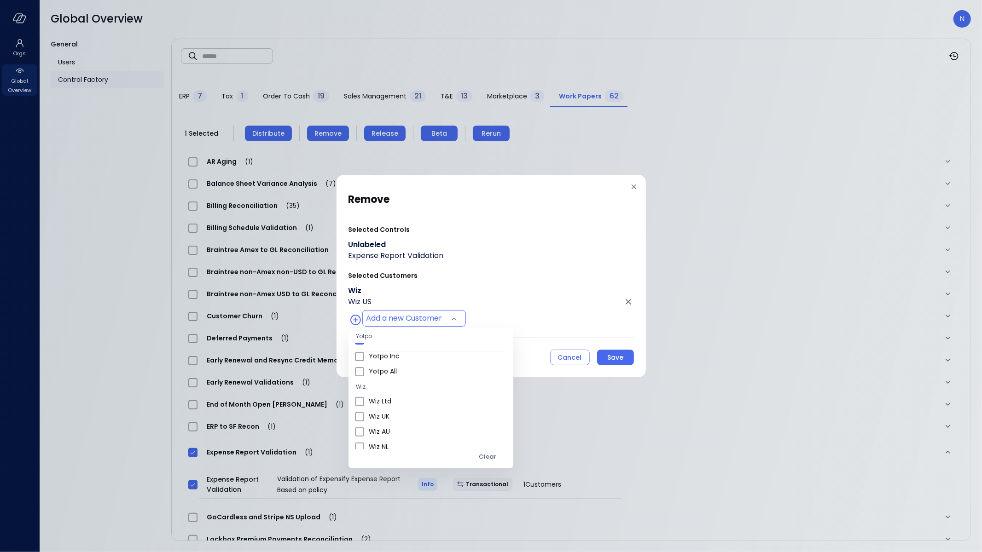
click at [496, 290] on div at bounding box center [491, 276] width 982 height 552
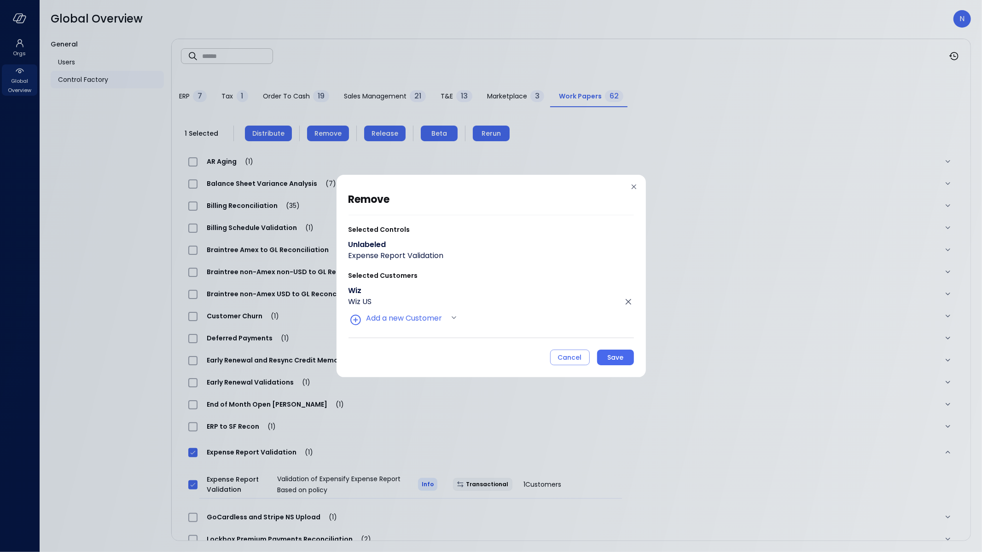
click at [623, 357] on div "Save" at bounding box center [615, 358] width 16 height 12
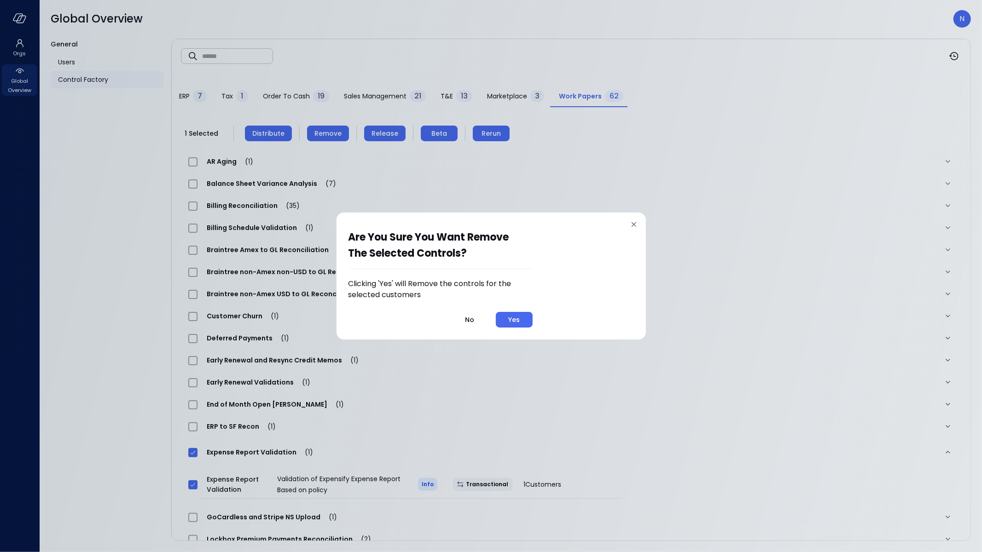
click at [530, 319] on button "Yes" at bounding box center [514, 320] width 37 height 16
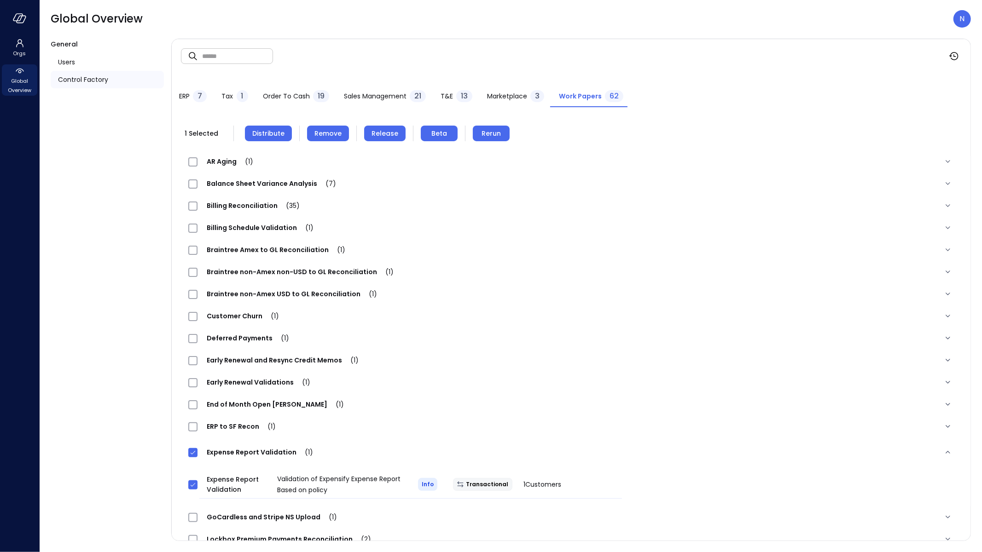
click at [337, 134] on span "Remove" at bounding box center [327, 133] width 27 height 10
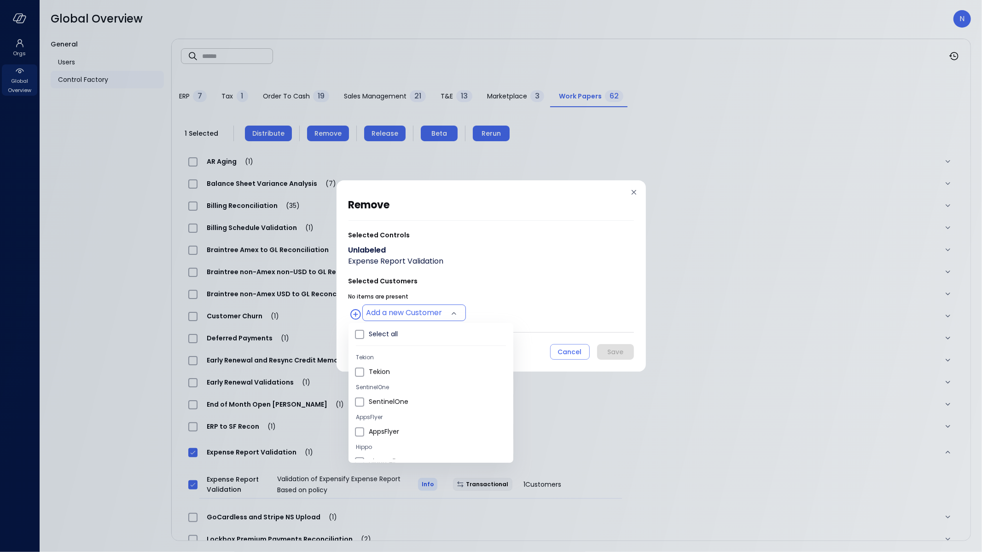
click at [411, 314] on body "Orgs Global Overview Global Overview N General Users Control Factory ​ ​ ERP 7 …" at bounding box center [491, 276] width 982 height 552
click at [394, 367] on span "Wiz UK" at bounding box center [437, 366] width 137 height 10
type input "**********"
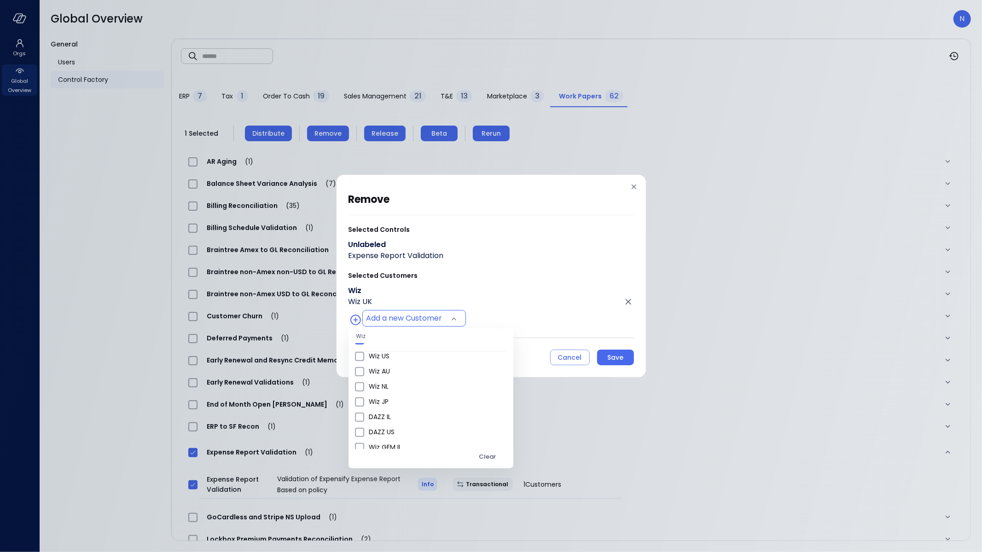
drag, startPoint x: 641, startPoint y: 304, endPoint x: 626, endPoint y: 302, distance: 14.8
click at [640, 304] on div at bounding box center [491, 276] width 982 height 552
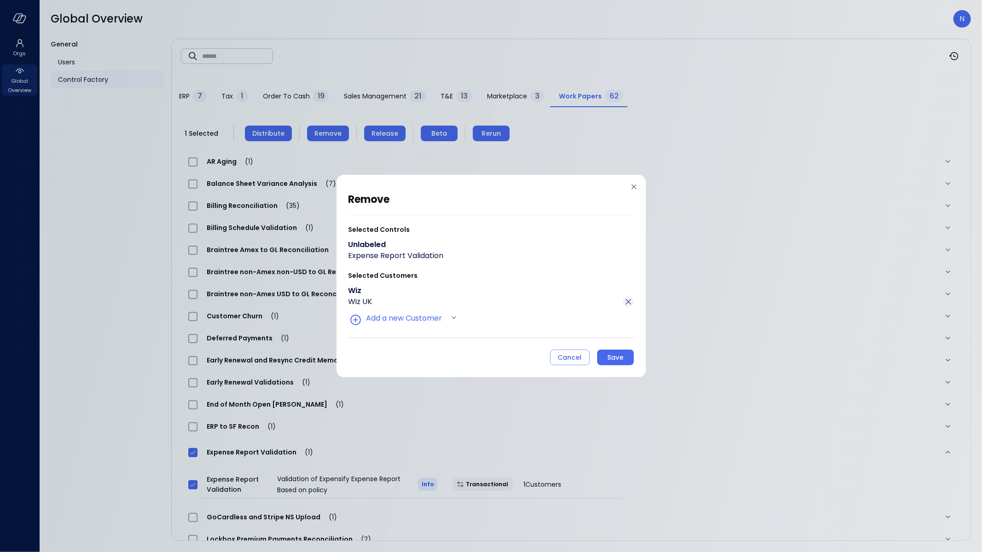
click at [624, 302] on icon "Click to remove" at bounding box center [628, 301] width 11 height 11
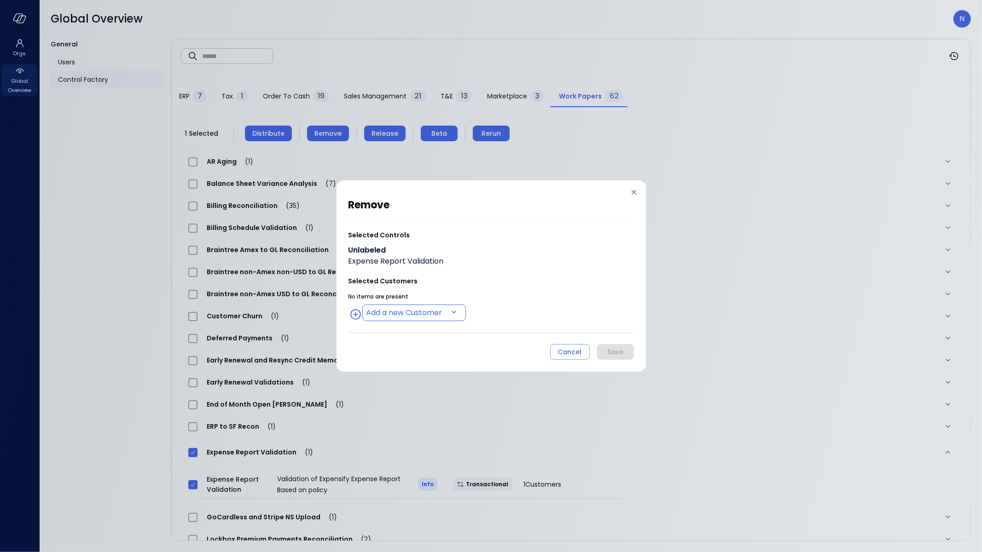
click at [426, 309] on body "Orgs Global Overview Global Overview N General Users Control Factory ​ ​ ERP 7 …" at bounding box center [491, 276] width 982 height 552
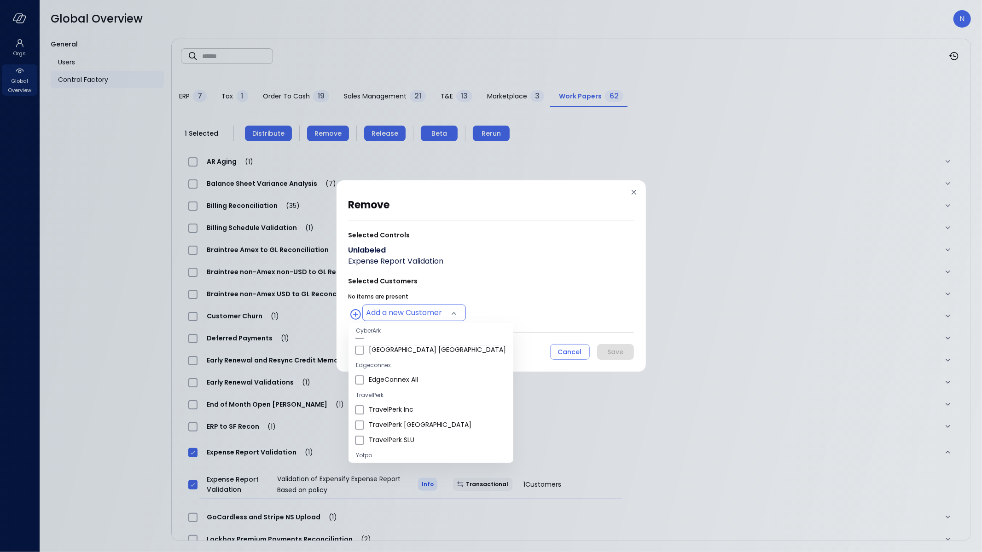
scroll to position [299, 0]
click at [398, 414] on span "Wiz US" at bounding box center [437, 419] width 137 height 10
type input "**********"
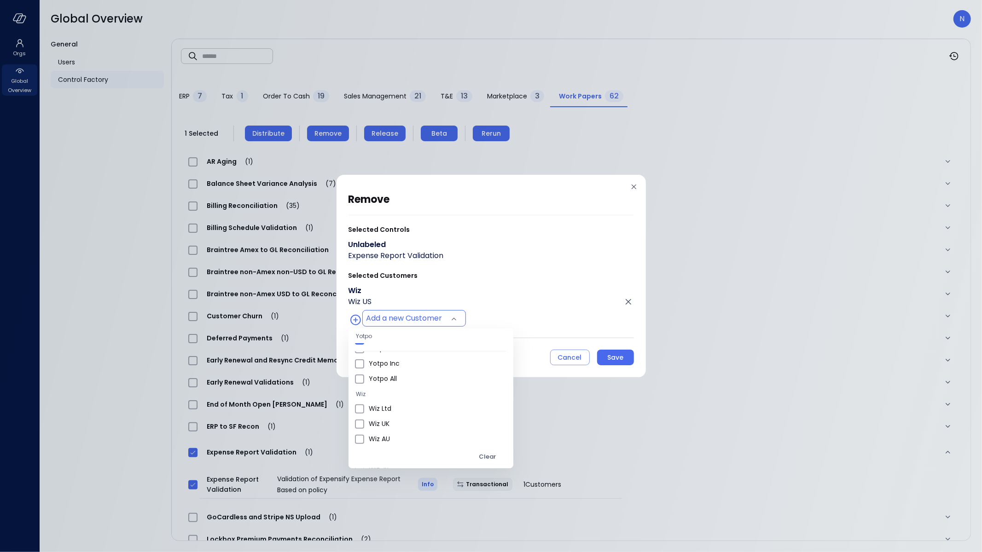
click at [488, 305] on div at bounding box center [491, 276] width 982 height 552
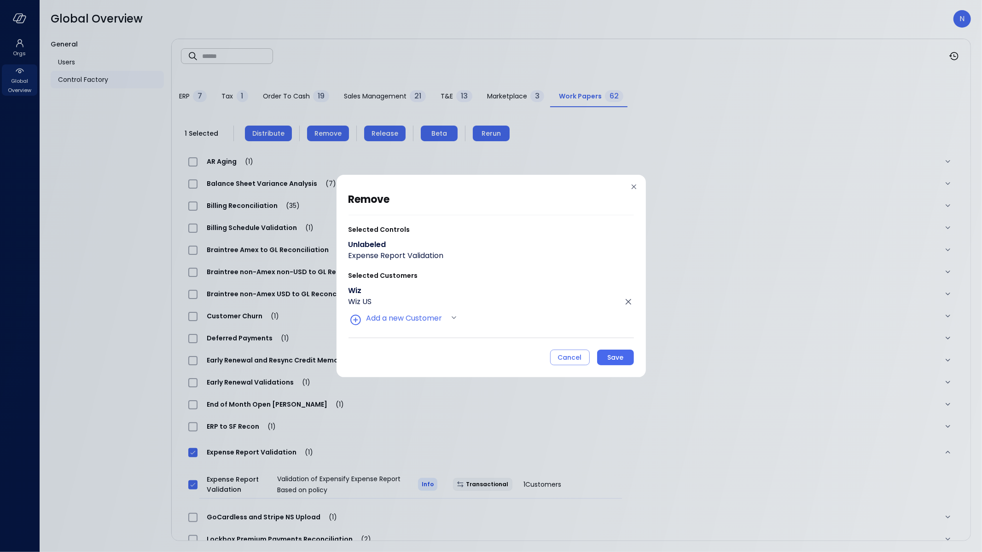
click at [612, 351] on button "Save" at bounding box center [615, 358] width 37 height 16
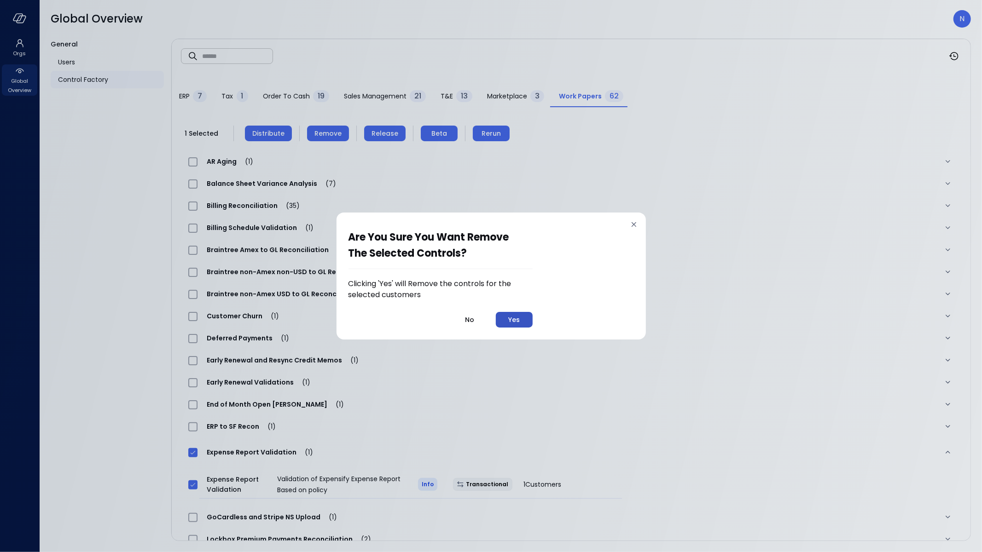
click at [499, 314] on button "Yes" at bounding box center [514, 320] width 37 height 16
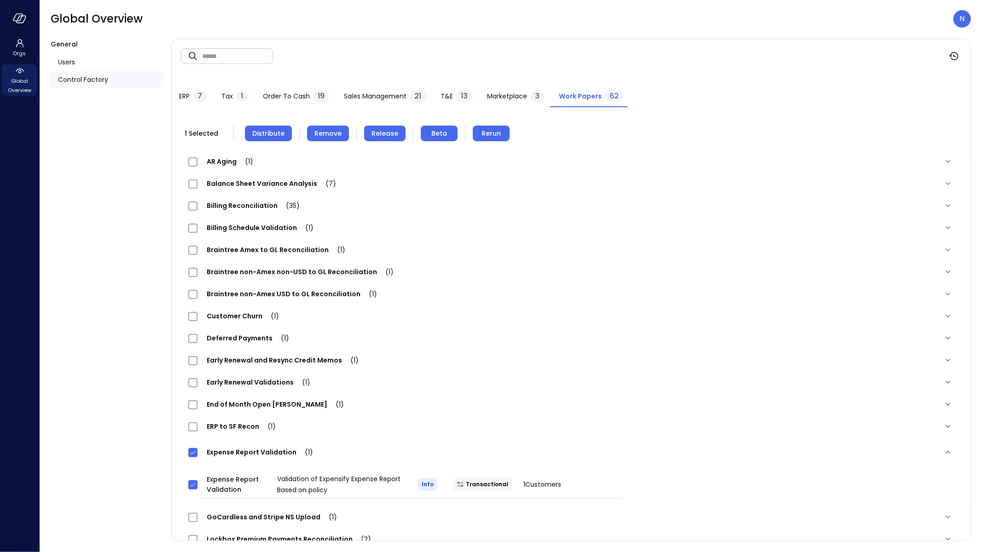
click at [509, 316] on div at bounding box center [491, 276] width 982 height 552
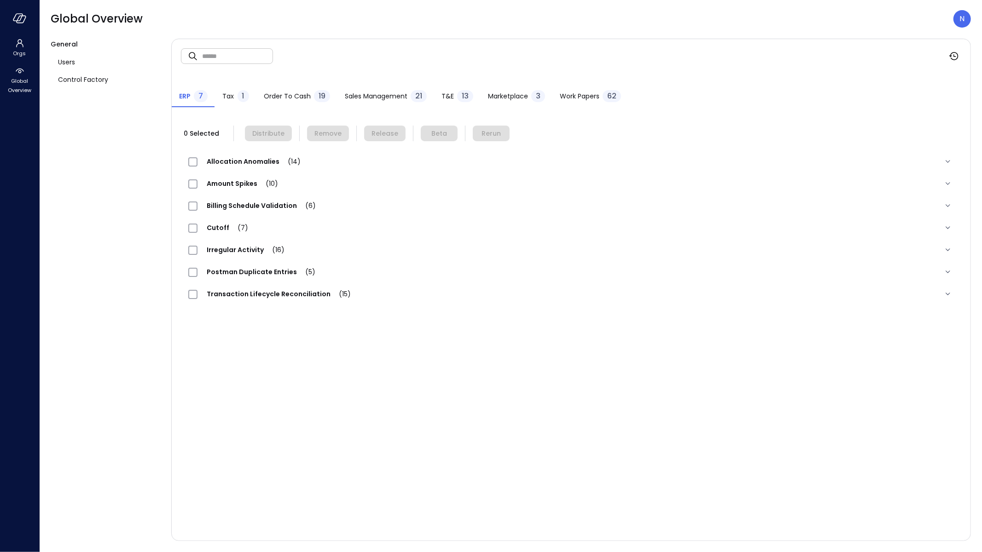
click at [582, 94] on span "Work Papers" at bounding box center [580, 96] width 40 height 10
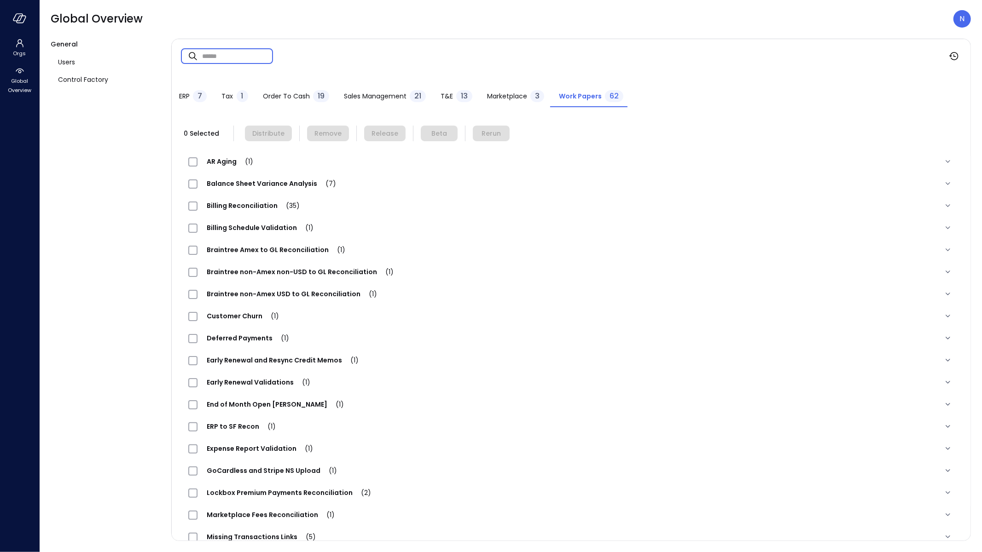
click at [232, 60] on input "text" at bounding box center [237, 56] width 71 height 24
type input "*******"
drag, startPoint x: 180, startPoint y: 57, endPoint x: 105, endPoint y: 57, distance: 75.5
click at [106, 57] on div "General Users Control Factory ​ ******* ​ ERP 7 Tax 1 Order to Cash 19 Sales Ma…" at bounding box center [511, 290] width 920 height 503
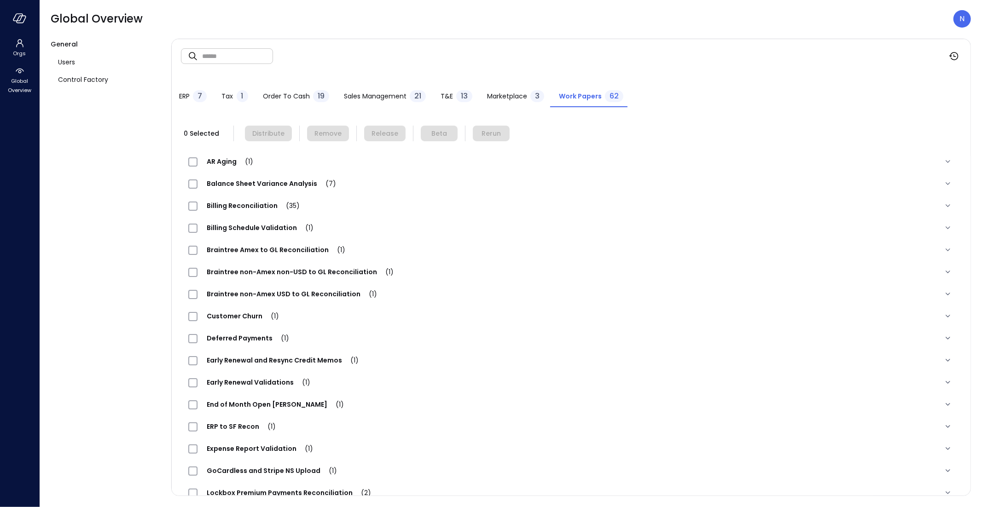
click at [282, 447] on span "Expense Report Validation (1)" at bounding box center [259, 448] width 125 height 9
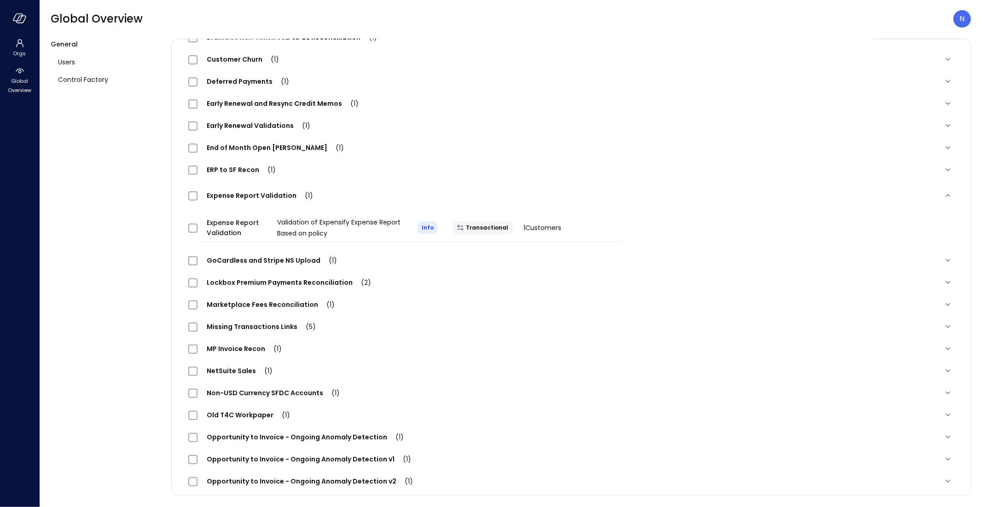
scroll to position [344, 0]
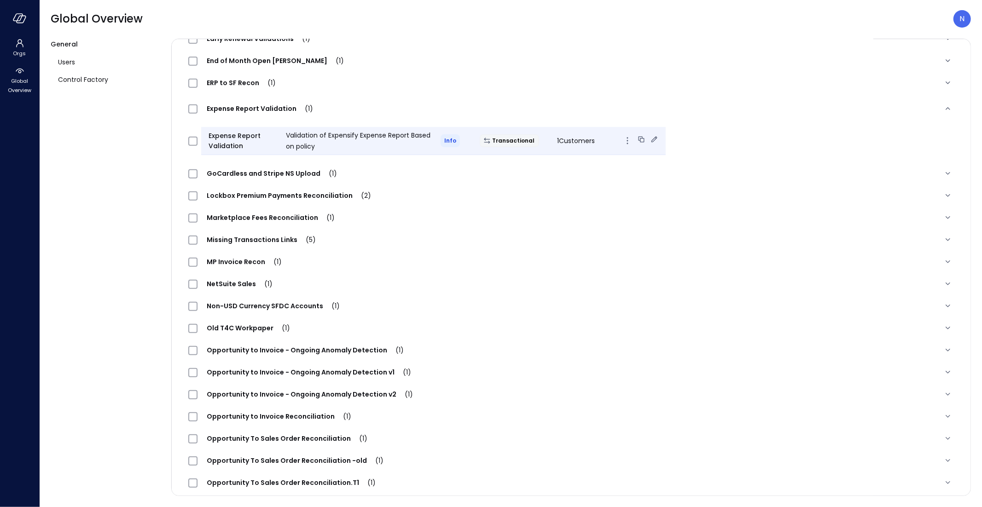
click at [524, 139] on div "Transactional" at bounding box center [510, 140] width 77 height 13
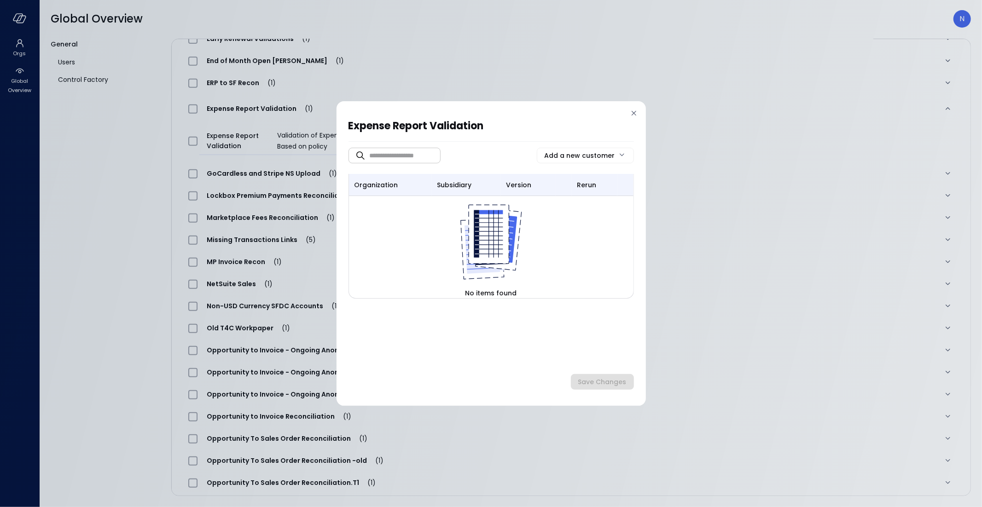
click at [628, 117] on div at bounding box center [490, 115] width 285 height 5
click at [640, 114] on div "Expense Report Validation ​ ​ Add a new customer organization subsidiary versio…" at bounding box center [491, 253] width 309 height 305
click at [637, 112] on icon at bounding box center [633, 113] width 9 height 9
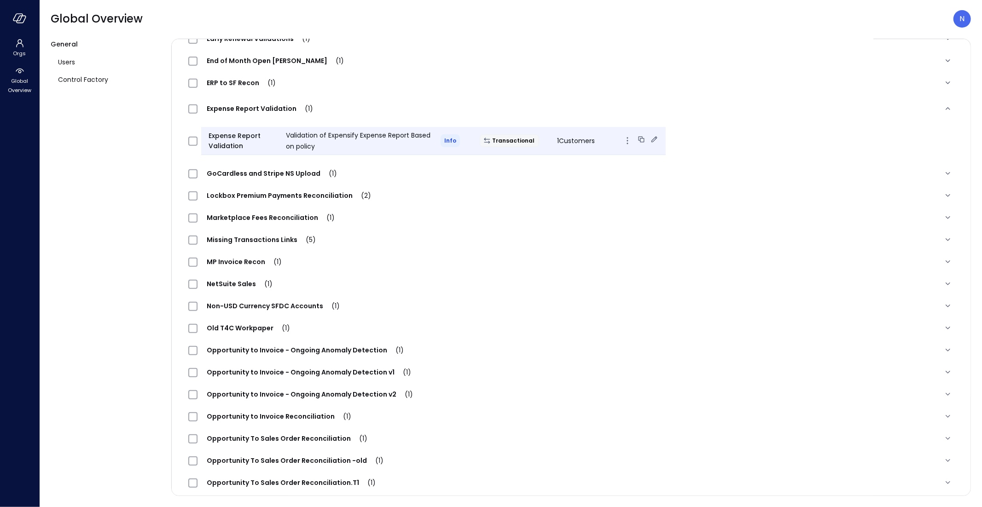
click at [420, 135] on span "Validation of Expensify Expense Report Based on policy" at bounding box center [358, 141] width 145 height 20
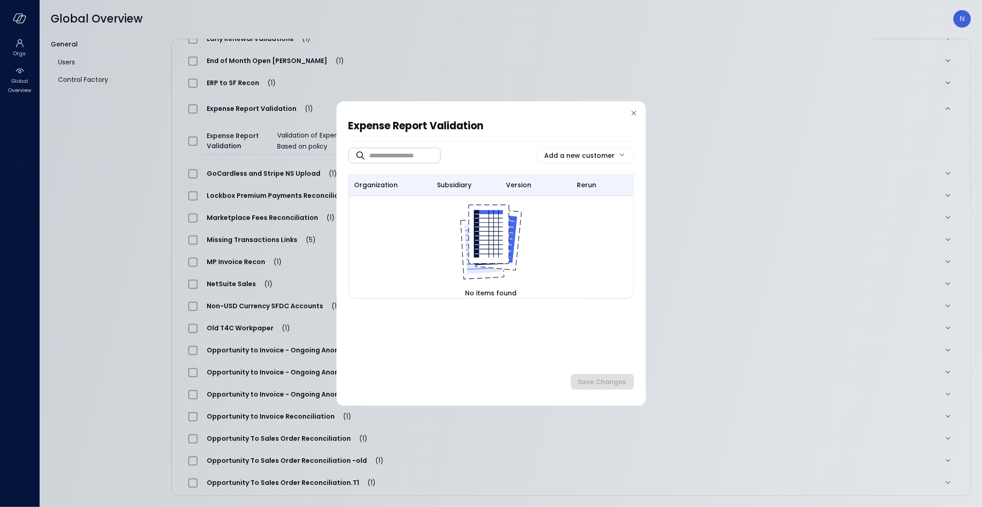
drag, startPoint x: 629, startPoint y: 129, endPoint x: 634, endPoint y: 122, distance: 8.6
click at [628, 129] on div "Expense Report Validation ​ ​ Add a new customer organization subsidiary versio…" at bounding box center [490, 256] width 285 height 276
click at [634, 120] on div at bounding box center [633, 115] width 9 height 12
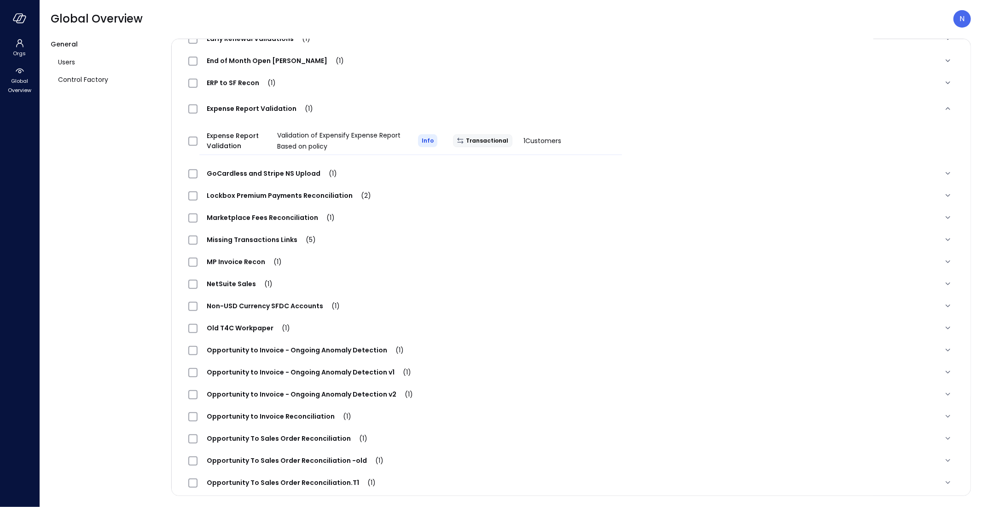
click at [197, 141] on div at bounding box center [194, 141] width 18 height 18
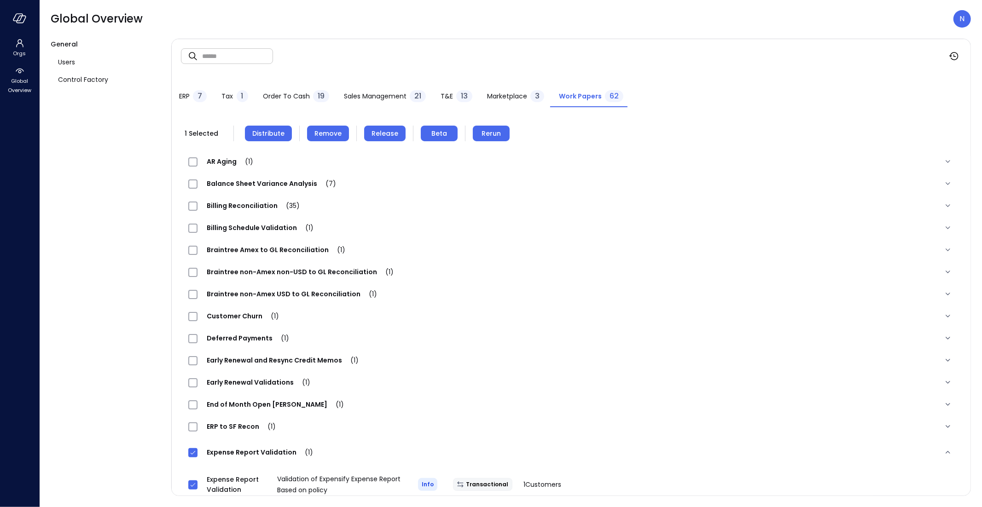
click at [376, 130] on span "Release" at bounding box center [384, 133] width 27 height 10
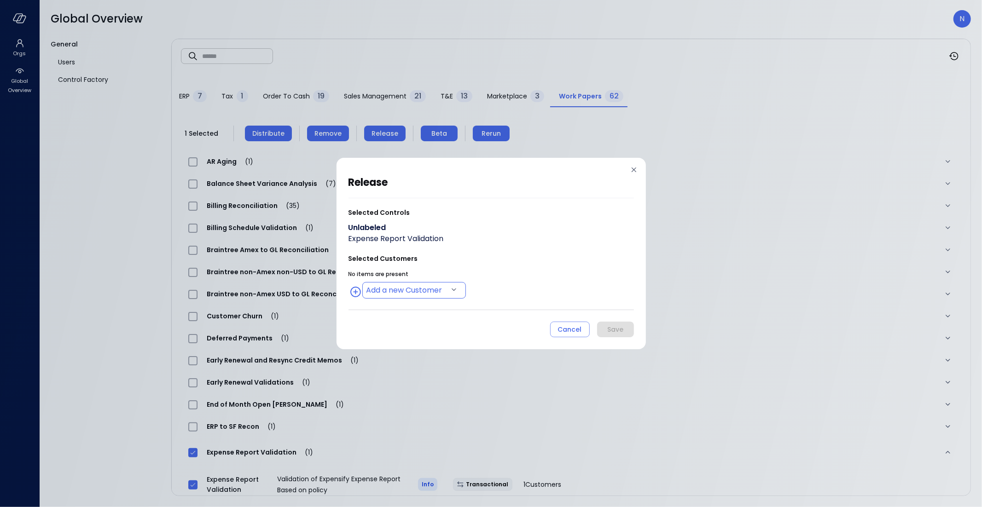
click at [397, 290] on body "Orgs Global Overview Global Overview N General Users Control Factory ​ ​ ERP 7 …" at bounding box center [491, 253] width 982 height 507
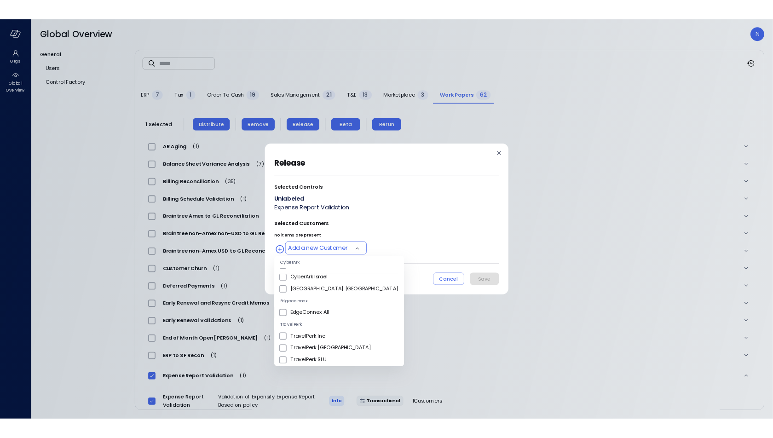
scroll to position [335, 0]
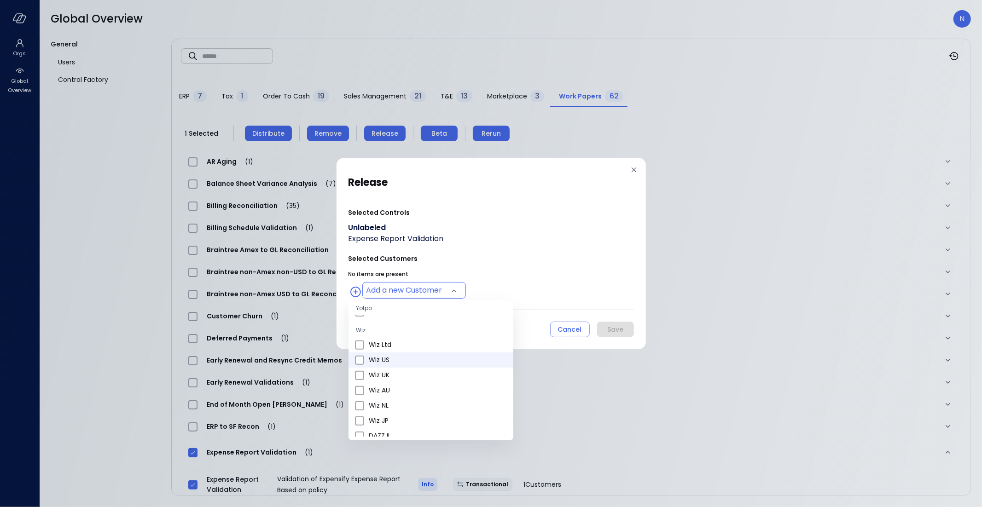
click at [402, 357] on span "Wiz US" at bounding box center [437, 360] width 137 height 10
type input "**********"
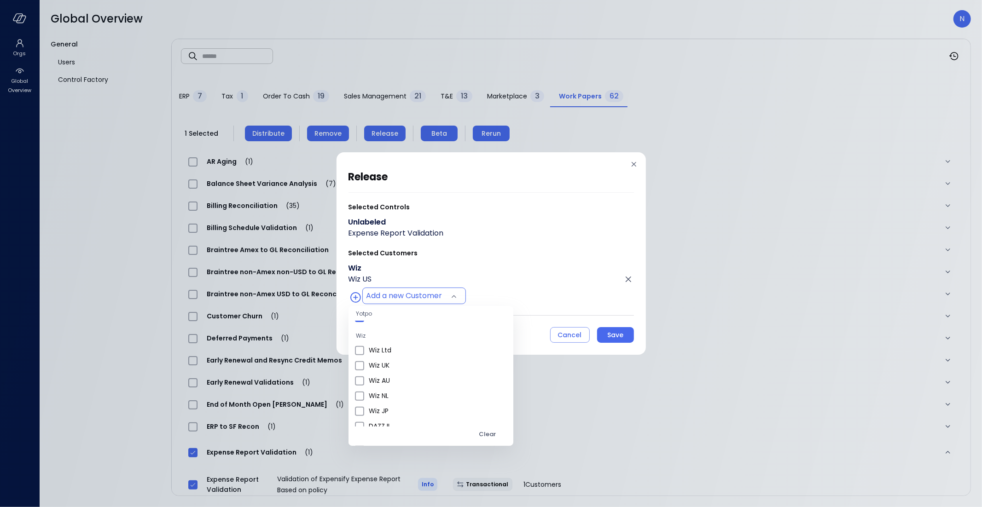
drag, startPoint x: 517, startPoint y: 234, endPoint x: 565, endPoint y: 278, distance: 64.8
click at [517, 234] on div at bounding box center [491, 253] width 982 height 507
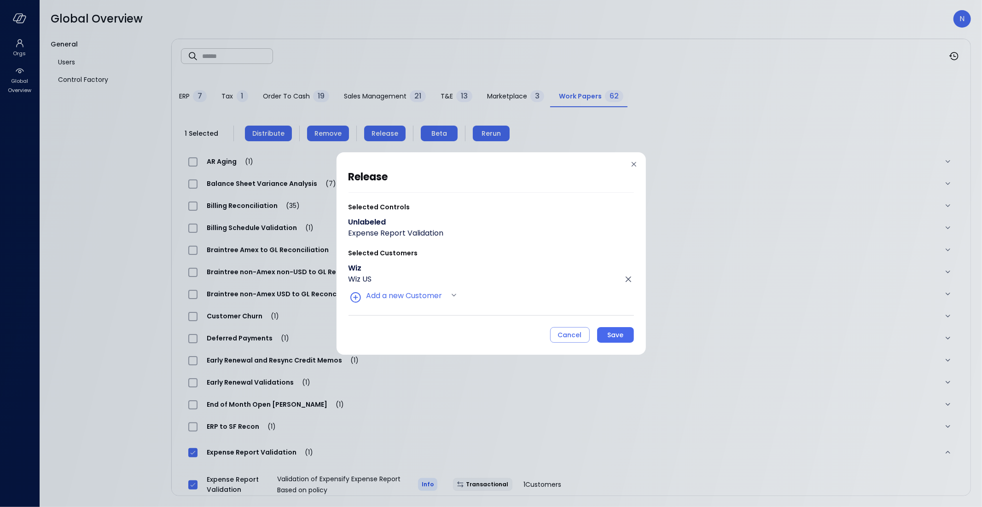
drag, startPoint x: 619, startPoint y: 333, endPoint x: 598, endPoint y: 321, distance: 24.2
click at [619, 333] on div "Save" at bounding box center [615, 336] width 16 height 12
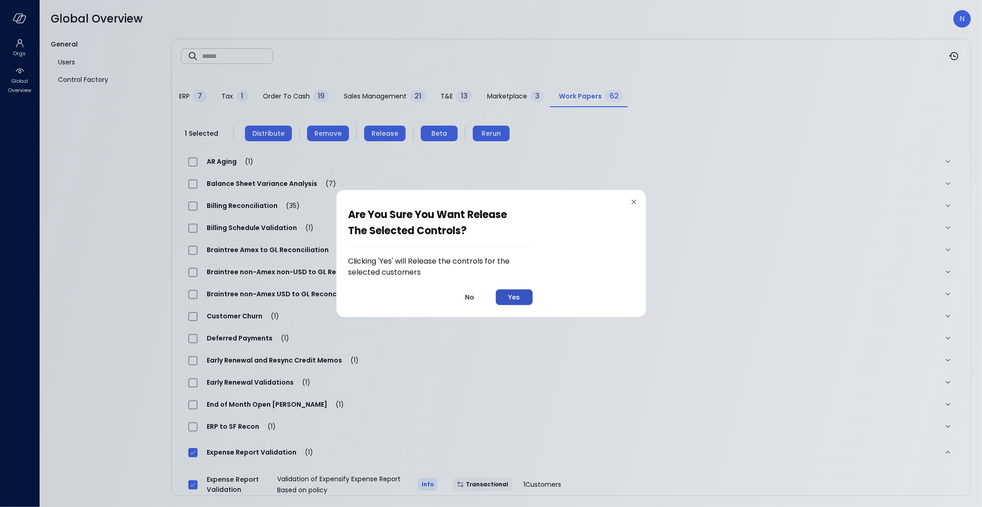
click at [505, 297] on button "Yes" at bounding box center [514, 298] width 37 height 16
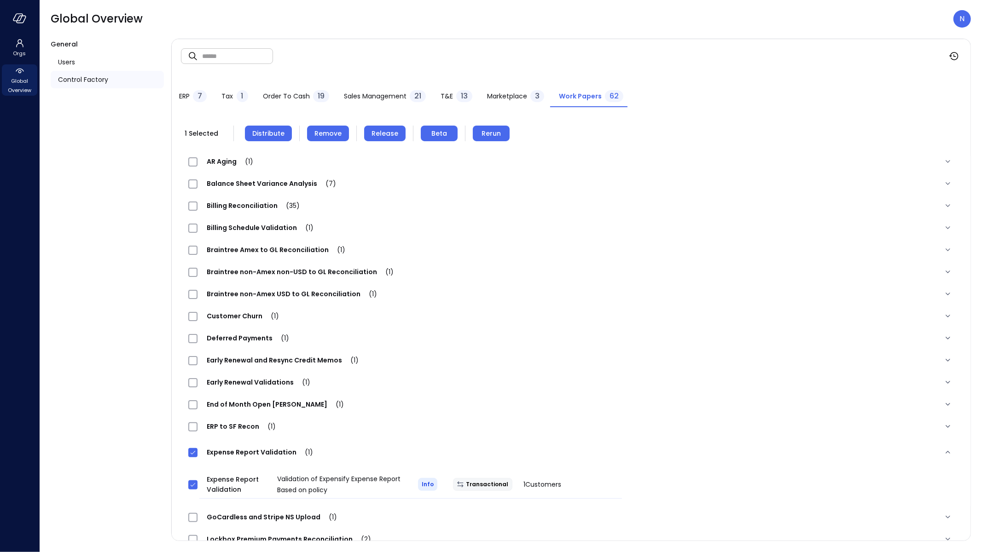
click at [479, 225] on div "Billing Schedule Validation (1)" at bounding box center [559, 227] width 743 height 11
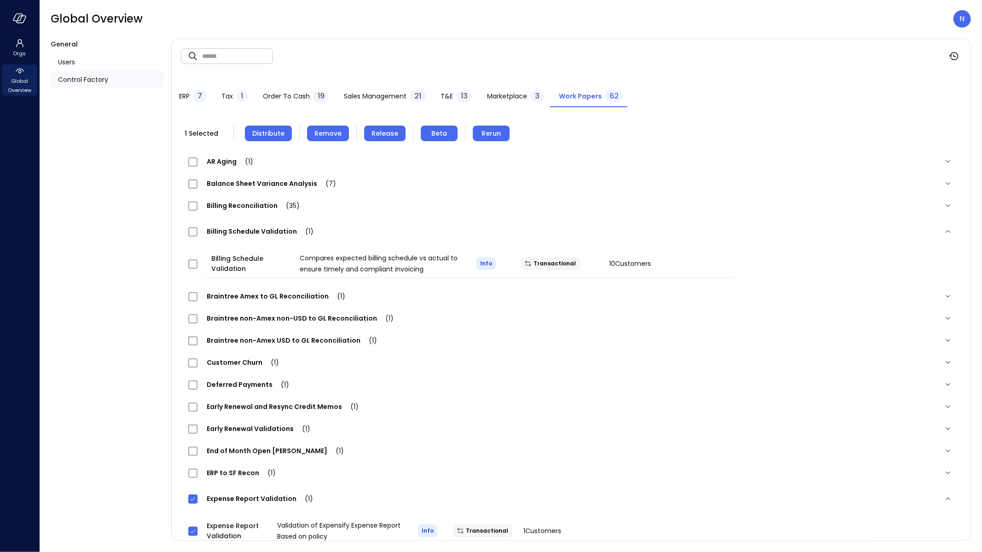
click at [373, 99] on span "Sales Management" at bounding box center [375, 96] width 63 height 10
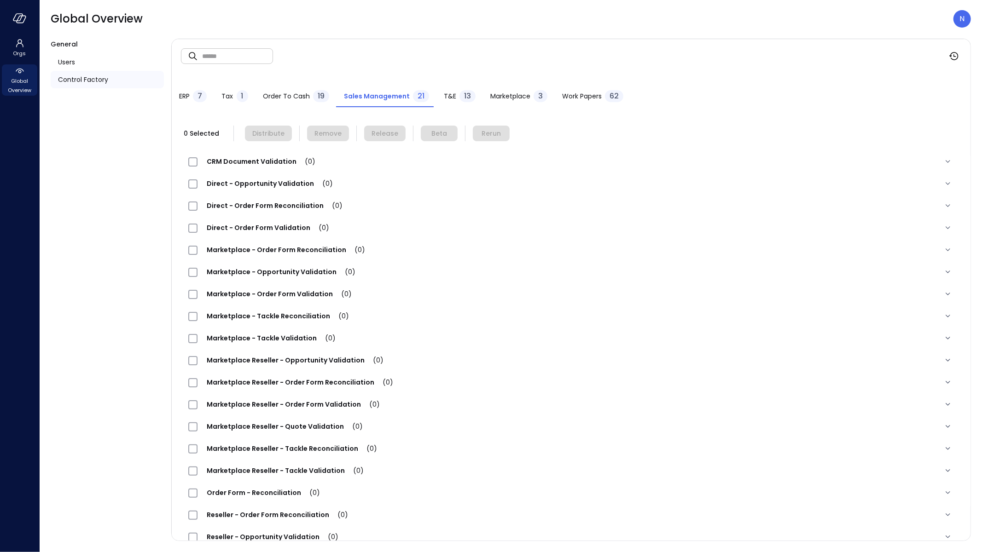
click at [276, 184] on span "Direct - Opportunity Validation (0)" at bounding box center [269, 183] width 145 height 9
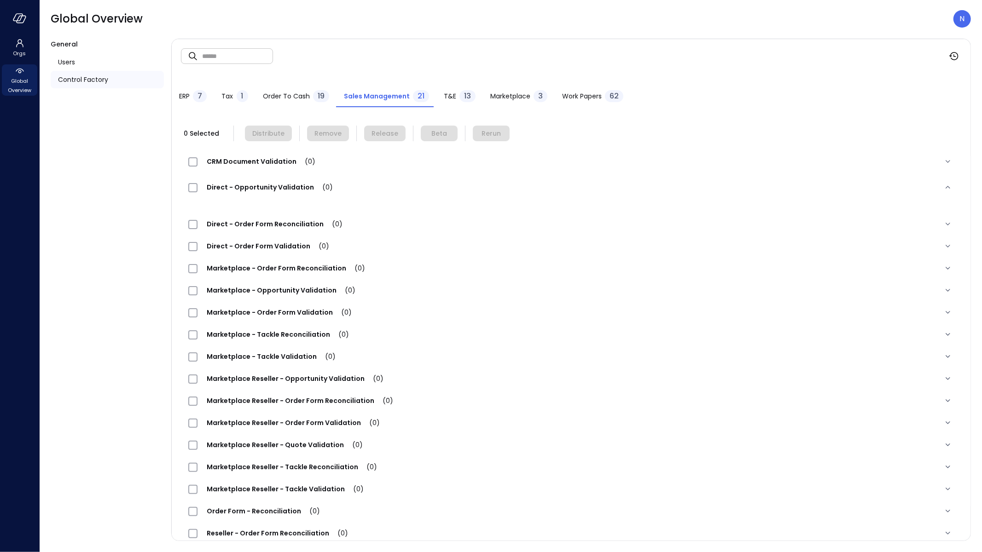
click at [276, 184] on span "Direct - Opportunity Validation (0)" at bounding box center [269, 187] width 145 height 9
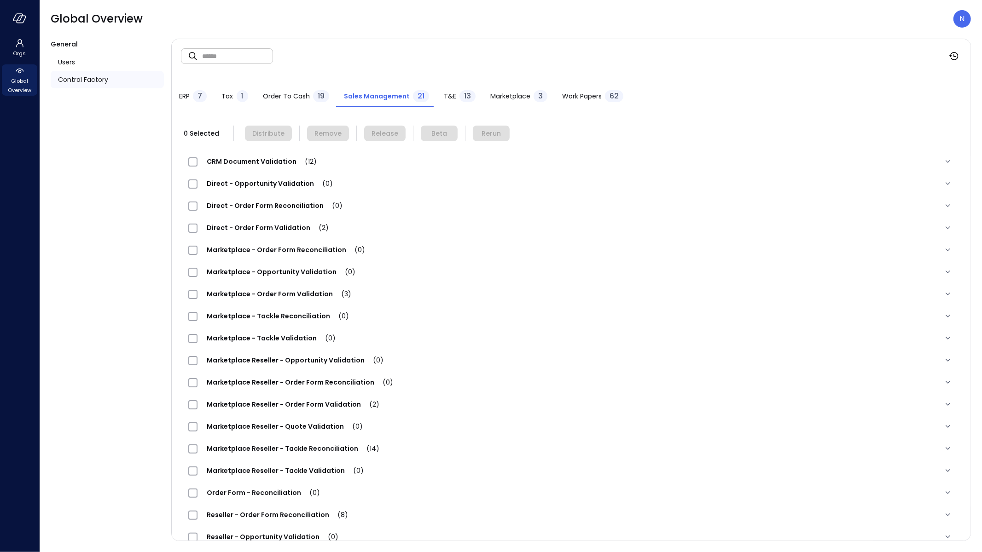
click at [294, 188] on span "Direct - Opportunity Validation (0)" at bounding box center [269, 183] width 145 height 9
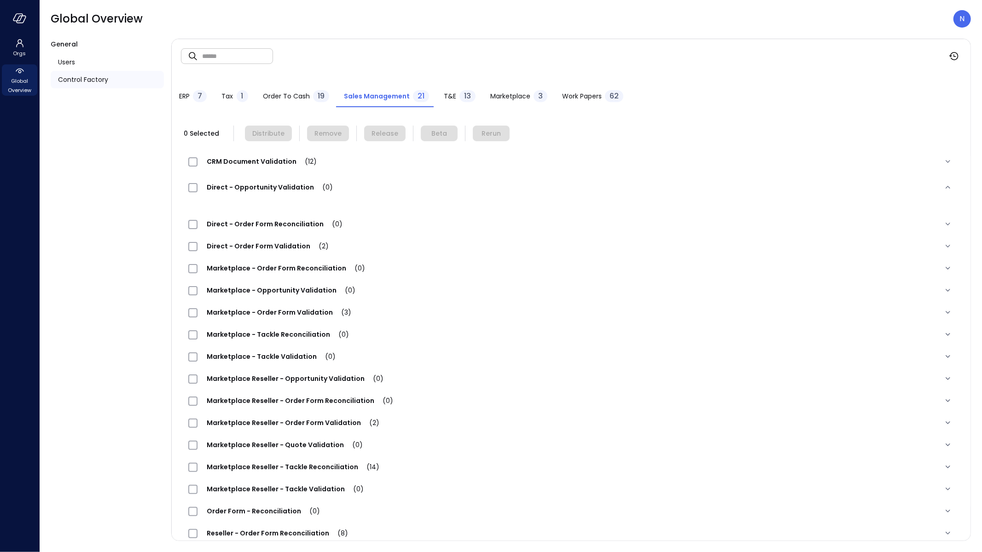
click at [294, 188] on span "Direct - Opportunity Validation (0)" at bounding box center [269, 187] width 145 height 9
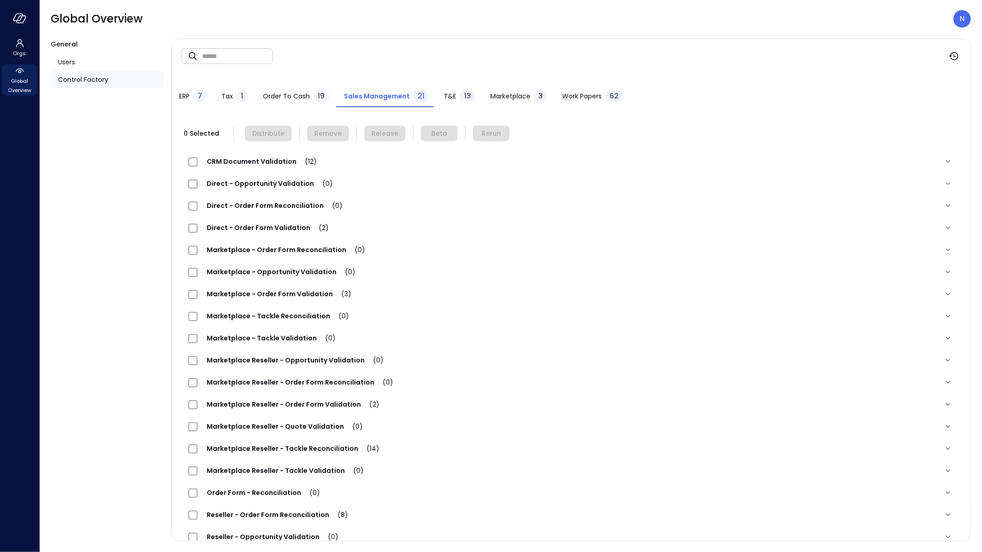
click at [231, 66] on input "text" at bounding box center [237, 56] width 71 height 24
click at [280, 182] on span "Direct - Opportunity Validation (0)" at bounding box center [269, 183] width 145 height 9
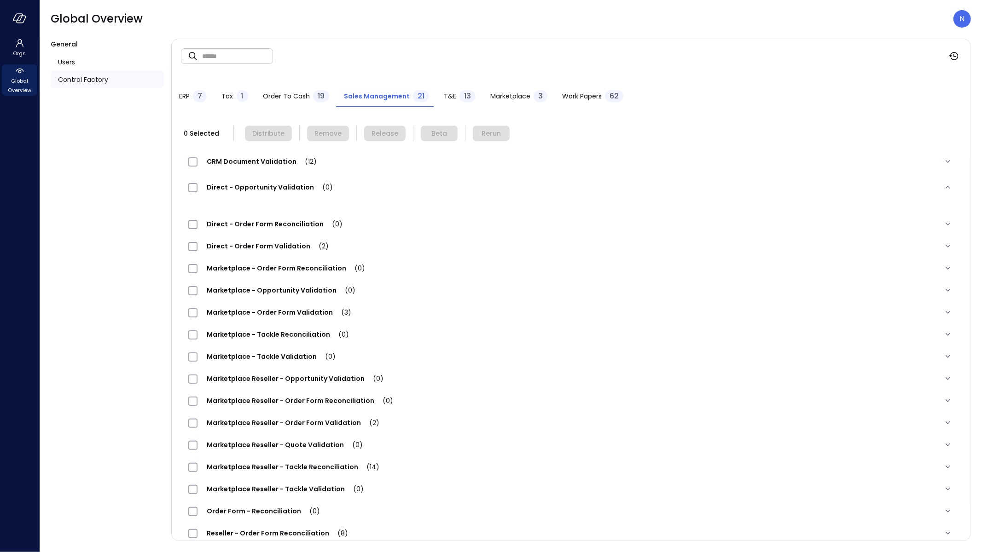
click at [280, 182] on div "Direct - Opportunity Validation (0)" at bounding box center [265, 187] width 154 height 11
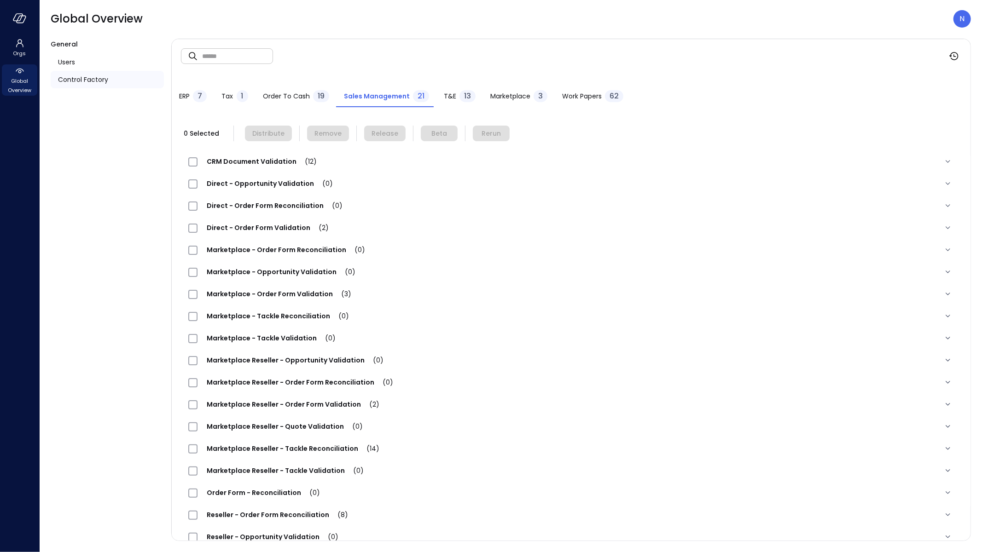
click at [283, 202] on span "Direct - Order Form Reconciliation (0)" at bounding box center [274, 205] width 154 height 9
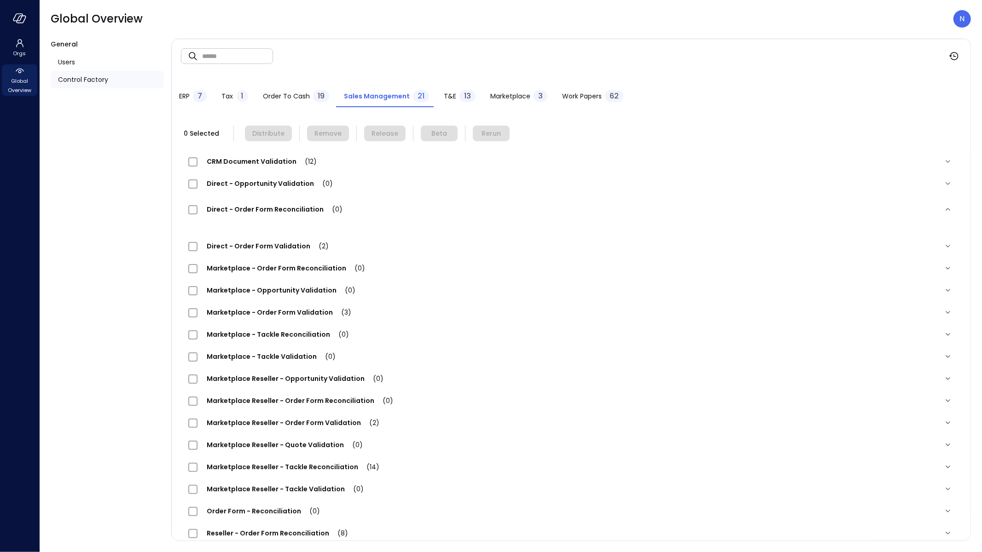
click at [283, 203] on div "Direct - Order Form Reconciliation (0)" at bounding box center [571, 209] width 780 height 29
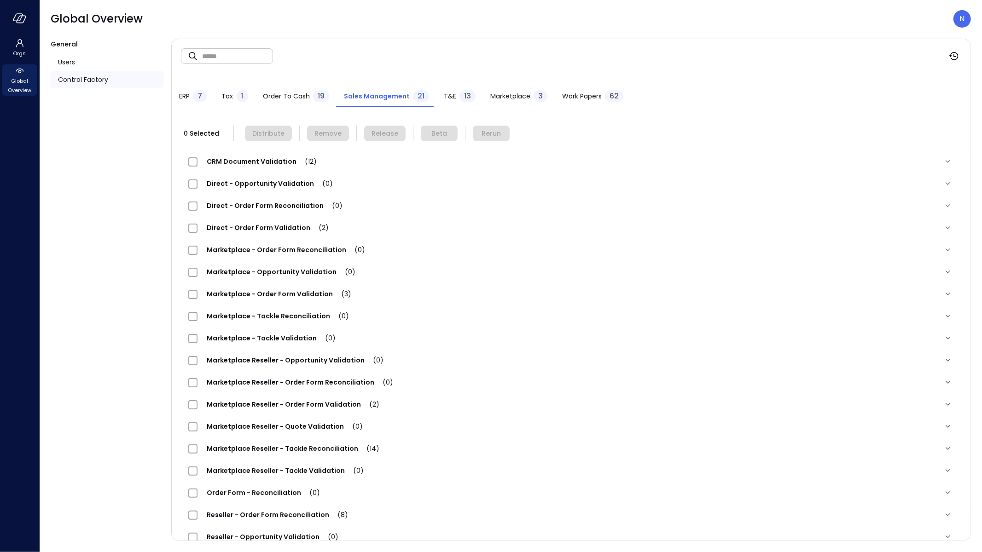
click at [330, 412] on div "Marketplace Reseller - Order Form Validation (2)" at bounding box center [571, 405] width 780 height 22
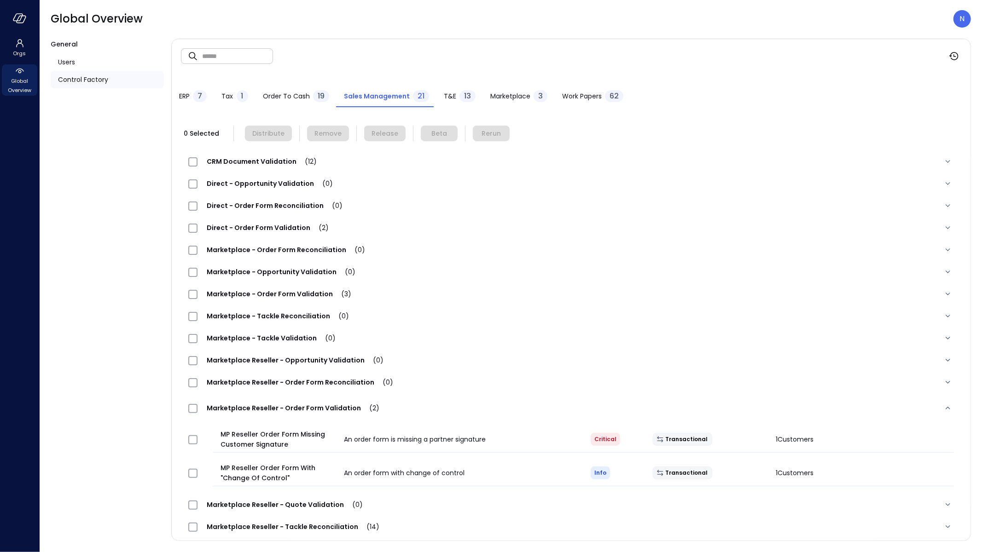
click at [330, 411] on span "Marketplace Reseller - Order Form Validation (2)" at bounding box center [292, 408] width 191 height 9
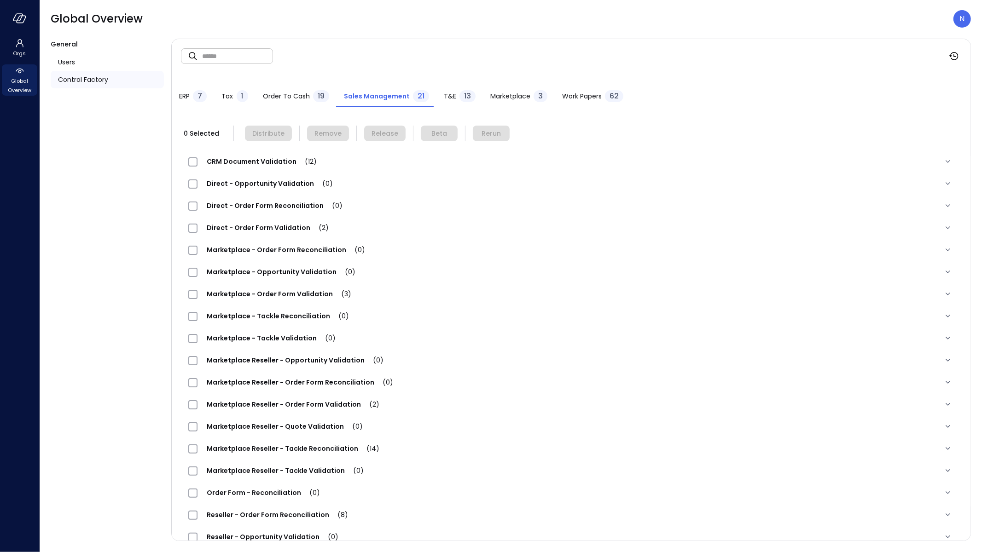
click at [268, 222] on div "Direct - Order Form Validation (2)" at bounding box center [263, 227] width 150 height 11
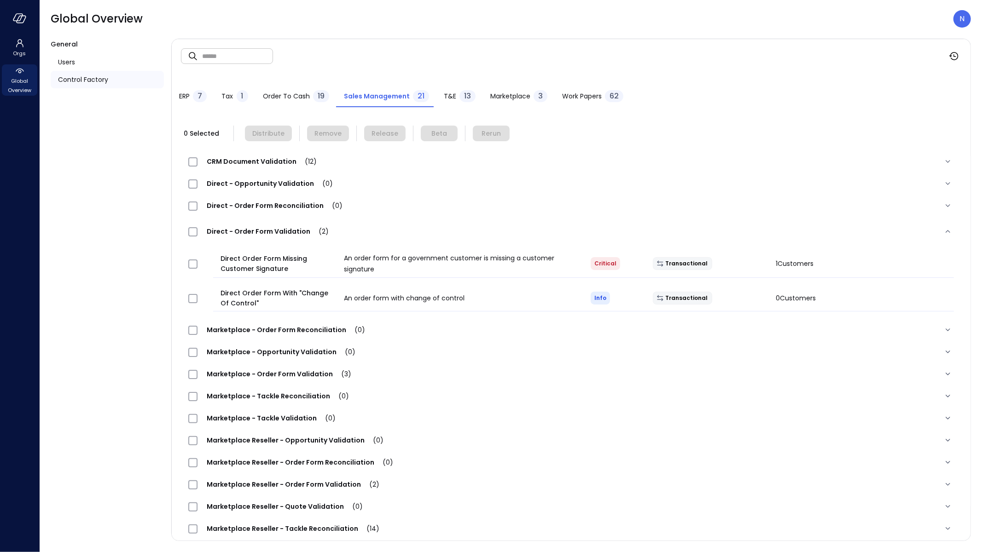
click at [268, 223] on div "Direct - Order Form Validation (2)" at bounding box center [571, 231] width 780 height 29
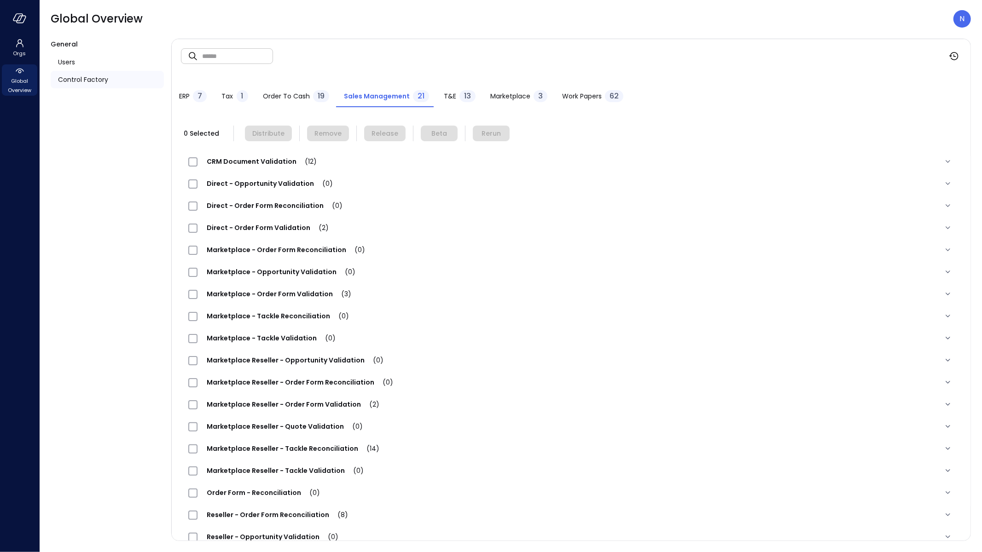
click at [266, 203] on span "Direct - Order Form Reconciliation (0)" at bounding box center [274, 205] width 154 height 9
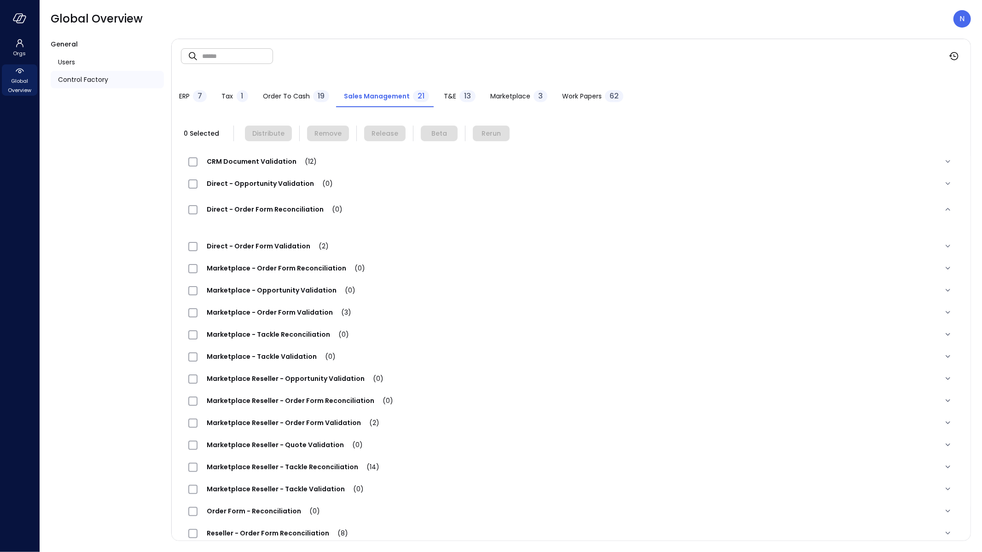
click at [270, 180] on span "Direct - Opportunity Validation (0)" at bounding box center [269, 183] width 145 height 9
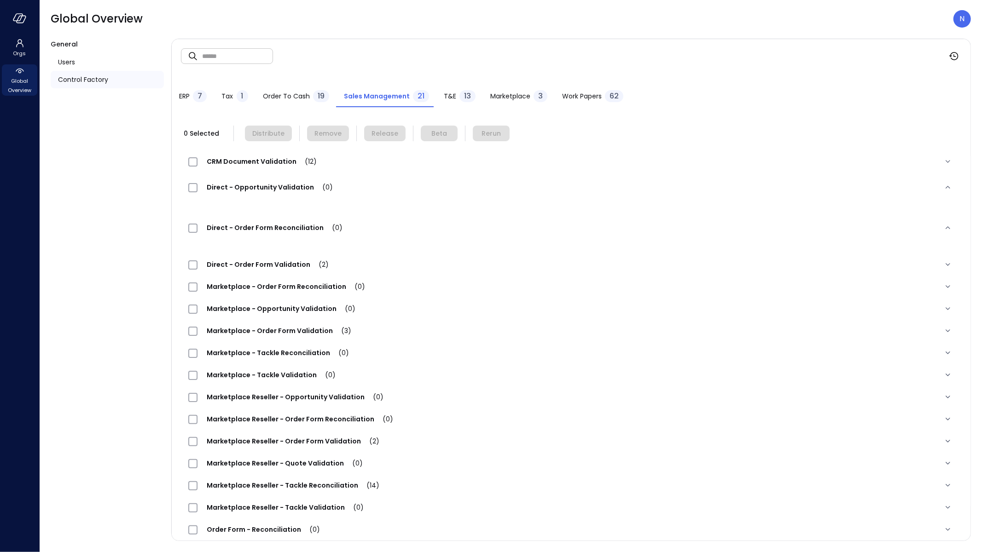
drag, startPoint x: 270, startPoint y: 180, endPoint x: 268, endPoint y: 140, distance: 40.1
click at [269, 180] on div "Direct - Opportunity Validation (0)" at bounding box center [571, 187] width 780 height 29
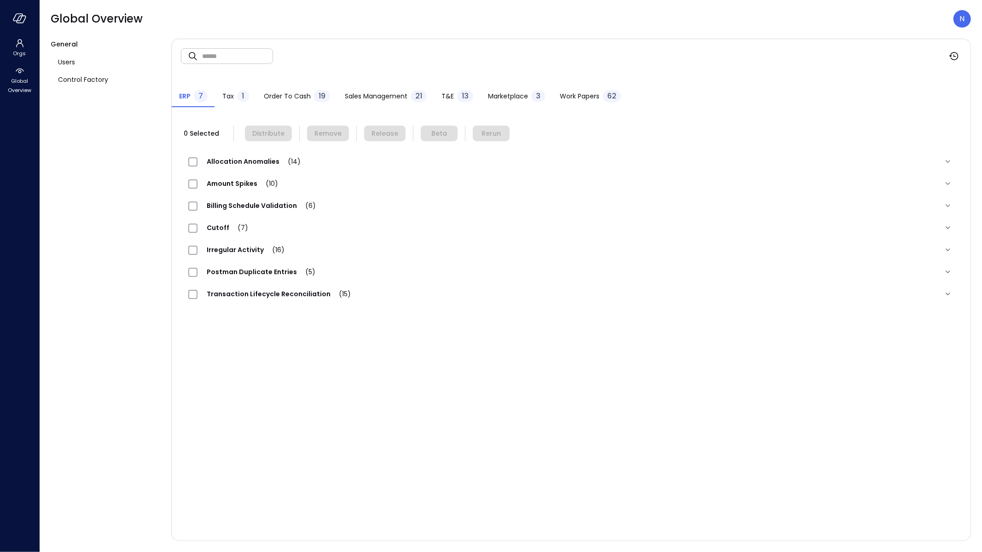
click at [404, 91] on div "Sales Management 21" at bounding box center [386, 97] width 82 height 14
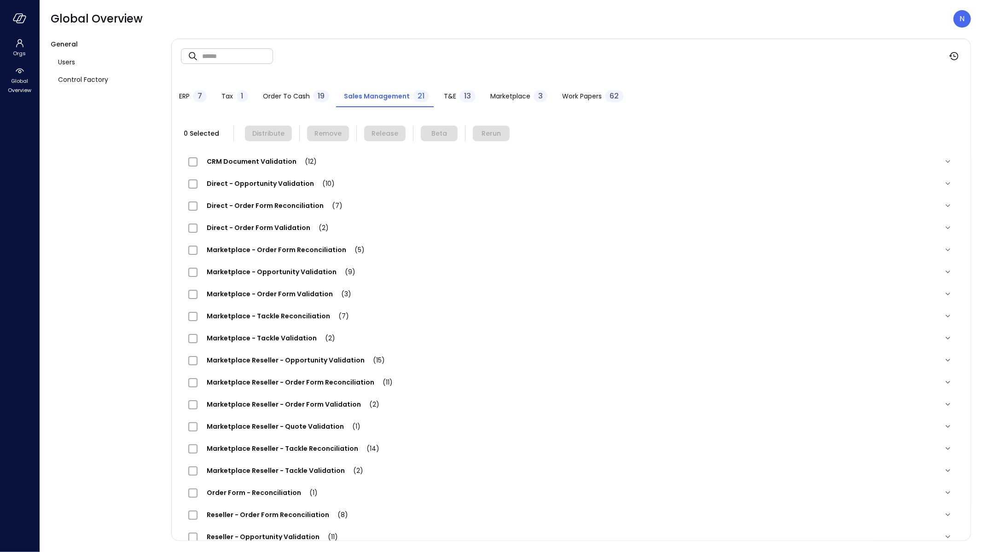
click at [283, 185] on span "Direct - Opportunity Validation (10)" at bounding box center [270, 183] width 146 height 9
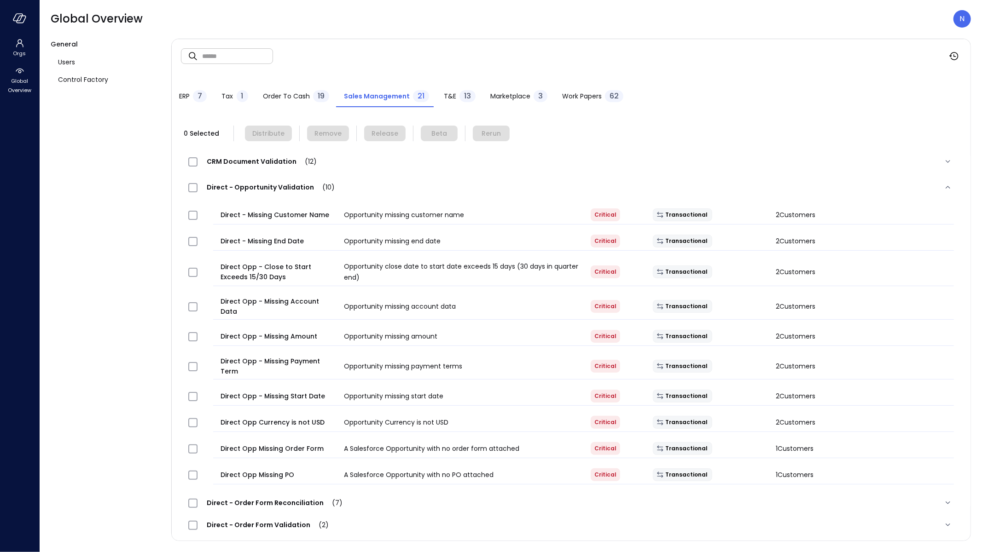
click at [278, 187] on span "Direct - Opportunity Validation (10)" at bounding box center [270, 187] width 146 height 9
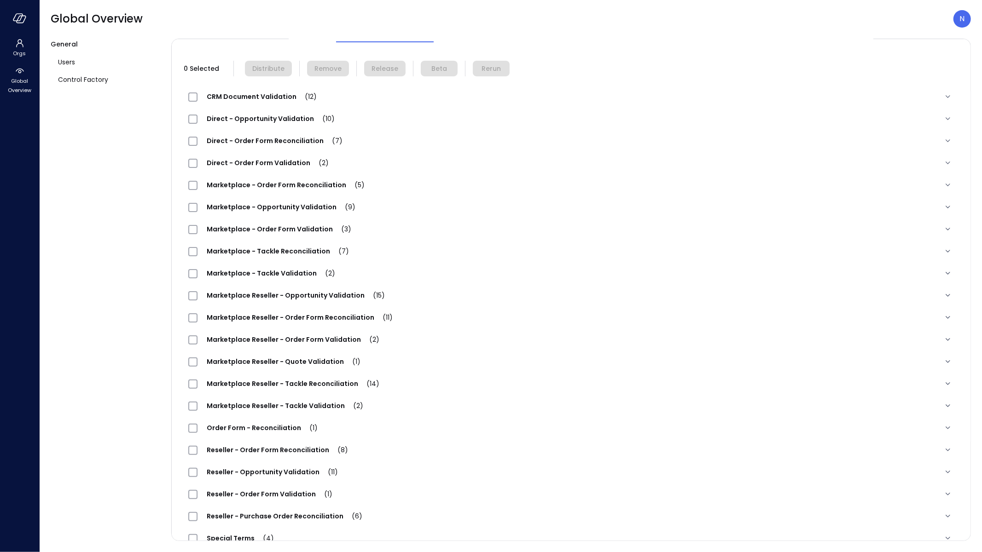
scroll to position [82, 0]
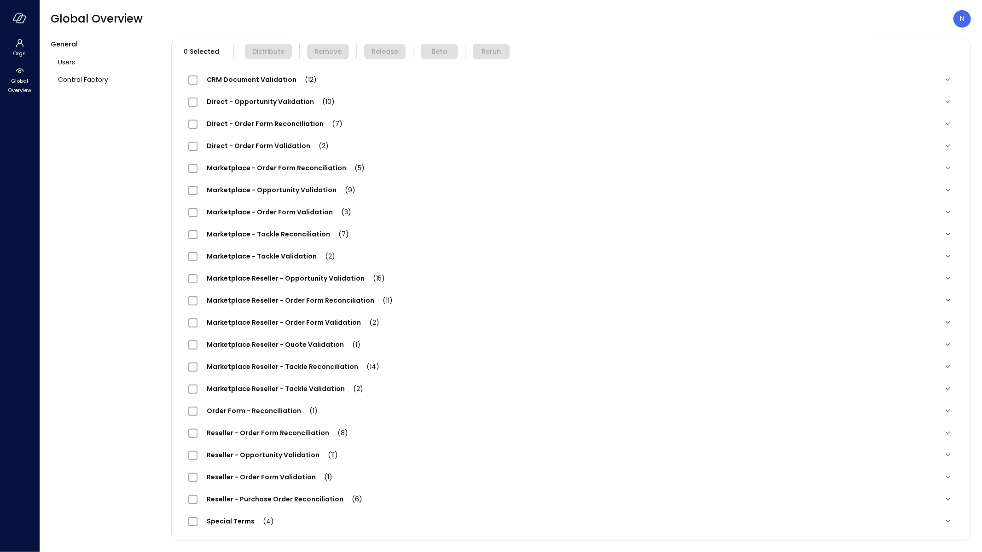
click at [268, 458] on span "Reseller - Opportunity Validation (11)" at bounding box center [272, 455] width 150 height 9
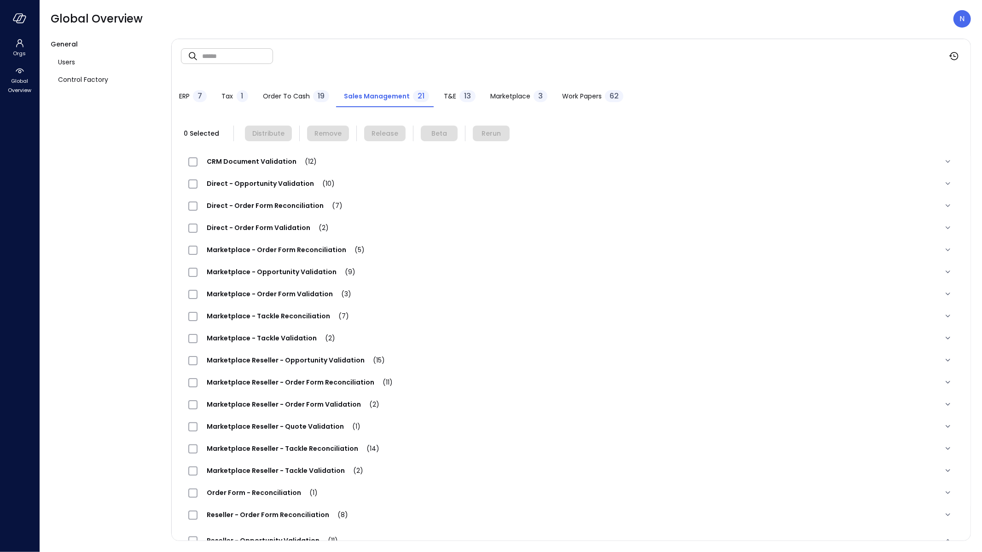
scroll to position [0, 0]
click at [245, 52] on input "text" at bounding box center [237, 56] width 71 height 24
paste input "**********"
type input "**********"
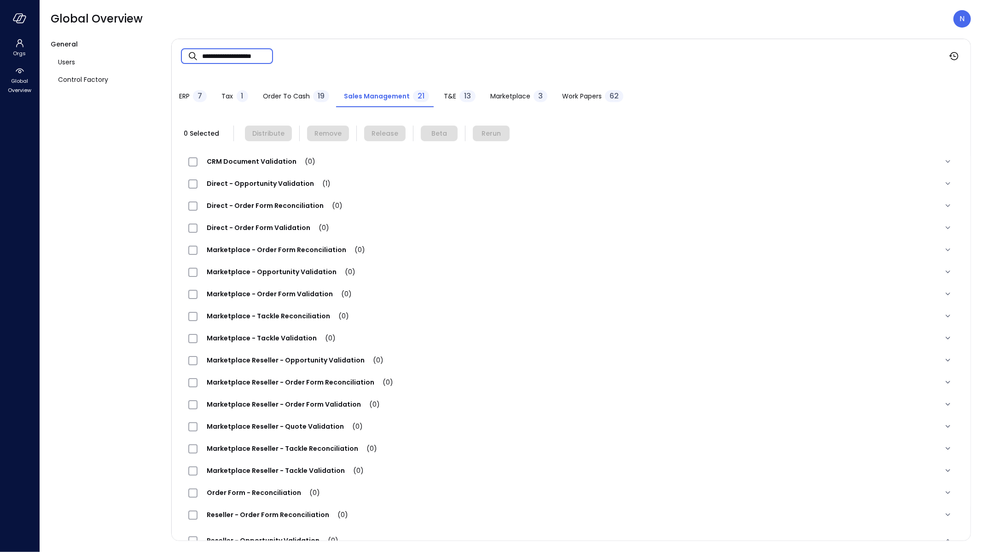
click at [292, 179] on div "Direct - Opportunity Validation (1)" at bounding box center [263, 183] width 151 height 11
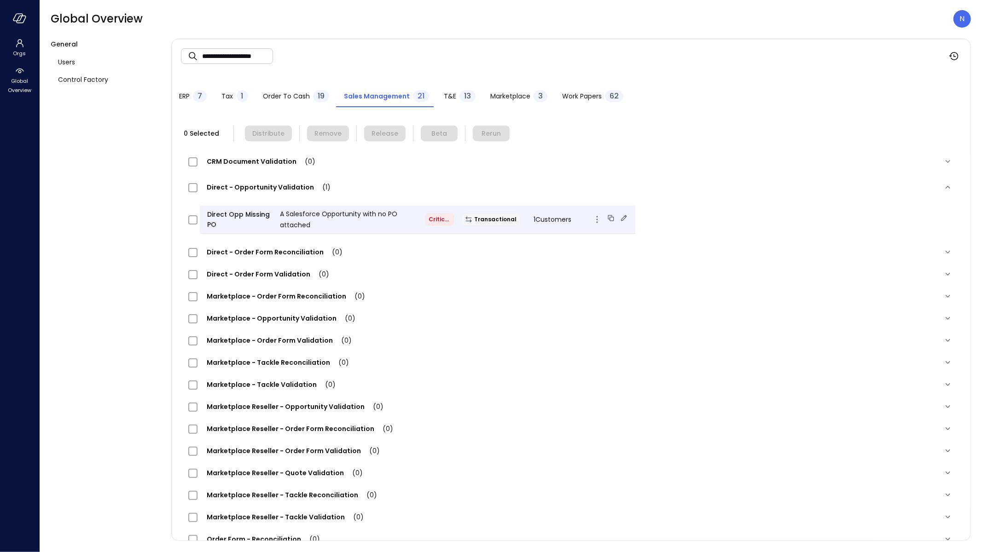
click at [516, 224] on div "Transactional" at bounding box center [490, 219] width 73 height 13
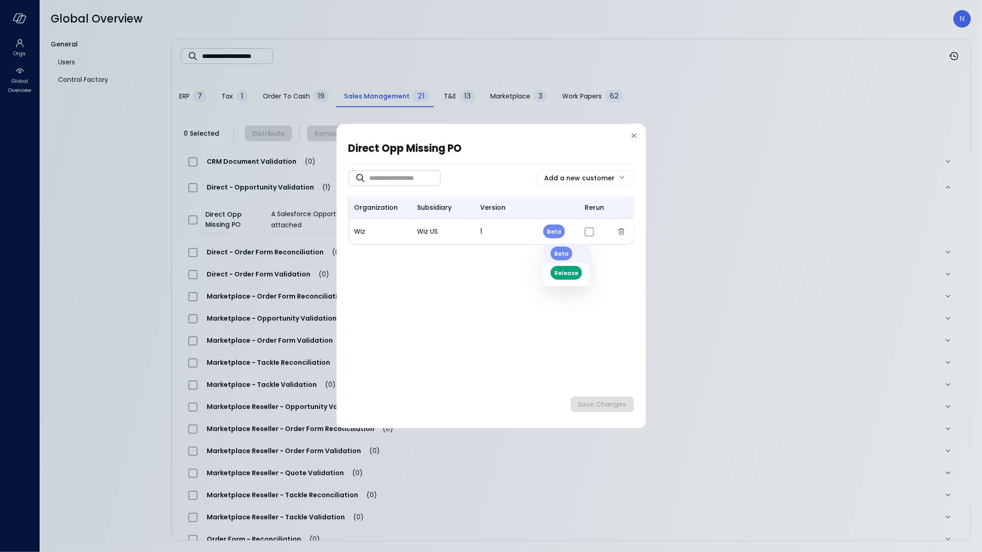
click at [555, 228] on body "**********" at bounding box center [491, 276] width 982 height 552
click at [568, 270] on li "Release" at bounding box center [566, 272] width 46 height 19
type input "*"
click at [604, 398] on button "Save Changes" at bounding box center [602, 405] width 63 height 16
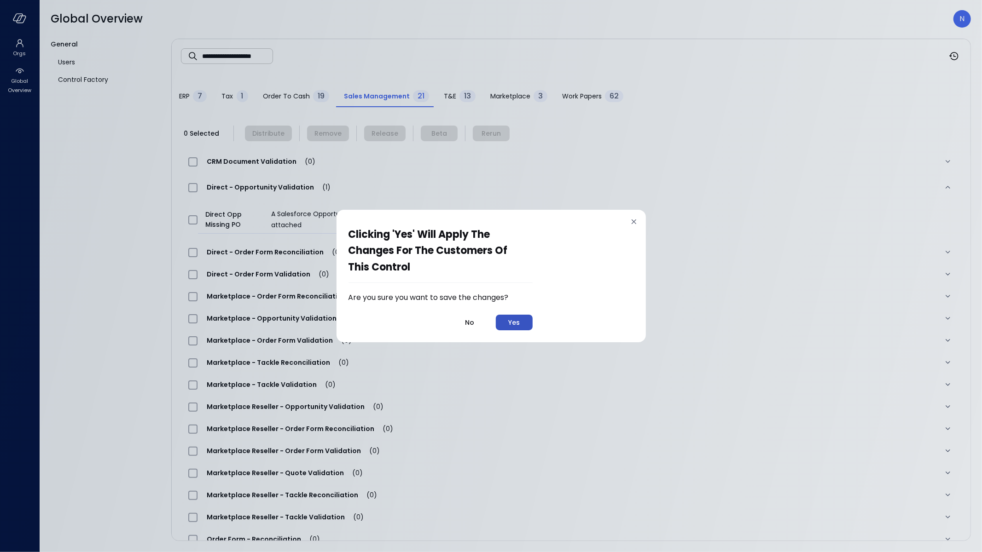
click at [513, 317] on div "Yes" at bounding box center [514, 323] width 12 height 12
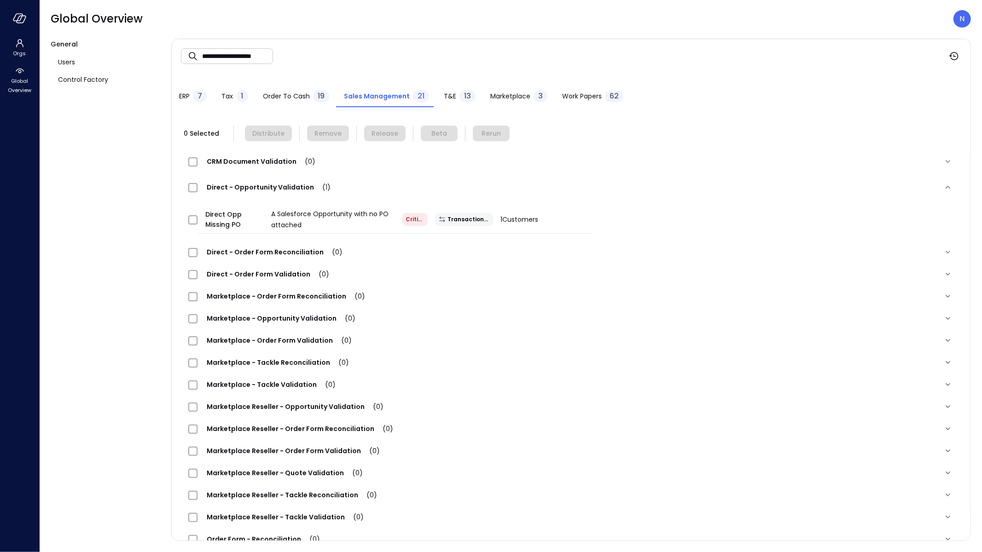
click at [569, 98] on span "Work Papers" at bounding box center [582, 96] width 40 height 10
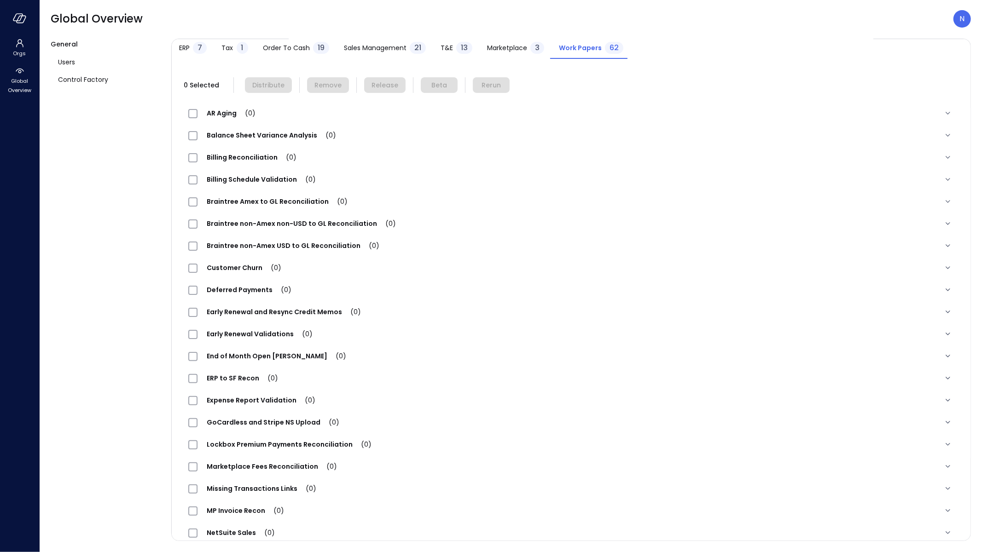
scroll to position [57, 0]
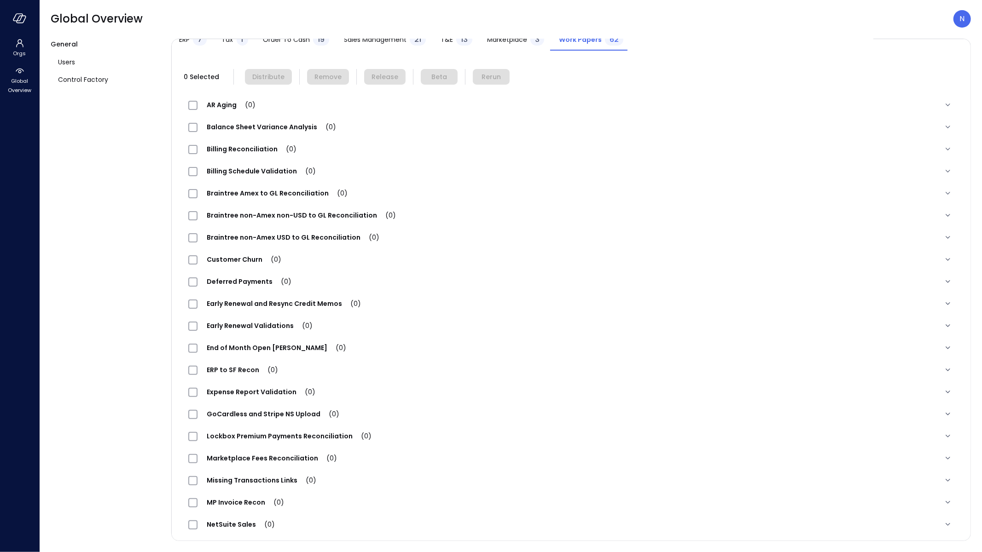
click at [260, 388] on span "Expense Report Validation (0)" at bounding box center [260, 392] width 127 height 9
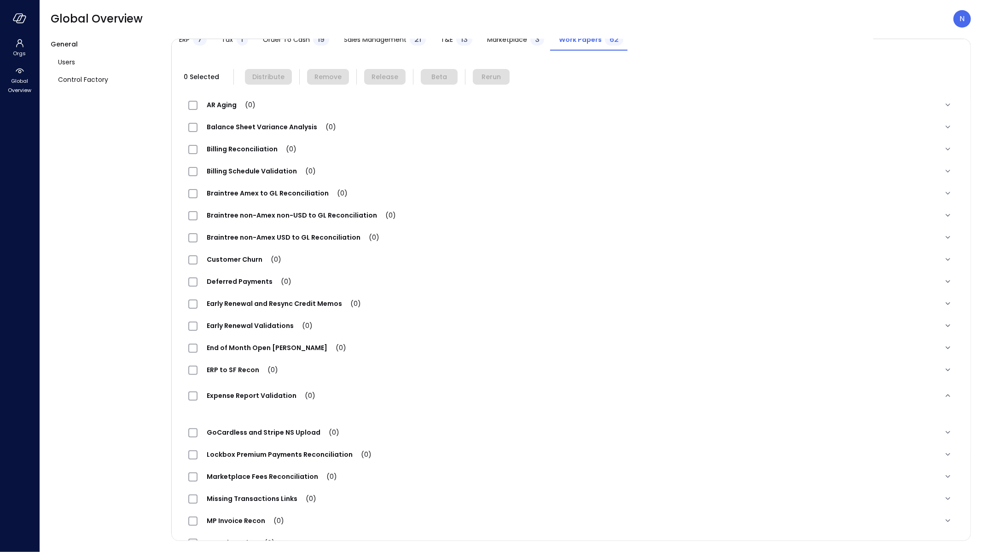
click at [384, 393] on div "Expense Report Validation (0)" at bounding box center [559, 395] width 743 height 11
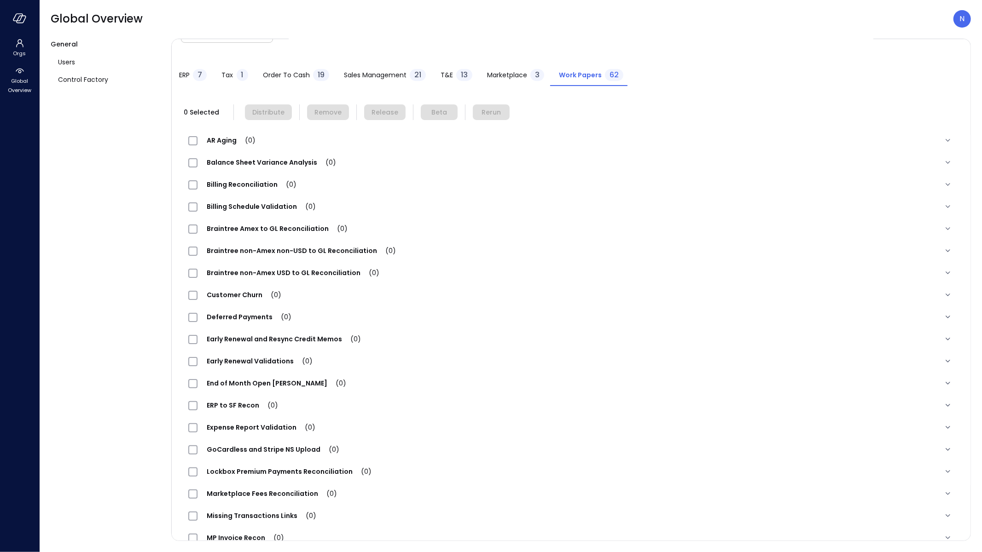
scroll to position [0, 0]
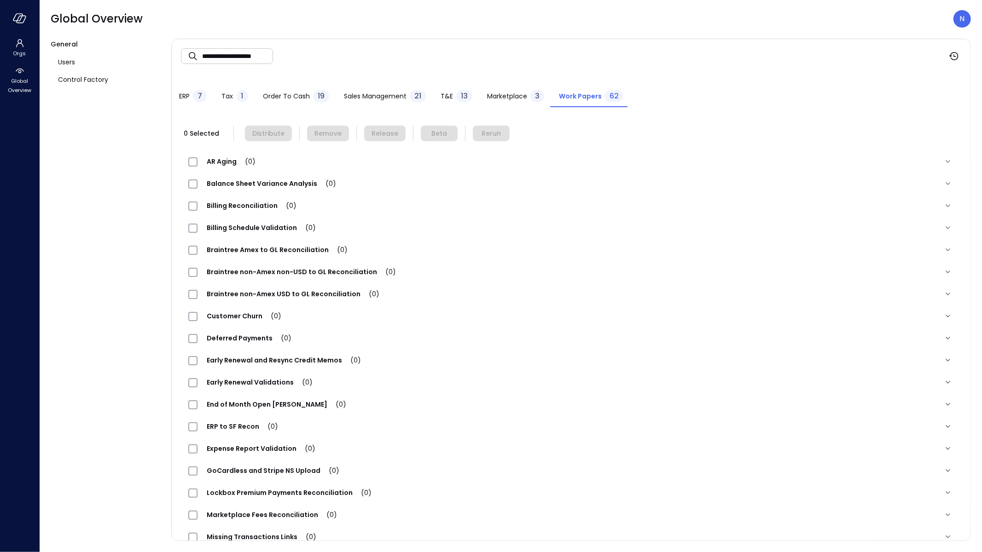
click at [246, 55] on input "**********" at bounding box center [237, 56] width 71 height 24
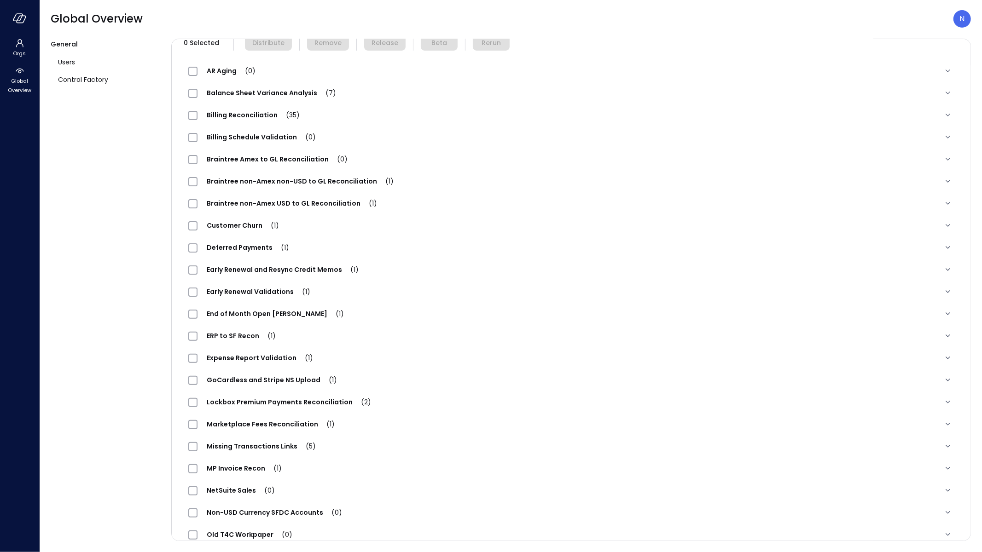
scroll to position [140, 0]
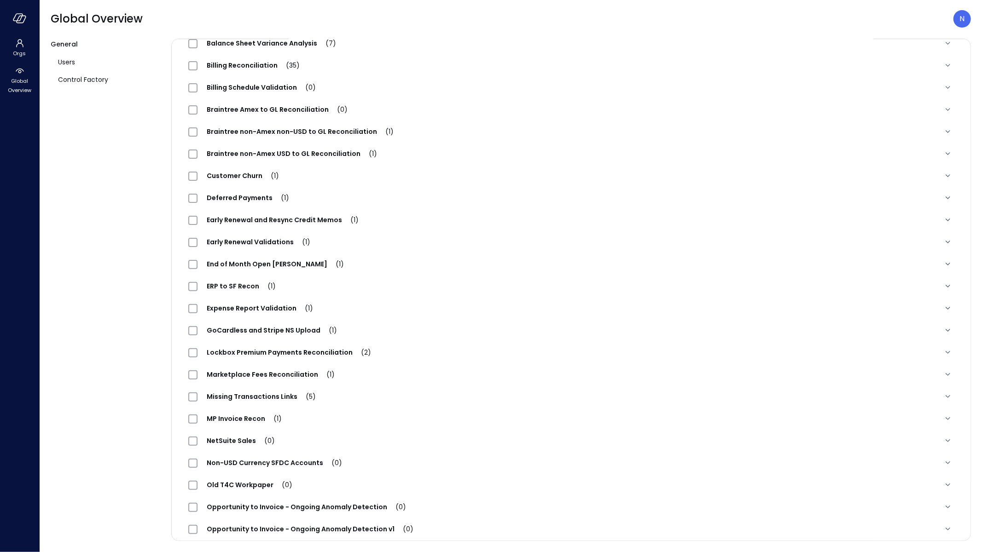
click at [282, 308] on span "Expense Report Validation (1)" at bounding box center [259, 308] width 125 height 9
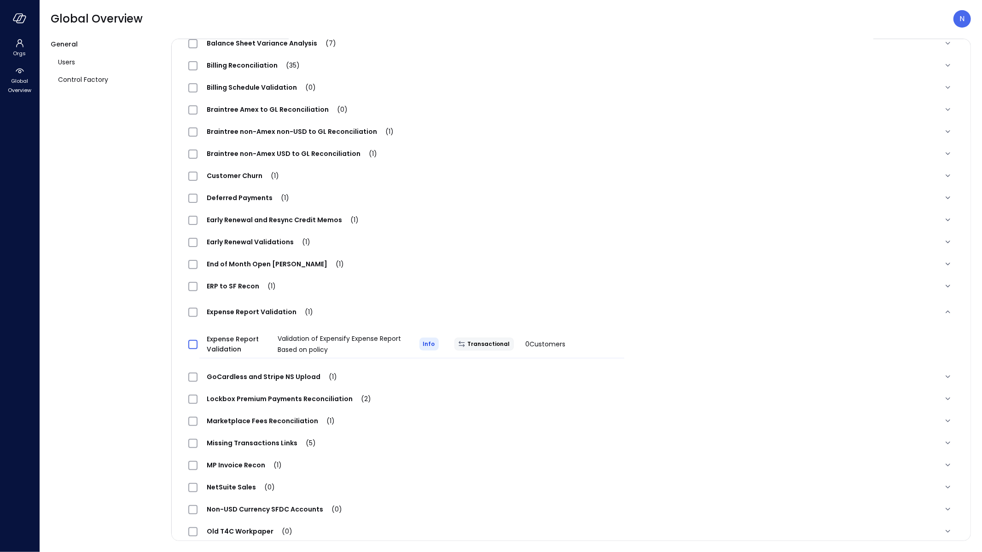
click at [193, 348] on span at bounding box center [192, 344] width 9 height 9
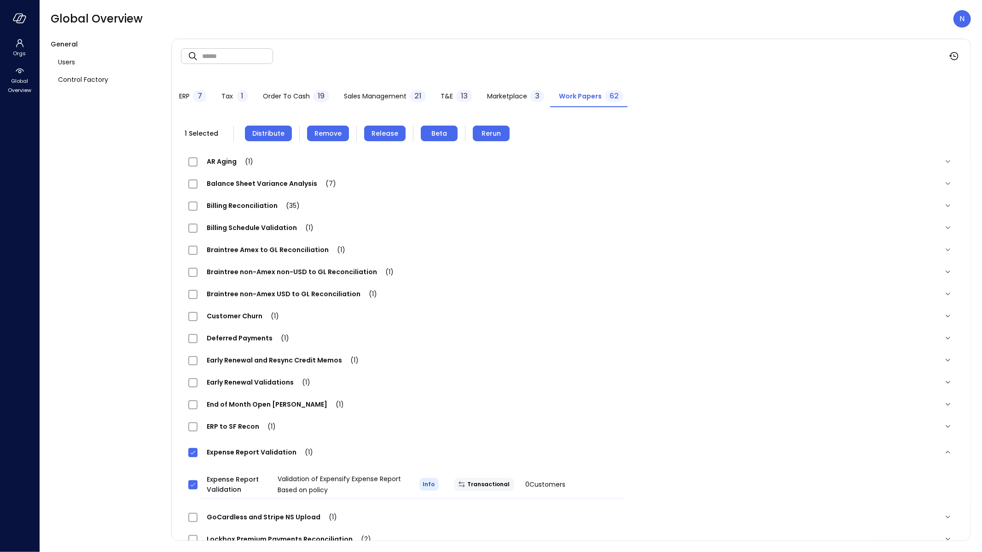
click at [266, 130] on span "Distribute" at bounding box center [268, 133] width 32 height 10
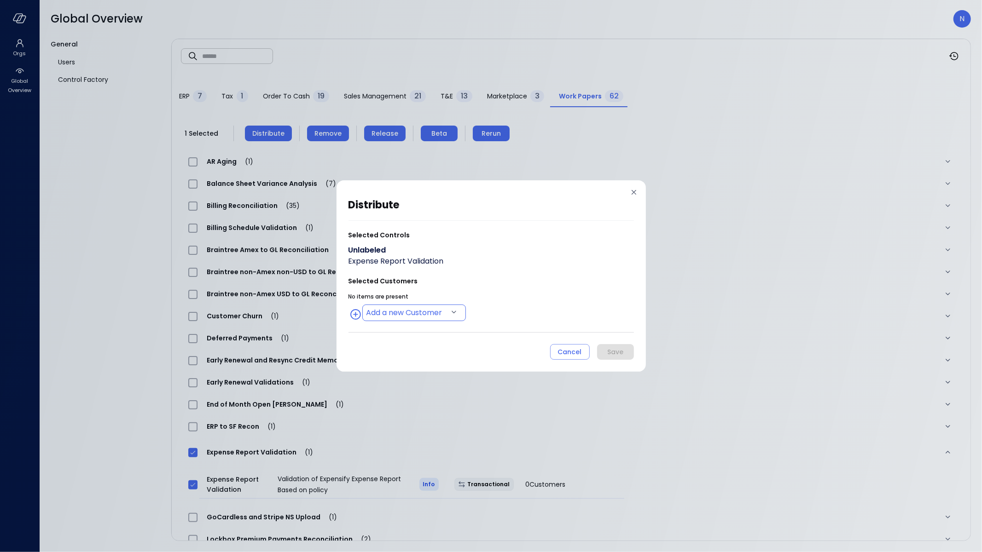
click at [423, 313] on body "Orgs Global Overview Global Overview N General Users Control Factory ​ ​ ERP 7 …" at bounding box center [491, 276] width 982 height 552
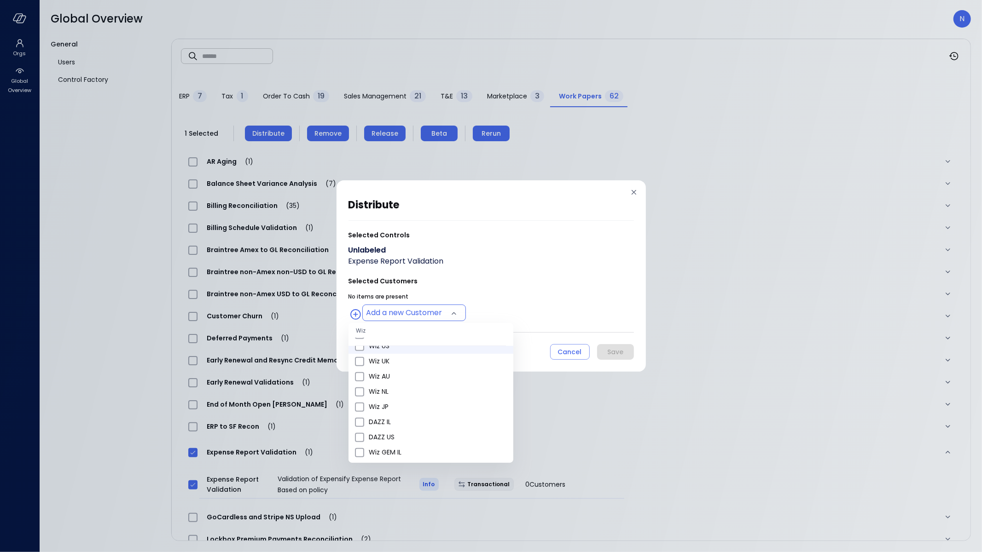
scroll to position [353, 0]
click at [403, 361] on span "Wiz US" at bounding box center [437, 365] width 137 height 10
type input "**********"
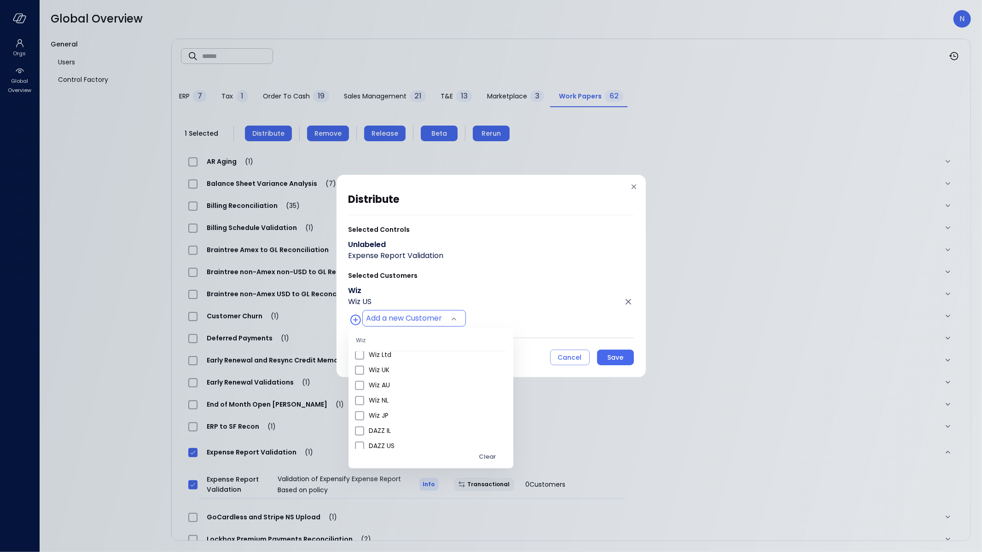
click at [612, 365] on div at bounding box center [491, 276] width 982 height 552
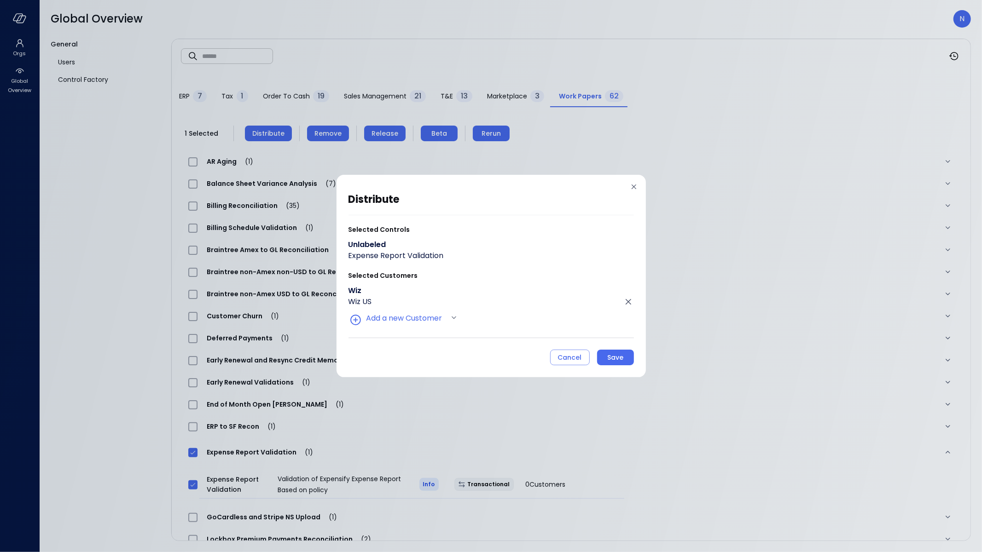
click at [610, 362] on div "Save" at bounding box center [615, 358] width 16 height 12
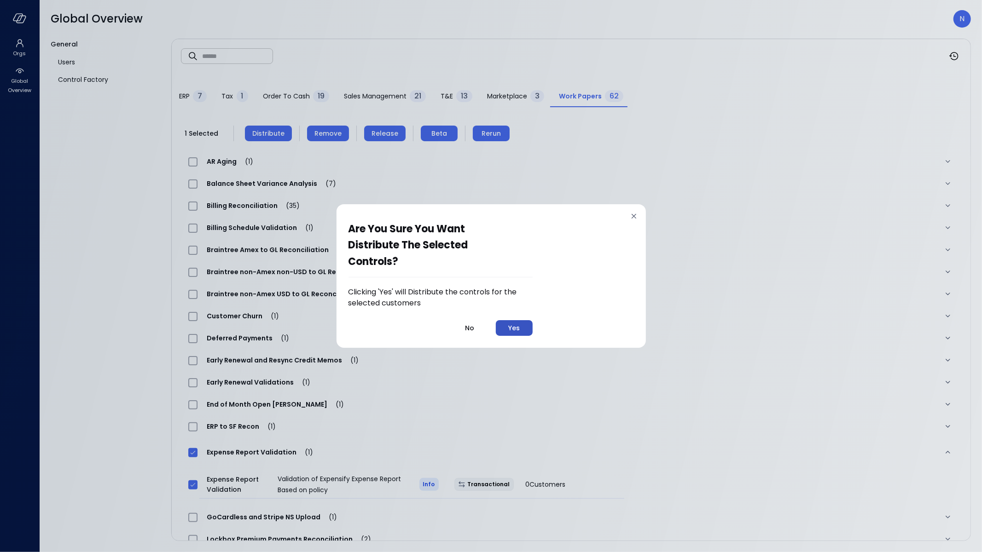
click at [526, 331] on button "Yes" at bounding box center [514, 328] width 37 height 16
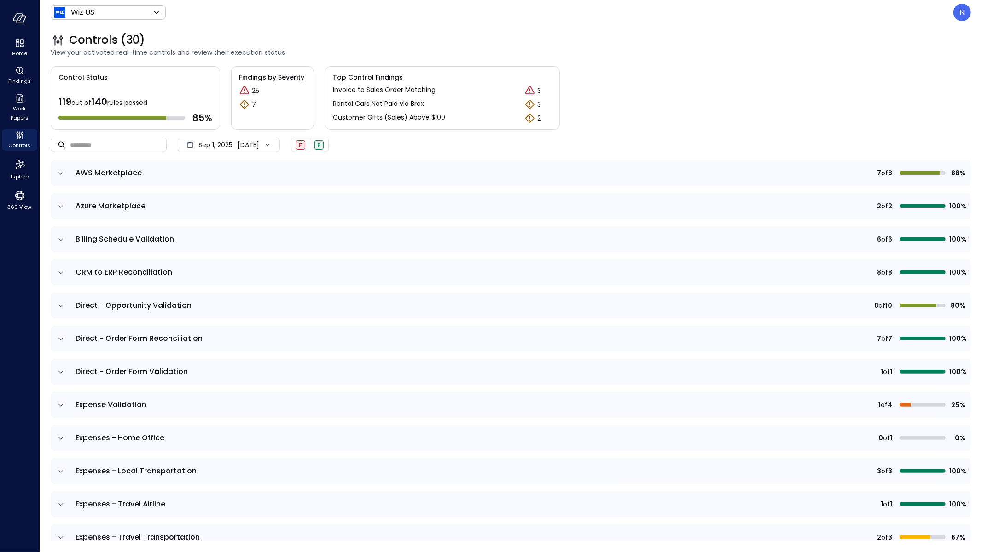
scroll to position [553, 0]
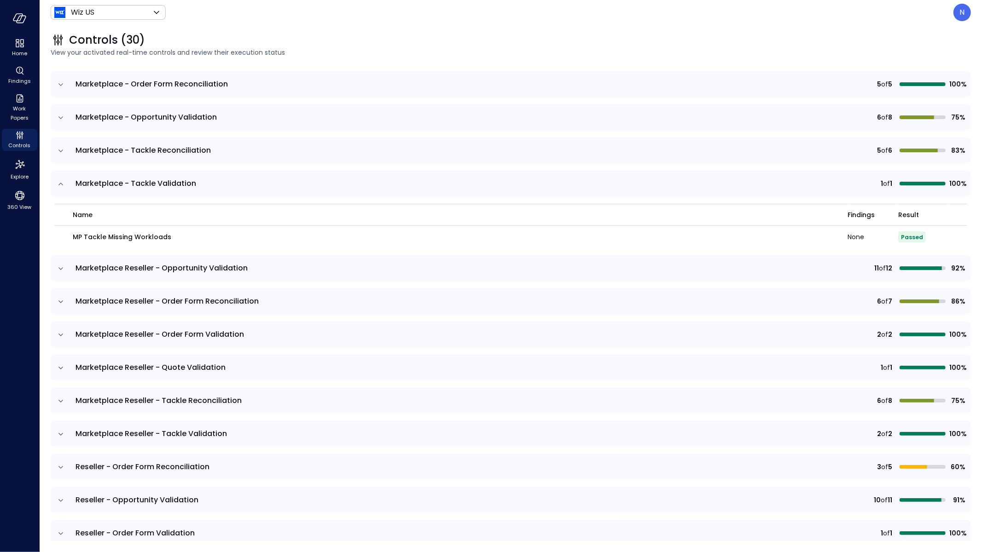
click at [52, 188] on td at bounding box center [60, 184] width 19 height 26
click at [58, 186] on icon "expand row" at bounding box center [60, 184] width 9 height 9
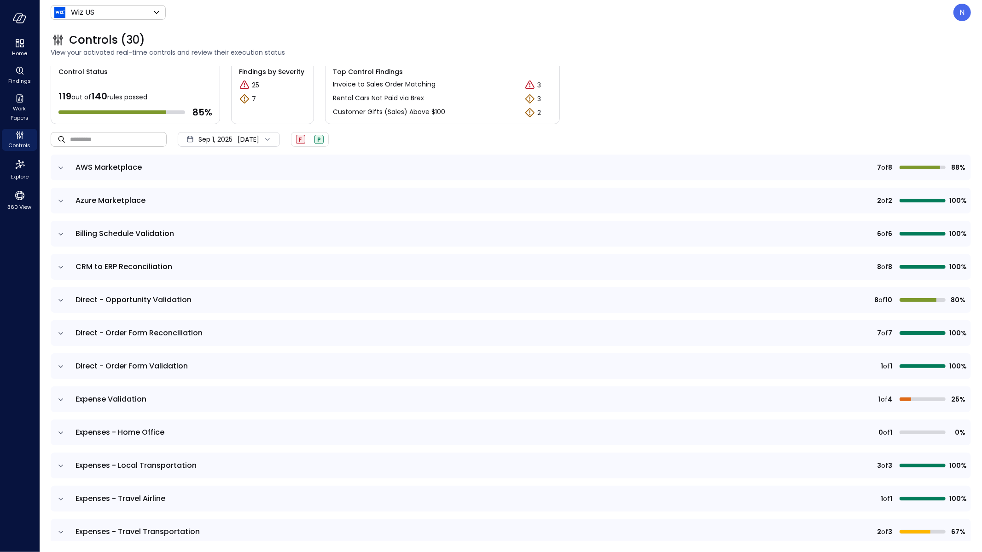
scroll to position [0, 0]
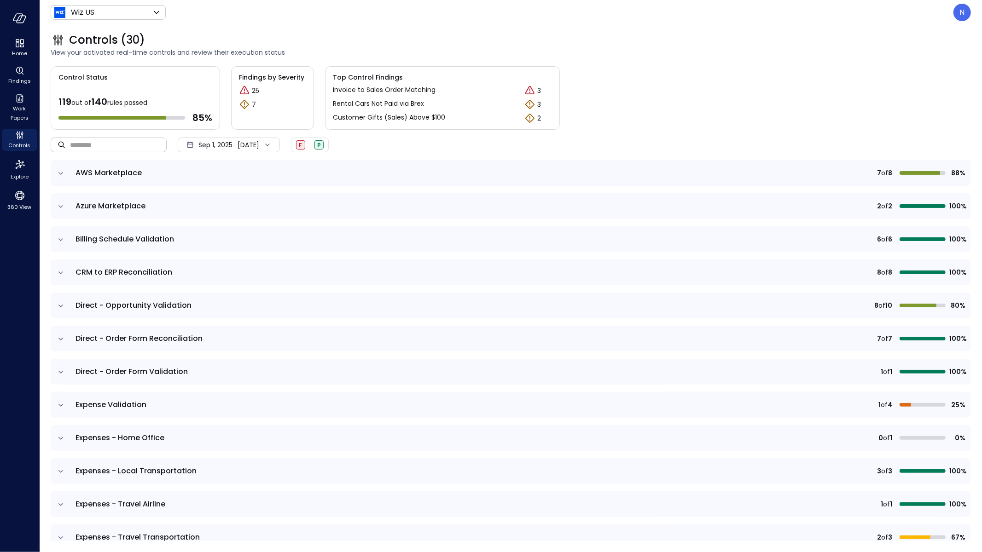
click at [137, 148] on input "text" at bounding box center [118, 145] width 97 height 24
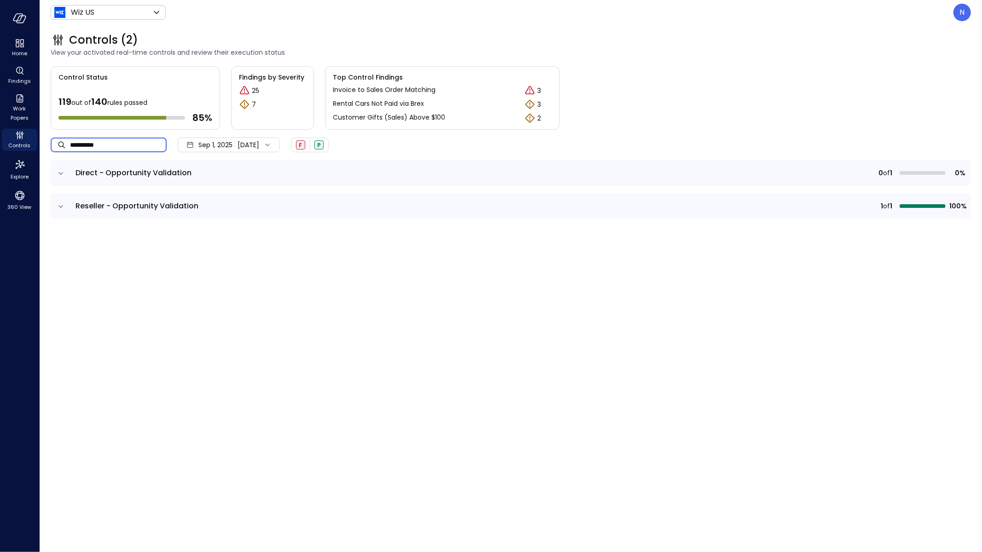
type input "**********"
click at [61, 177] on td at bounding box center [60, 173] width 19 height 26
click at [61, 176] on icon "expand row" at bounding box center [60, 173] width 9 height 9
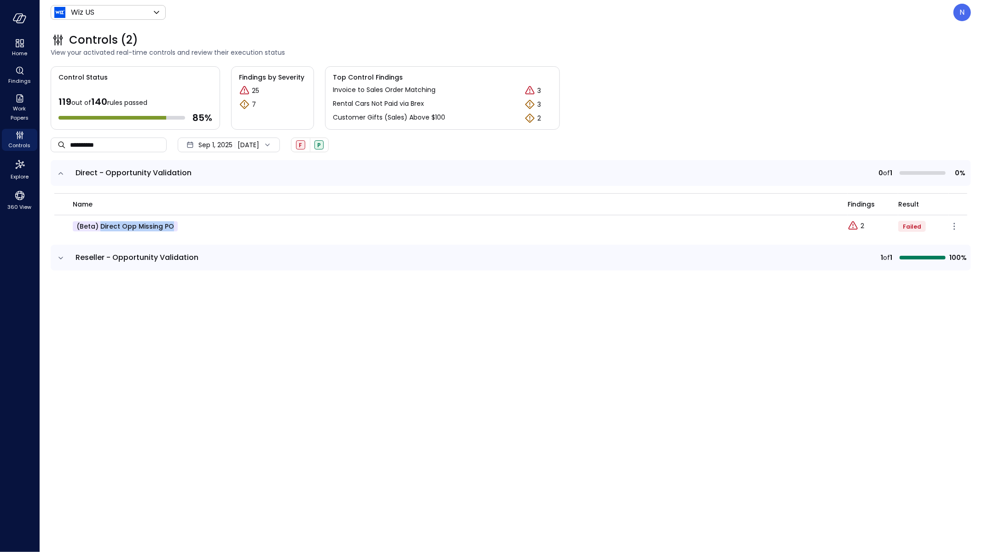
drag, startPoint x: 188, startPoint y: 226, endPoint x: 99, endPoint y: 227, distance: 88.4
click at [99, 227] on div "(beta) Direct Opp Missing PO" at bounding box center [455, 226] width 764 height 10
copy p "Direct Opp Missing PO"
click at [858, 225] on icon "Explore findings" at bounding box center [852, 226] width 11 height 11
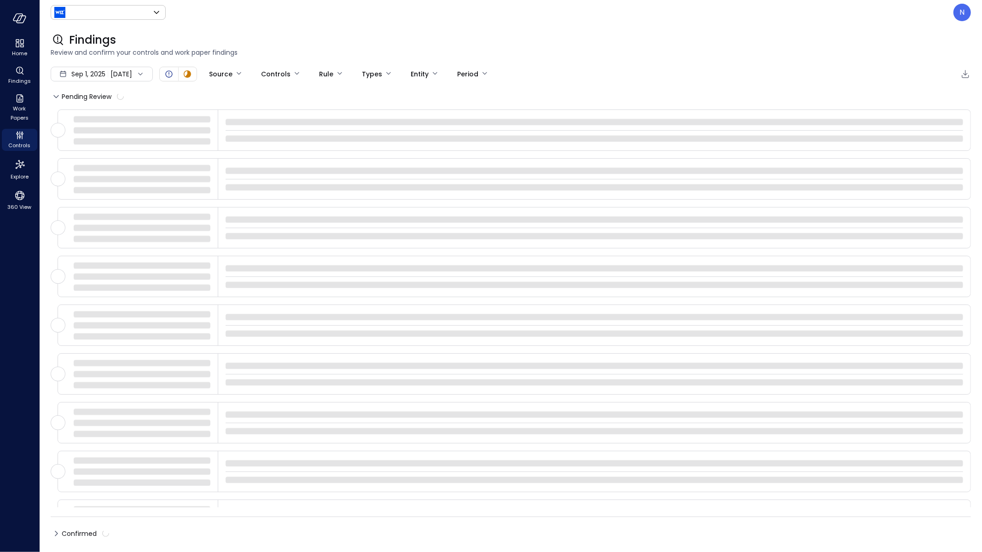
type input "******"
type input "****"
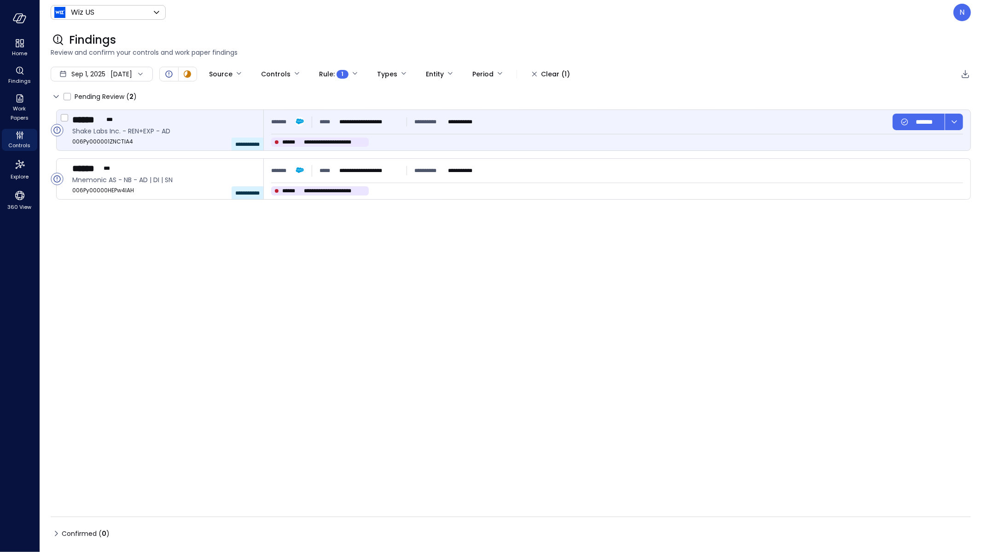
click at [452, 130] on div "**********" at bounding box center [617, 130] width 707 height 41
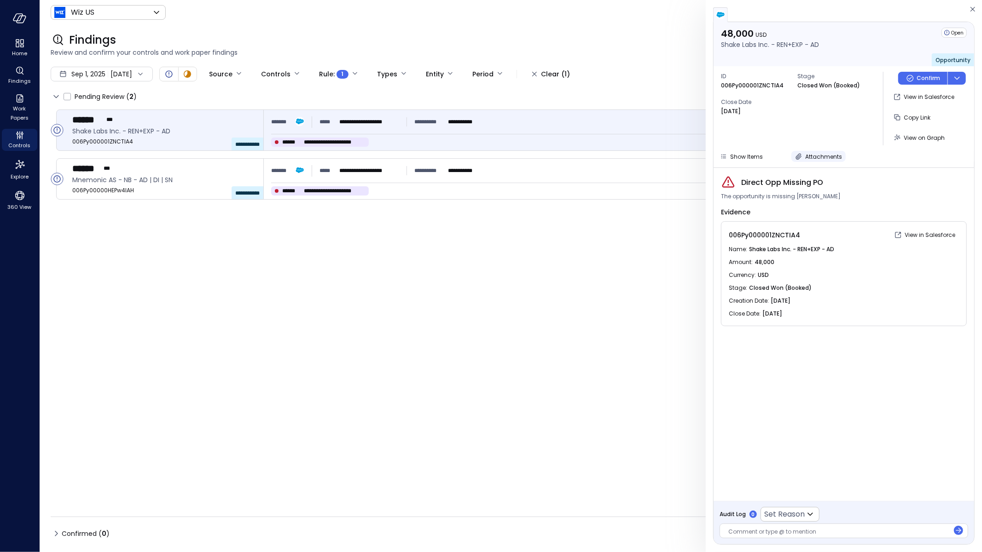
click at [828, 157] on span "Attachments" at bounding box center [823, 157] width 37 height 8
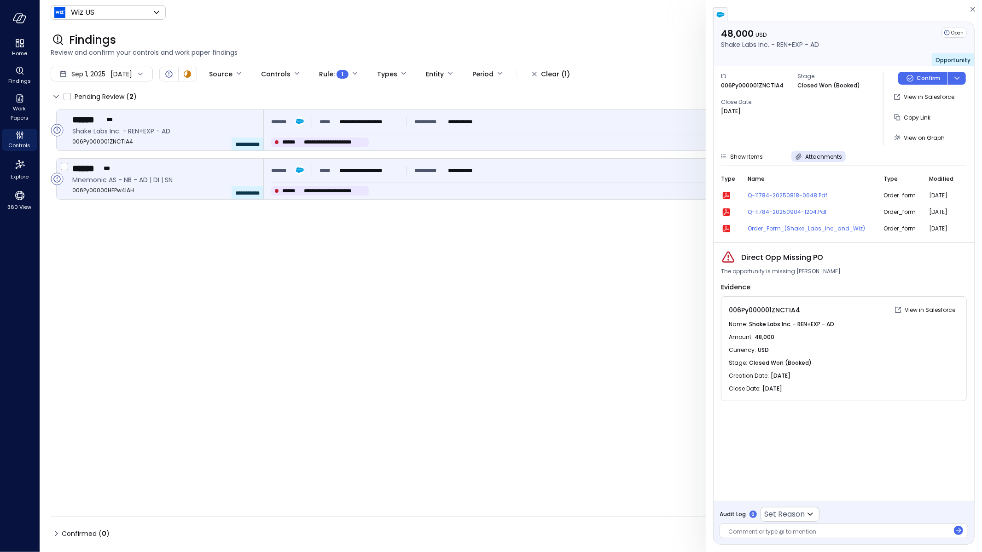
click at [516, 197] on div "**********" at bounding box center [617, 179] width 707 height 41
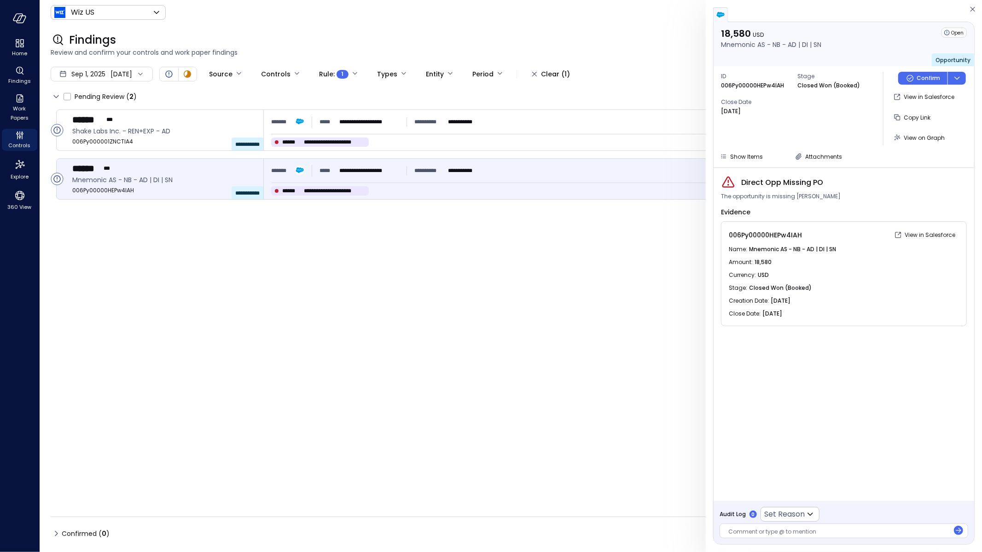
click at [802, 150] on div "ID 006Py00000HEPw4IAH Stage Closed Won (Booked) Close Date [DATE] Confirm View …" at bounding box center [844, 108] width 261 height 85
click at [802, 154] on button "Attachments" at bounding box center [818, 156] width 54 height 11
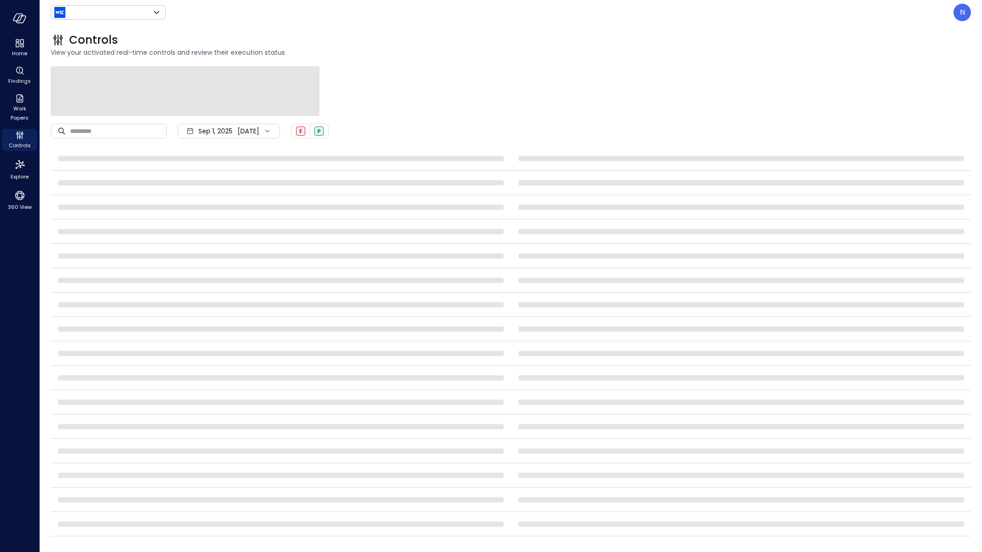
type input "******"
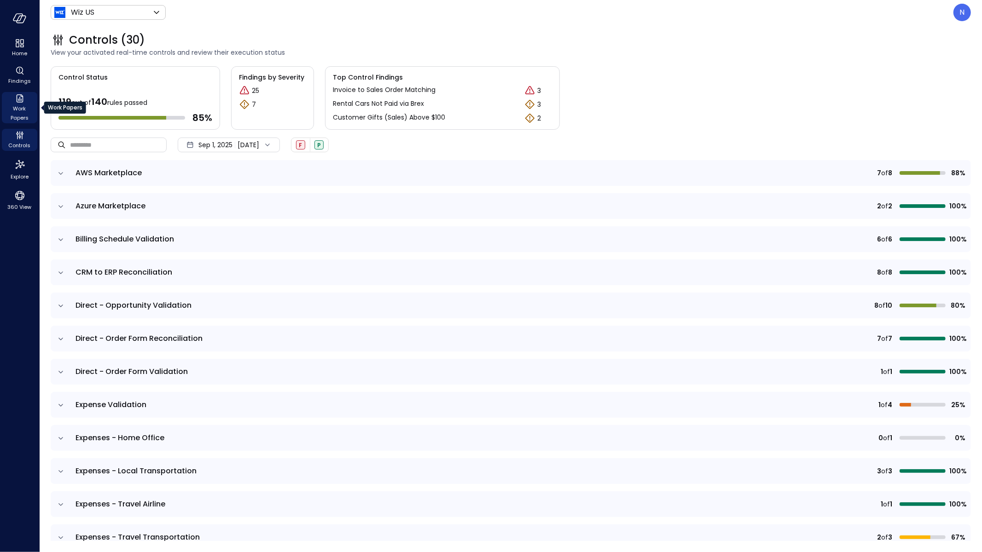
click at [15, 105] on span "Work Papers" at bounding box center [20, 113] width 28 height 18
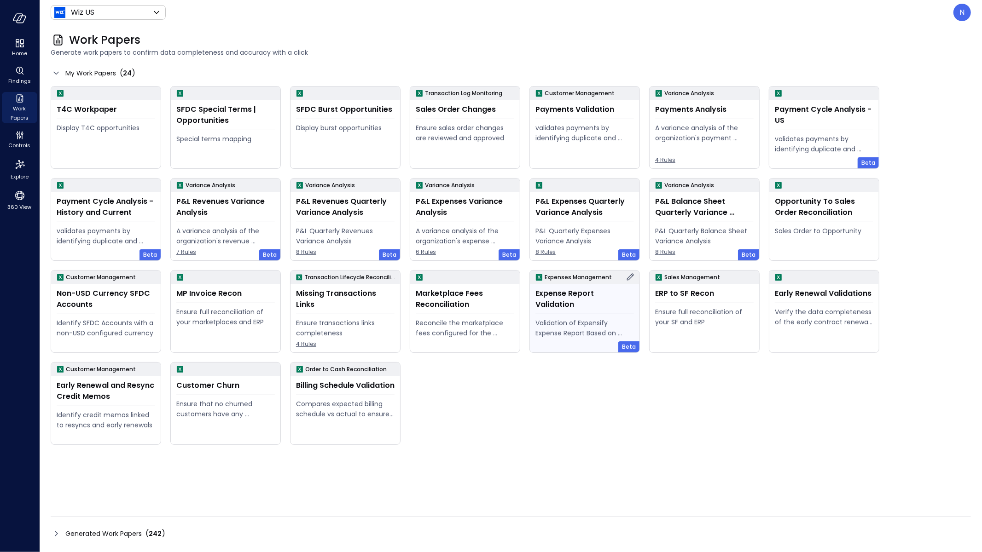
click at [559, 318] on div "Validation of Expensify Expense Report Based on policy" at bounding box center [584, 328] width 99 height 20
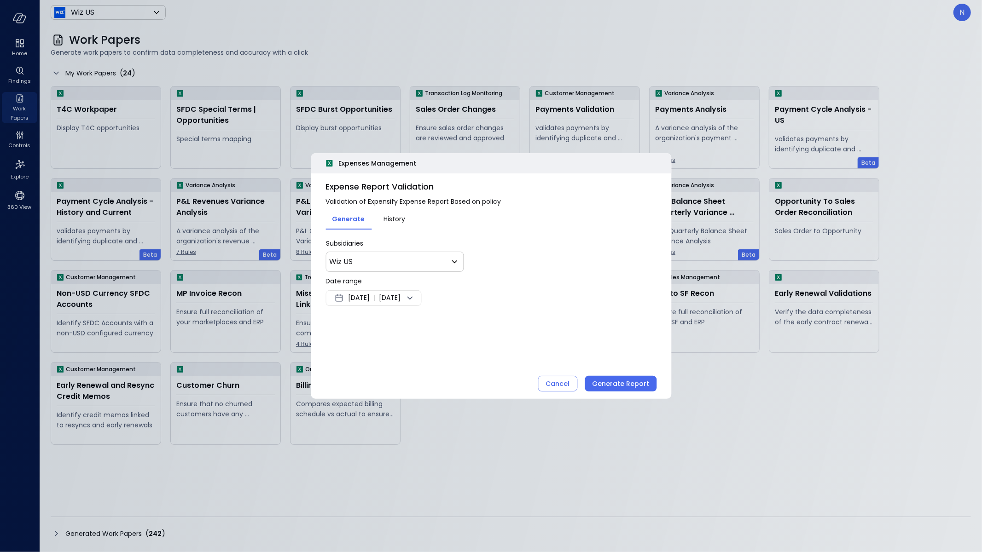
click at [361, 299] on span "[DATE]" at bounding box center [359, 298] width 22 height 11
click at [443, 318] on button "<" at bounding box center [443, 322] width 17 height 17
click at [436, 353] on button "1" at bounding box center [435, 354] width 10 height 10
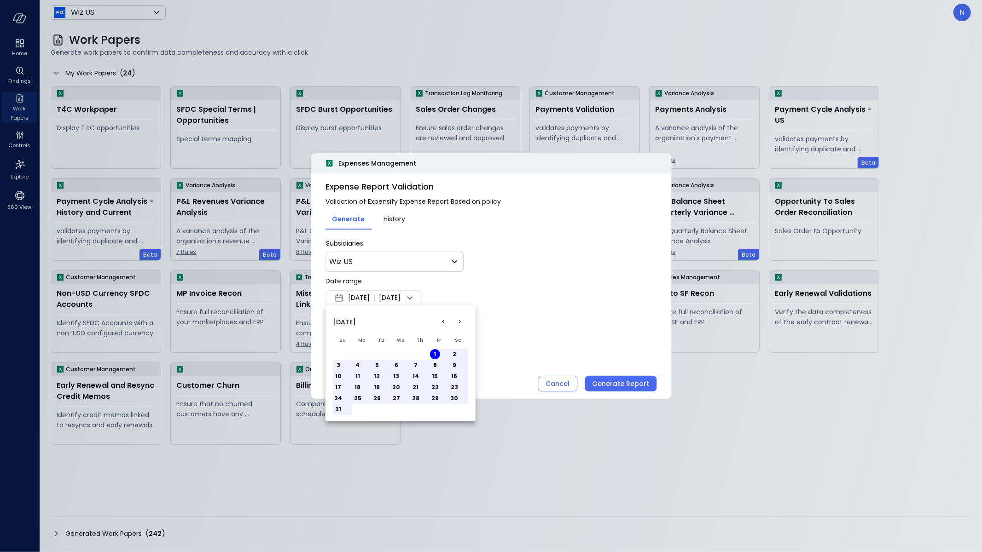
drag, startPoint x: 555, startPoint y: 308, endPoint x: 624, endPoint y: 381, distance: 100.0
click at [556, 308] on div at bounding box center [491, 276] width 982 height 552
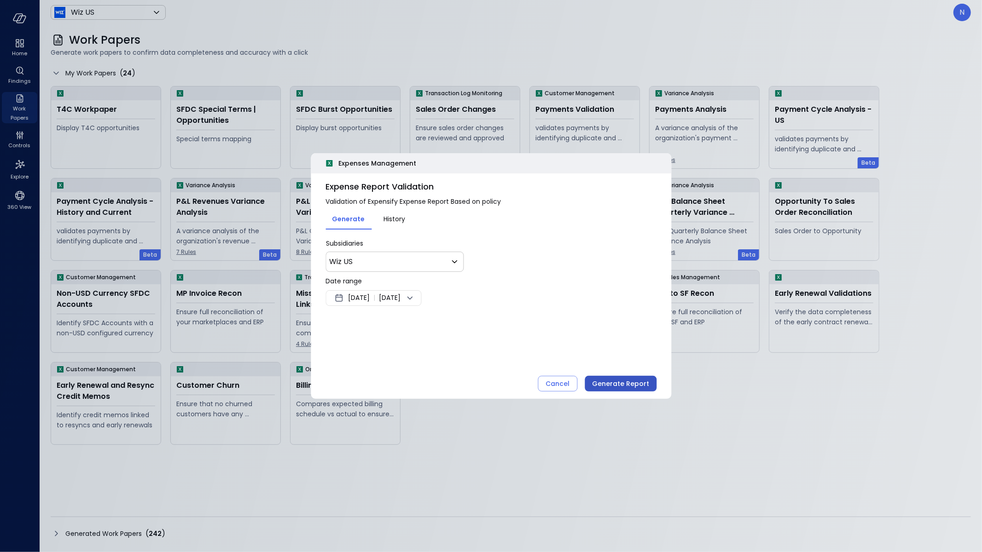
click at [631, 390] on button "Generate Report" at bounding box center [621, 384] width 72 height 16
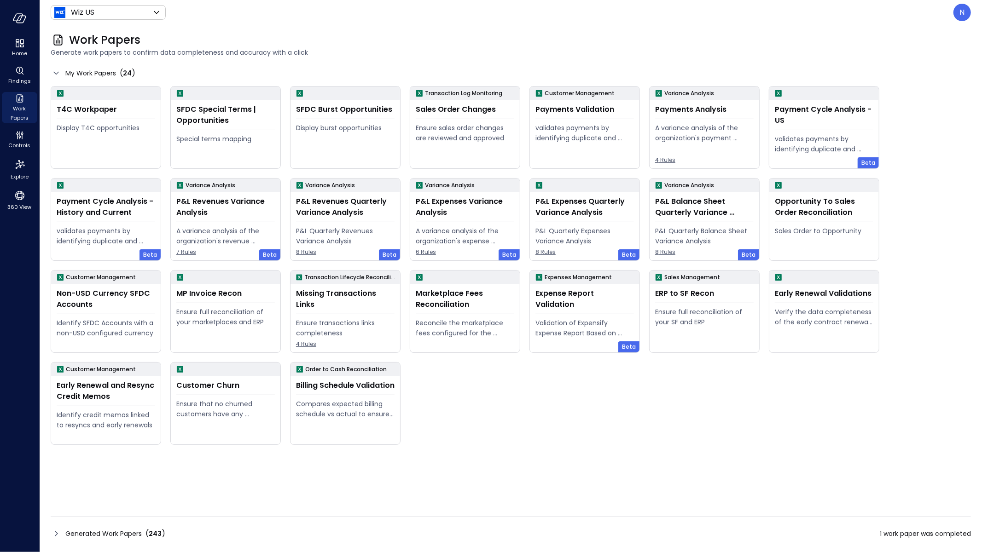
click at [59, 534] on icon at bounding box center [56, 533] width 11 height 11
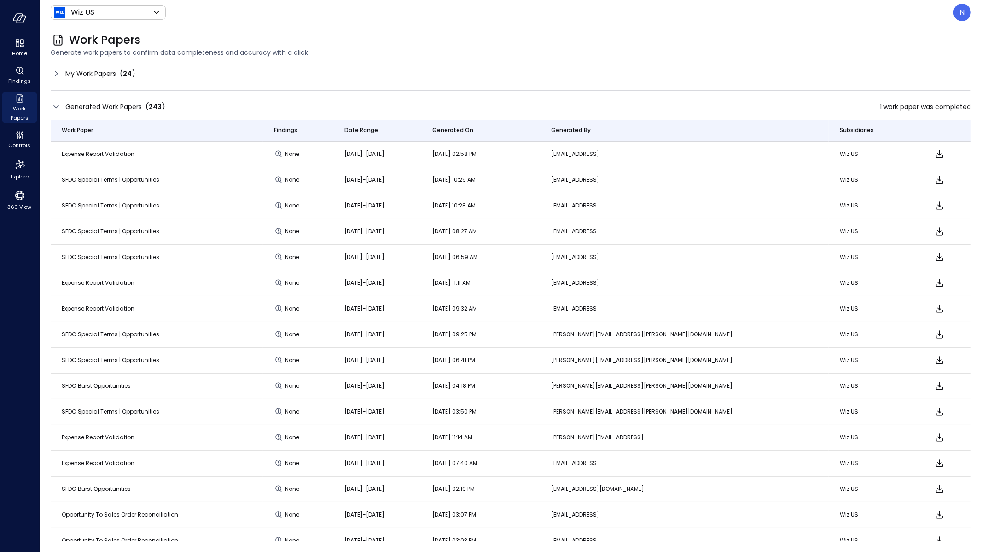
click at [936, 155] on icon "Download" at bounding box center [939, 154] width 7 height 8
